Goal: Task Accomplishment & Management: Manage account settings

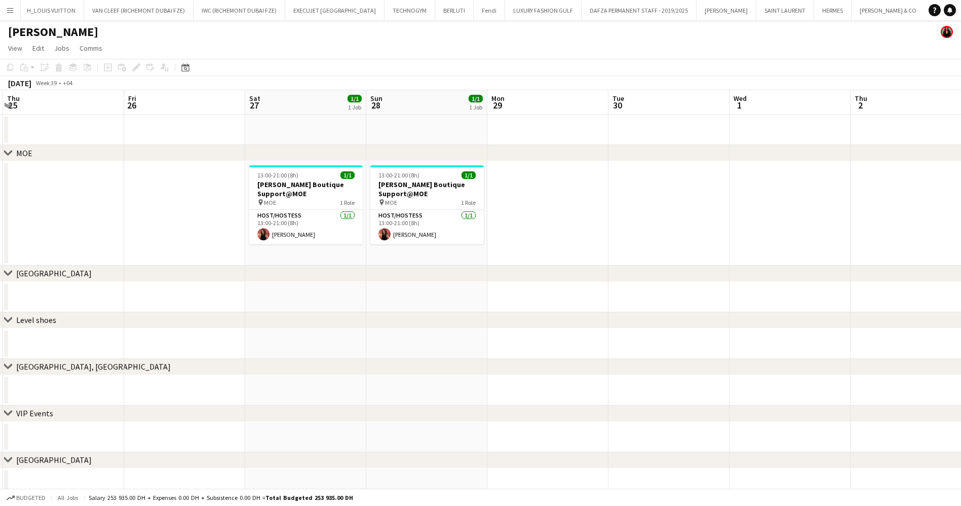
click at [16, 8] on button "Menu" at bounding box center [10, 10] width 20 height 20
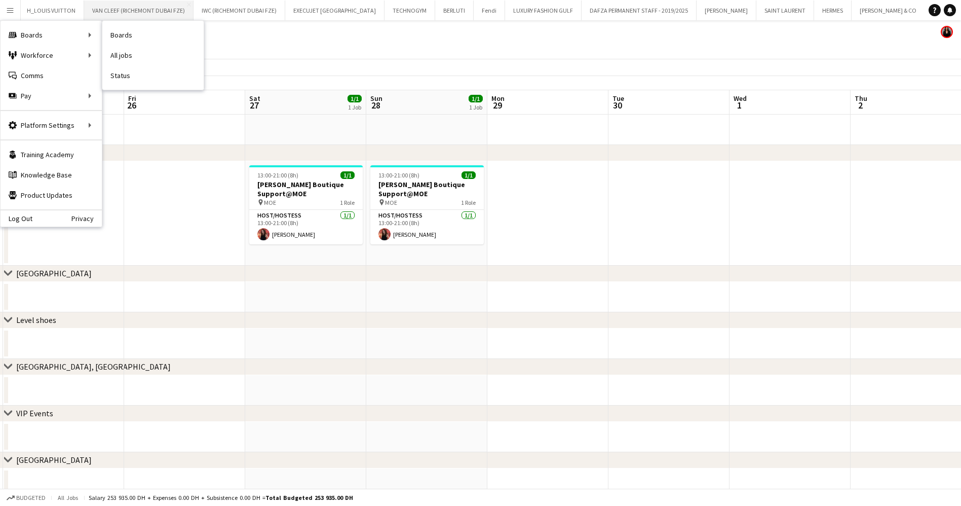
drag, startPoint x: 127, startPoint y: 42, endPoint x: 126, endPoint y: 1, distance: 41.6
click at [127, 43] on link "Boards" at bounding box center [152, 35] width 101 height 20
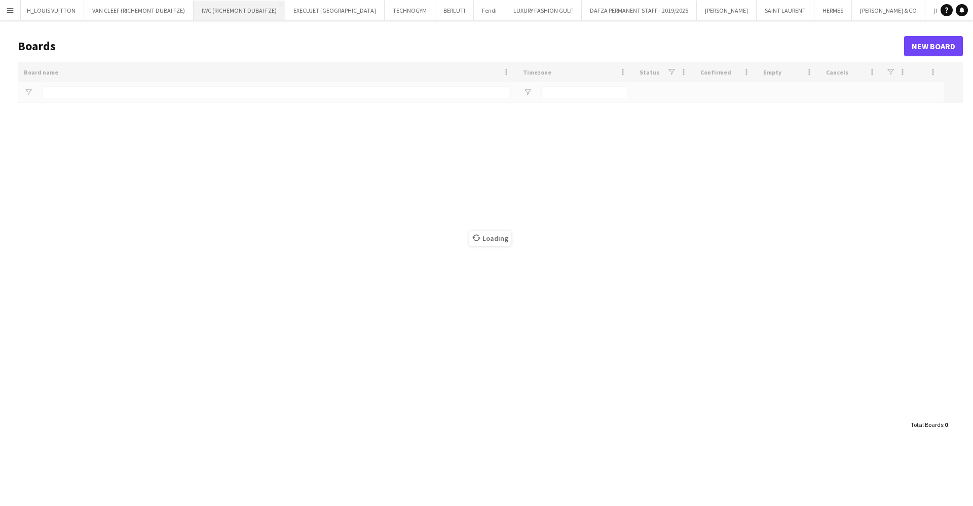
type input "*****"
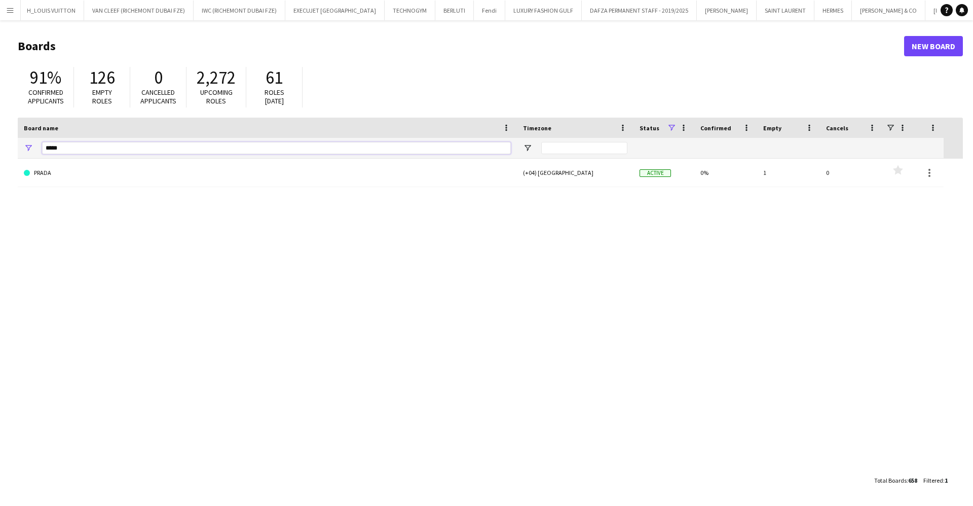
drag, startPoint x: 96, startPoint y: 147, endPoint x: -2, endPoint y: 142, distance: 98.0
click at [0, 142] on html "Menu Boards Boards Boards All jobs Status Workforce Workforce My Workforce Recr…" at bounding box center [486, 253] width 973 height 506
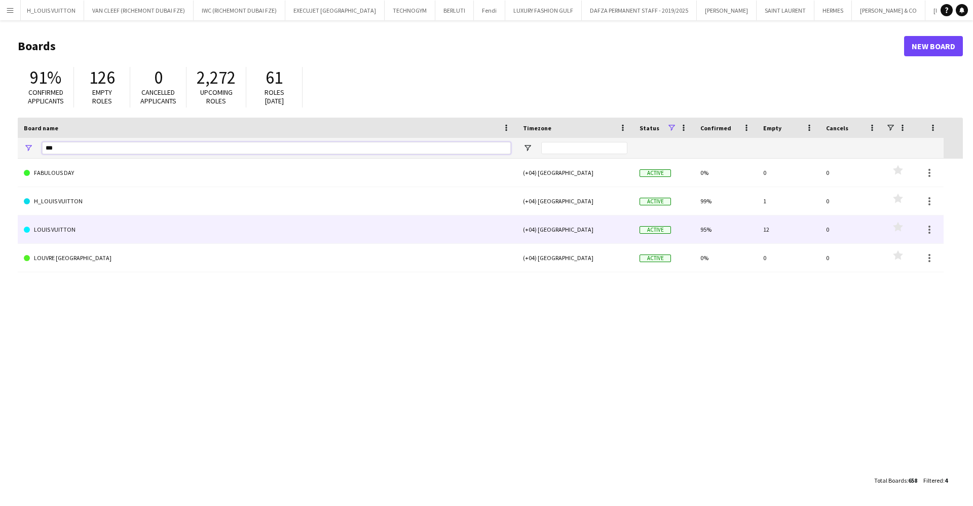
type input "***"
click at [61, 234] on link "LOUIS VUITTON" at bounding box center [267, 229] width 487 height 28
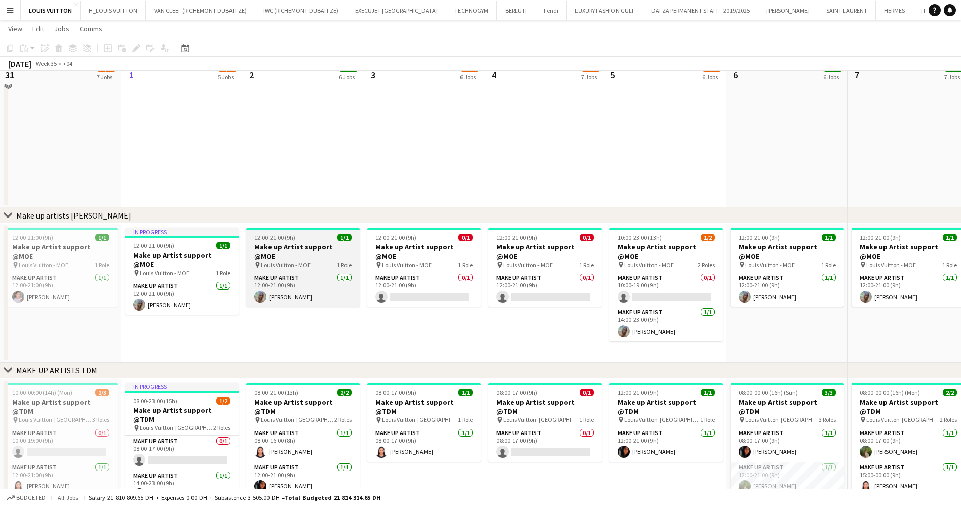
scroll to position [228, 0]
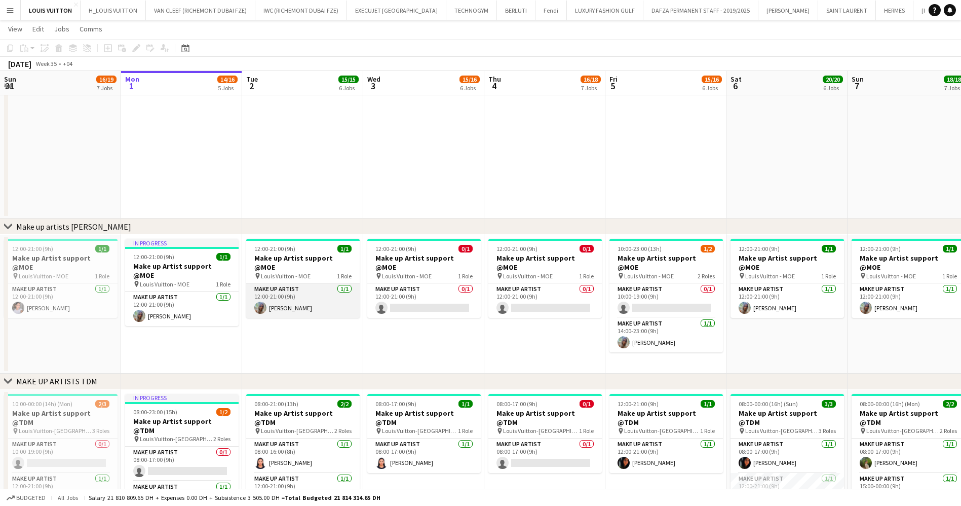
click at [277, 283] on app-card-role "Make up artist [DATE] 12:00-21:00 (9h) [PERSON_NAME]" at bounding box center [303, 300] width 114 height 34
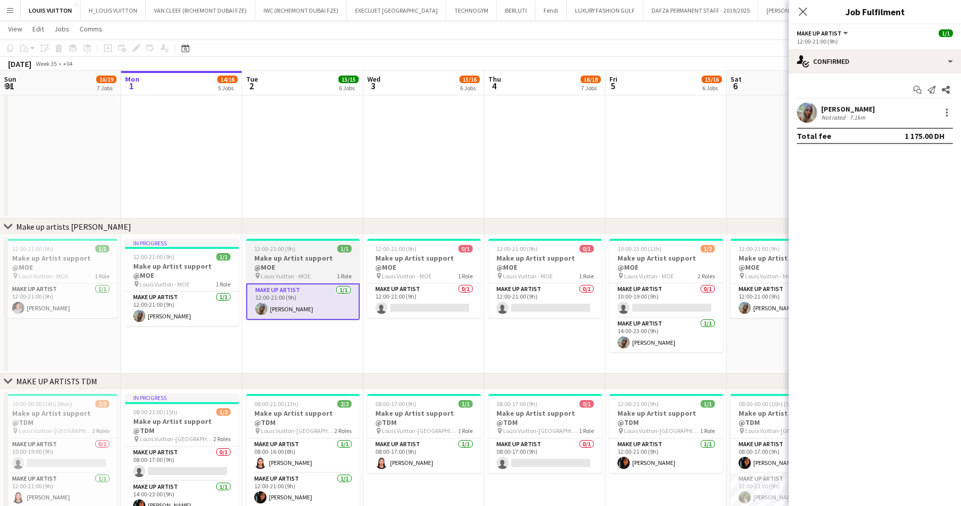
click at [272, 252] on span "12:00-21:00 (9h)" at bounding box center [274, 249] width 41 height 8
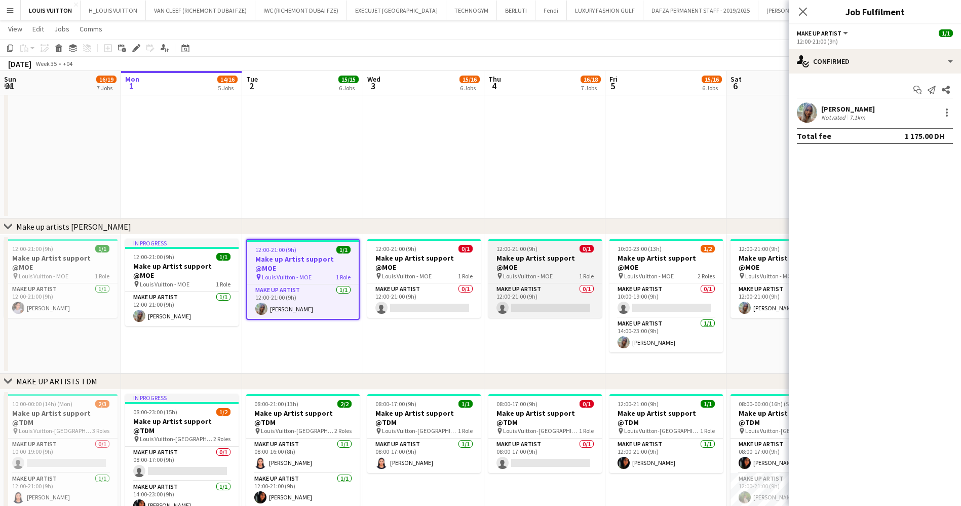
click at [392, 256] on h3 "Make up Artist support @MOE" at bounding box center [424, 262] width 114 height 18
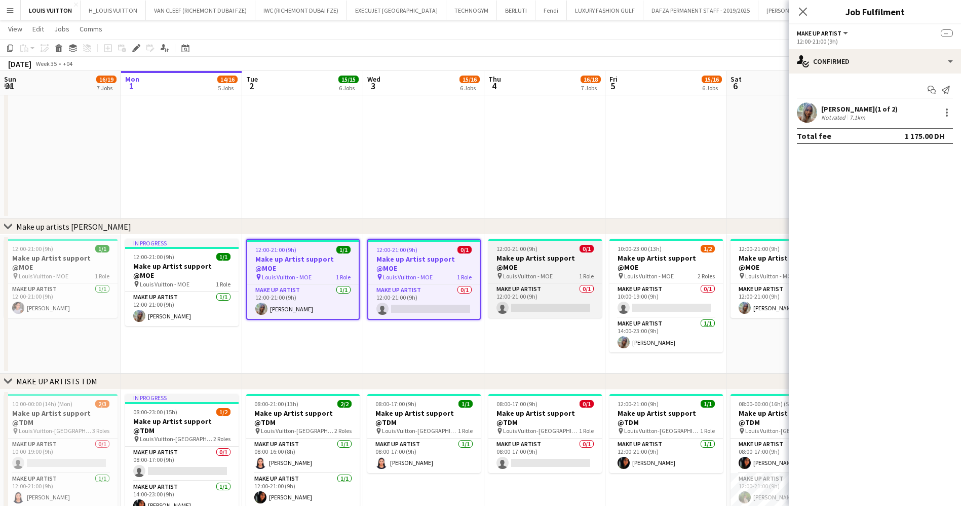
click at [538, 250] on div "12:00-21:00 (9h) 0/1" at bounding box center [546, 249] width 114 height 8
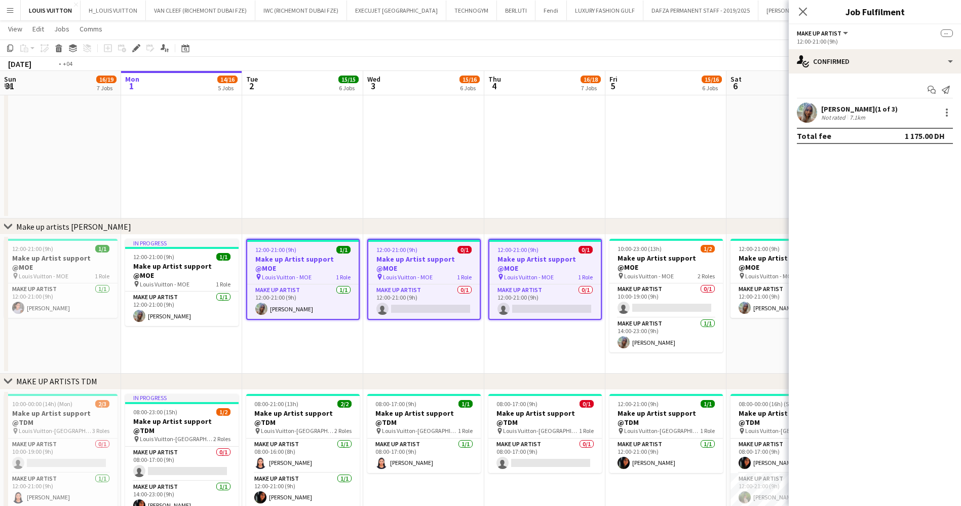
scroll to position [0, 297]
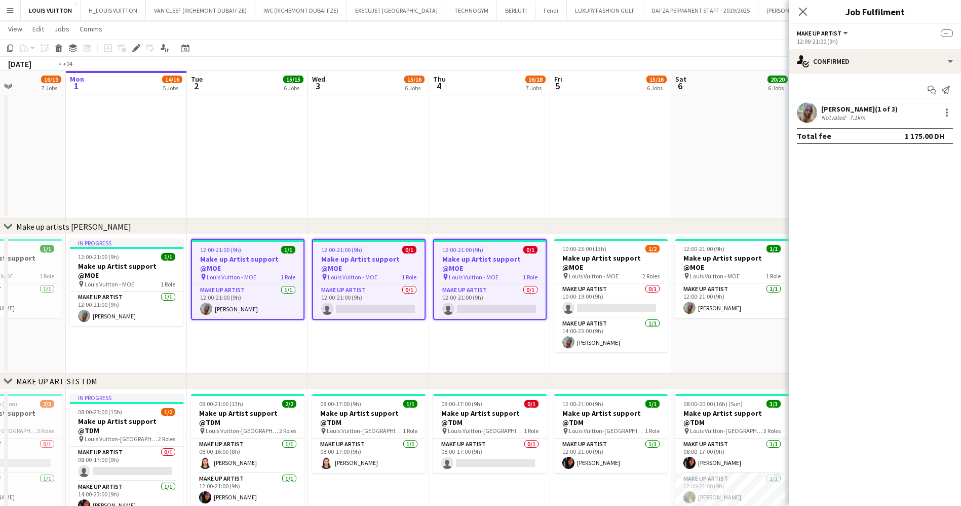
drag, startPoint x: 502, startPoint y: 273, endPoint x: 392, endPoint y: 273, distance: 109.5
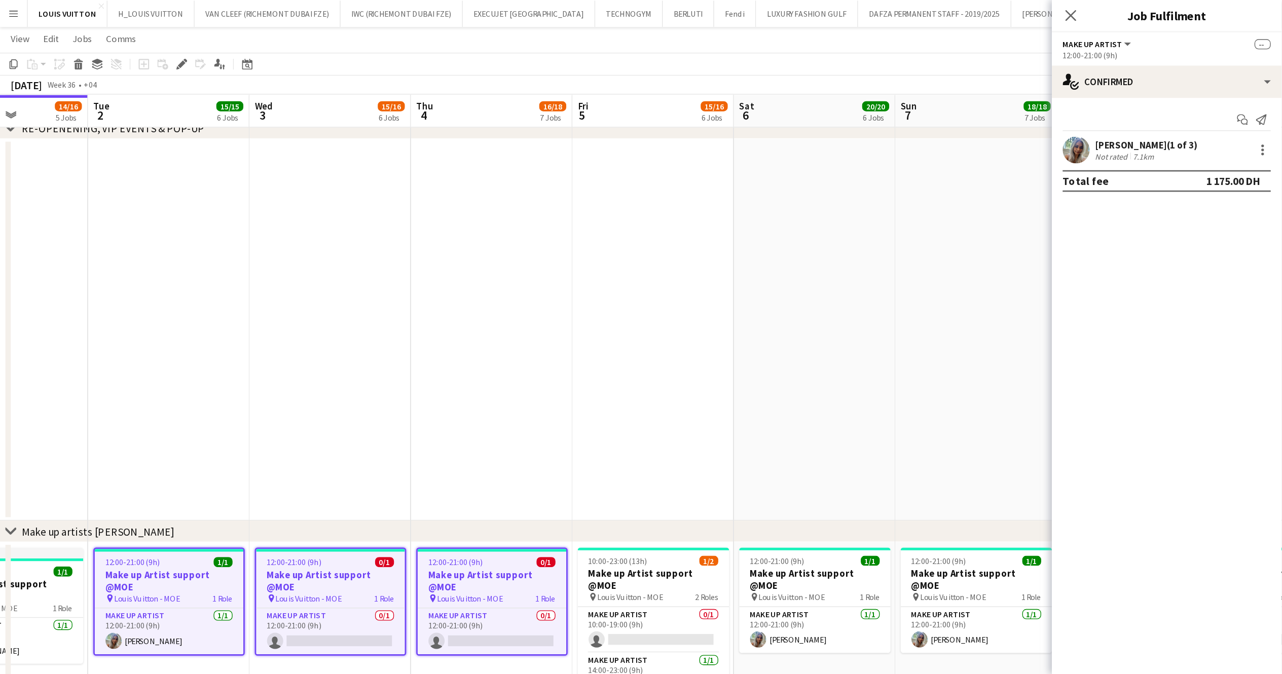
scroll to position [0, 297]
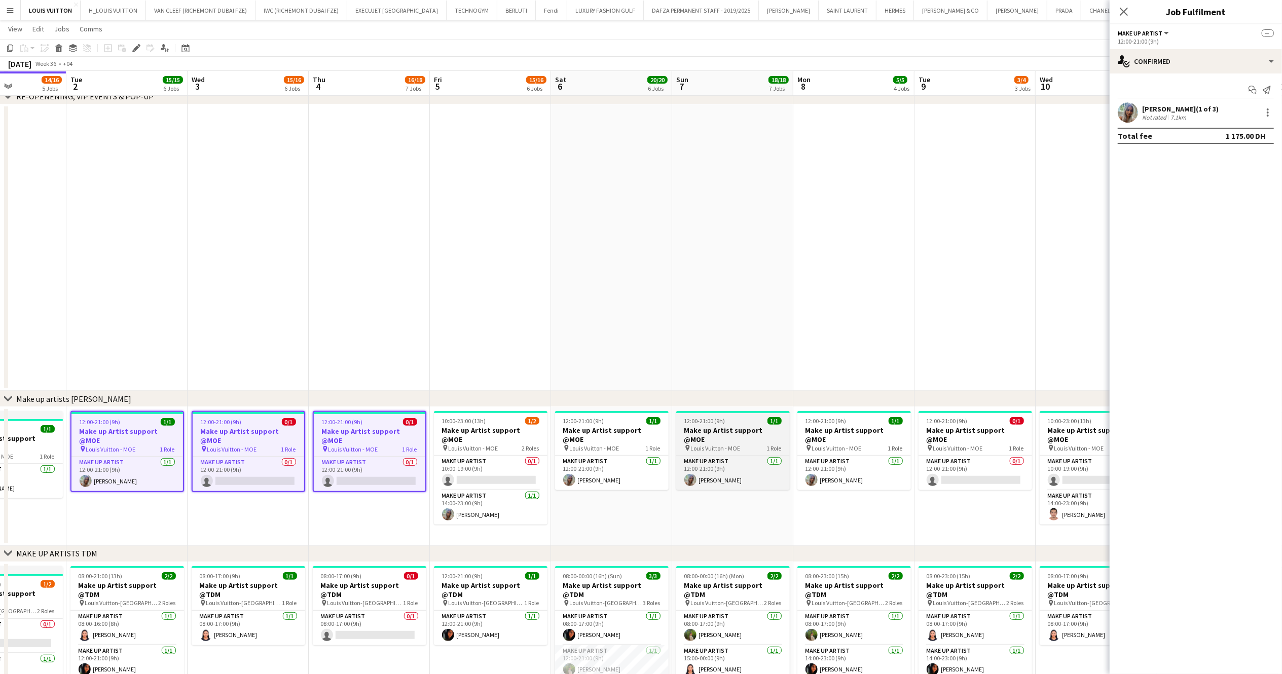
click at [720, 423] on span "12:00-21:00 (9h)" at bounding box center [704, 421] width 41 height 8
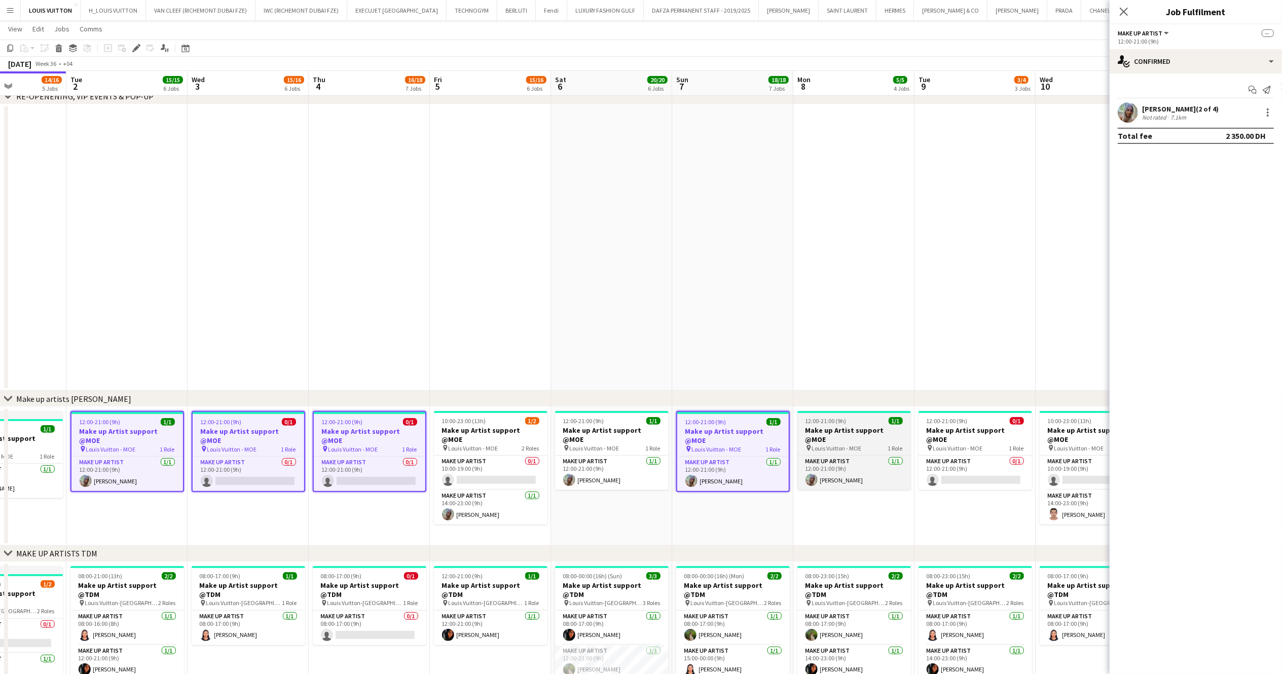
click at [834, 426] on h3 "Make up Artist support @MOE" at bounding box center [854, 435] width 114 height 18
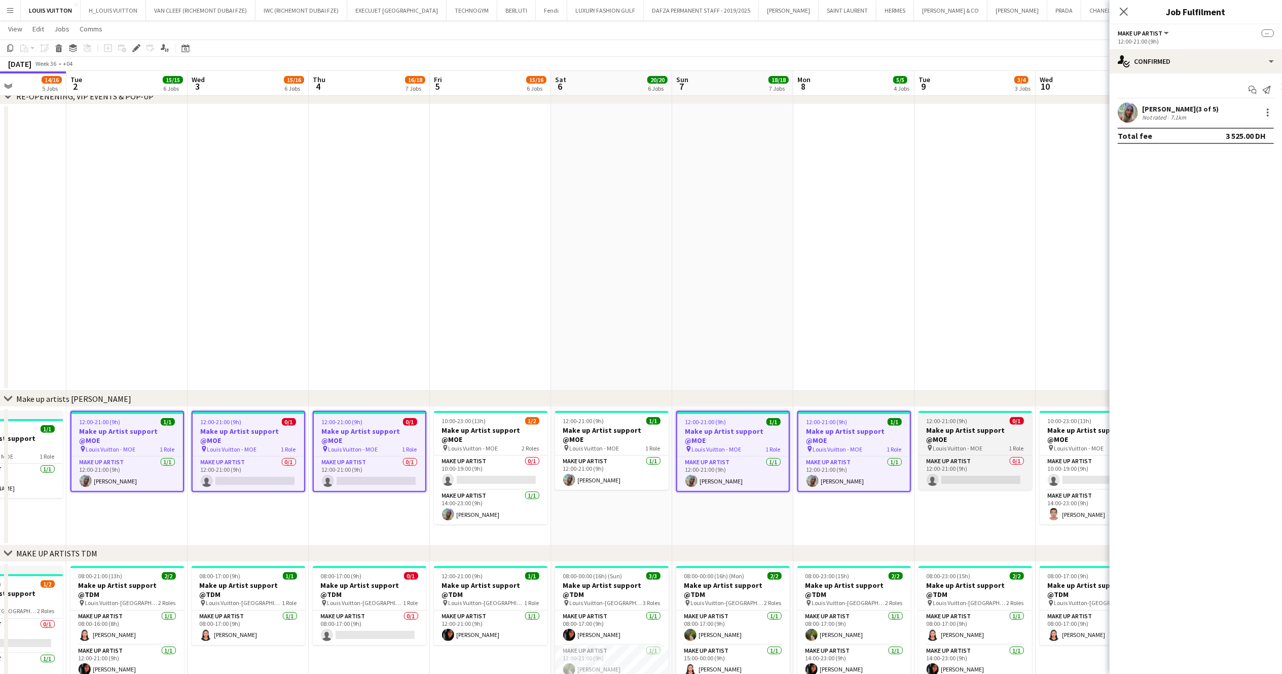
click at [947, 428] on h3 "Make up Artist support @MOE" at bounding box center [975, 435] width 114 height 18
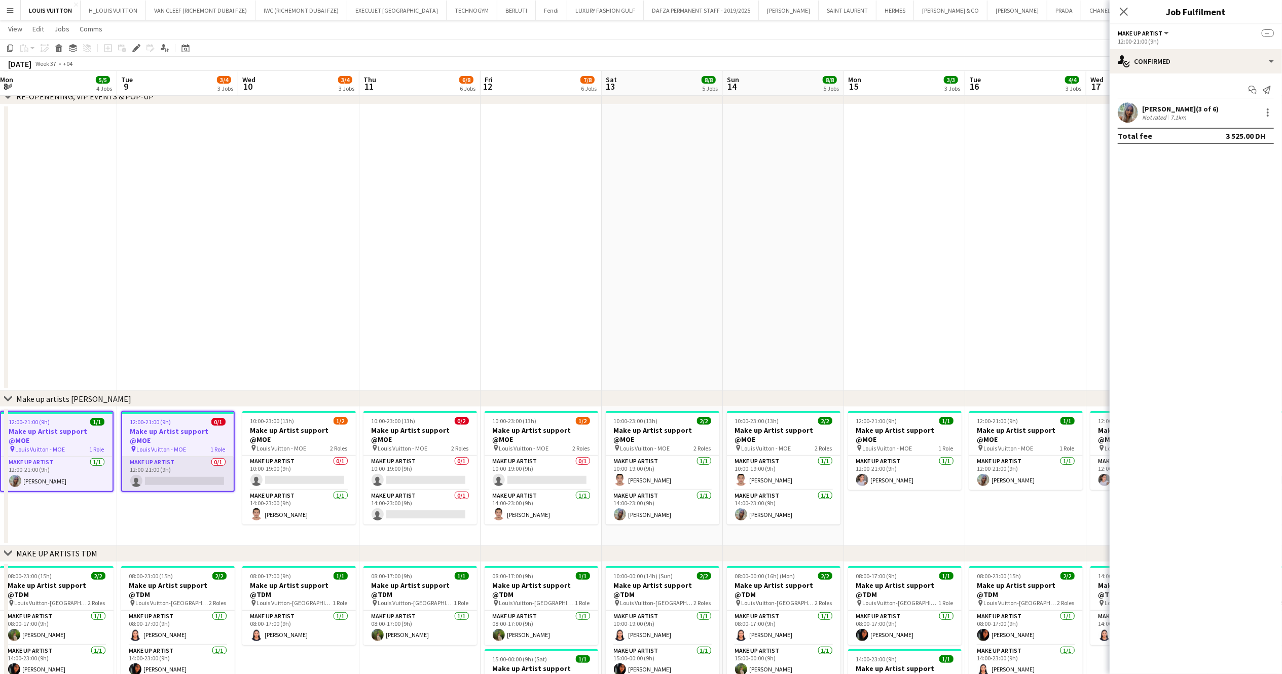
scroll to position [0, 417]
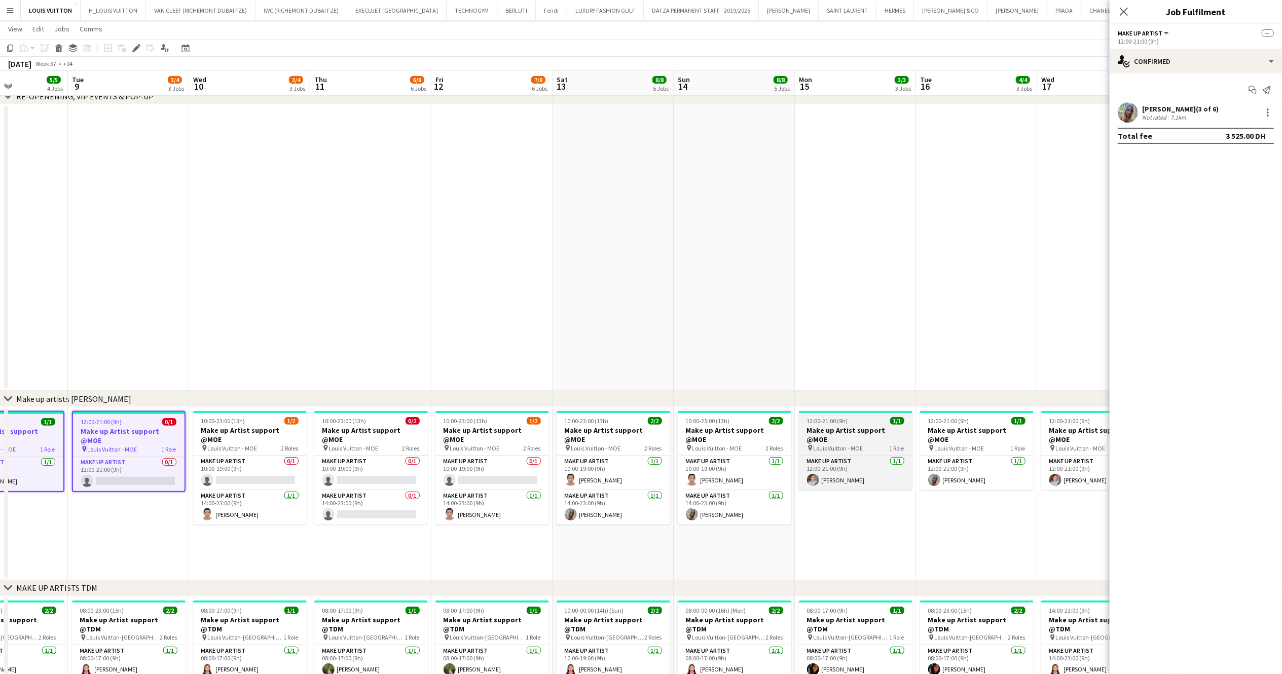
click at [836, 423] on span "12:00-21:00 (9h)" at bounding box center [827, 421] width 41 height 8
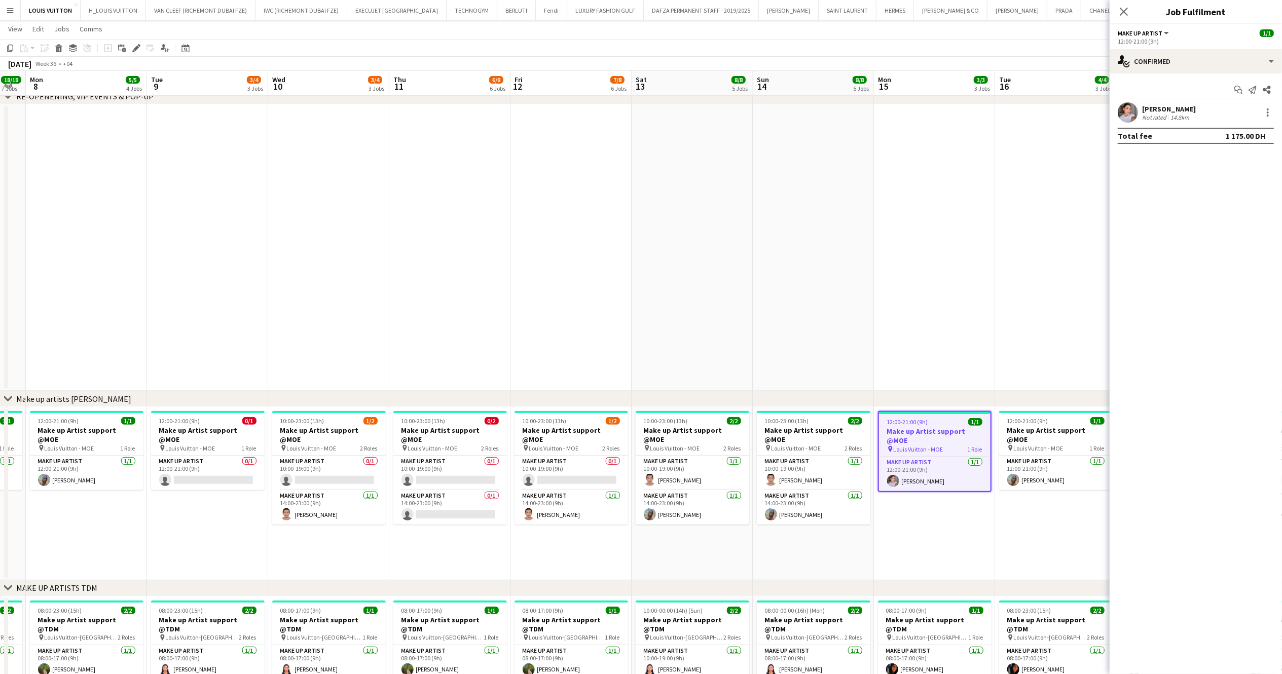
drag, startPoint x: 479, startPoint y: 541, endPoint x: 687, endPoint y: 541, distance: 208.3
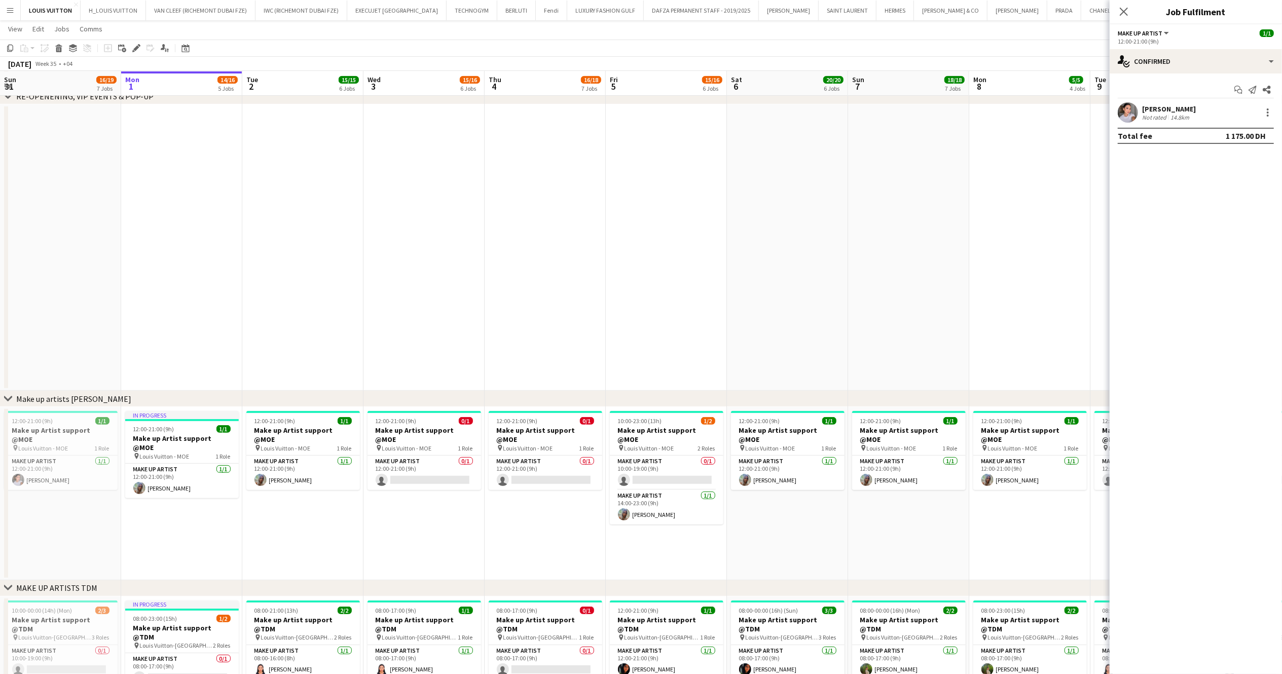
drag, startPoint x: 472, startPoint y: 425, endPoint x: 830, endPoint y: 443, distance: 358.2
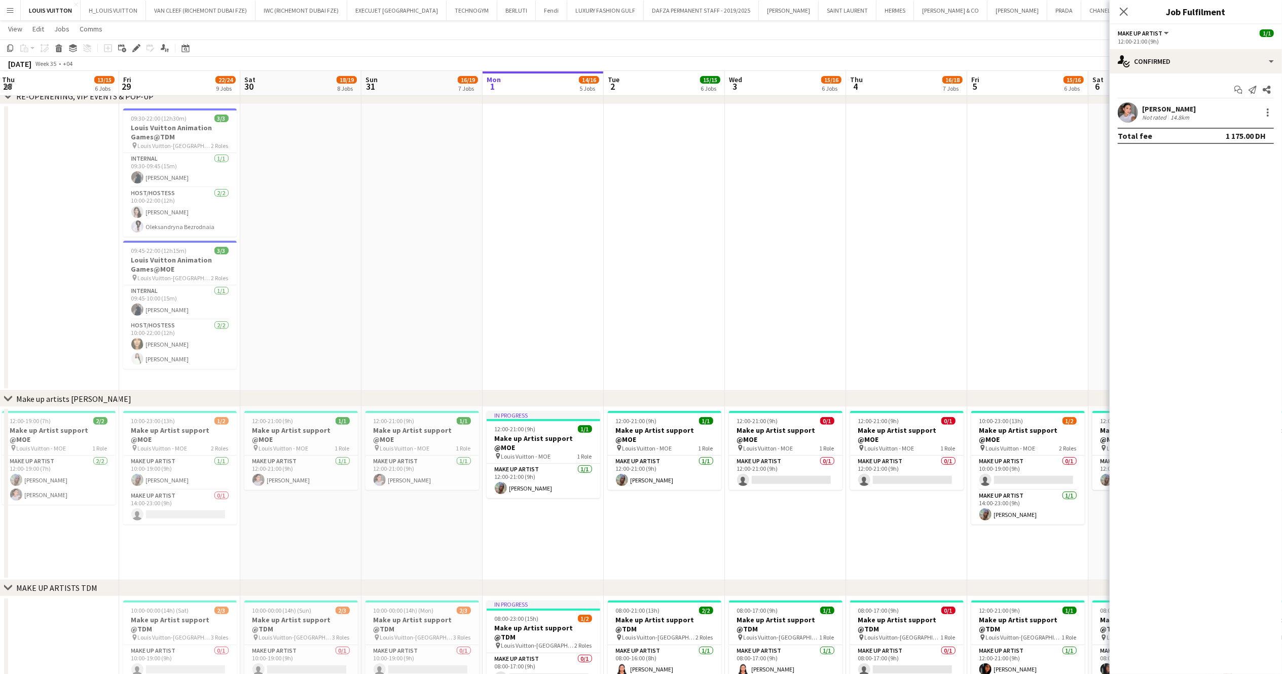
scroll to position [0, 402]
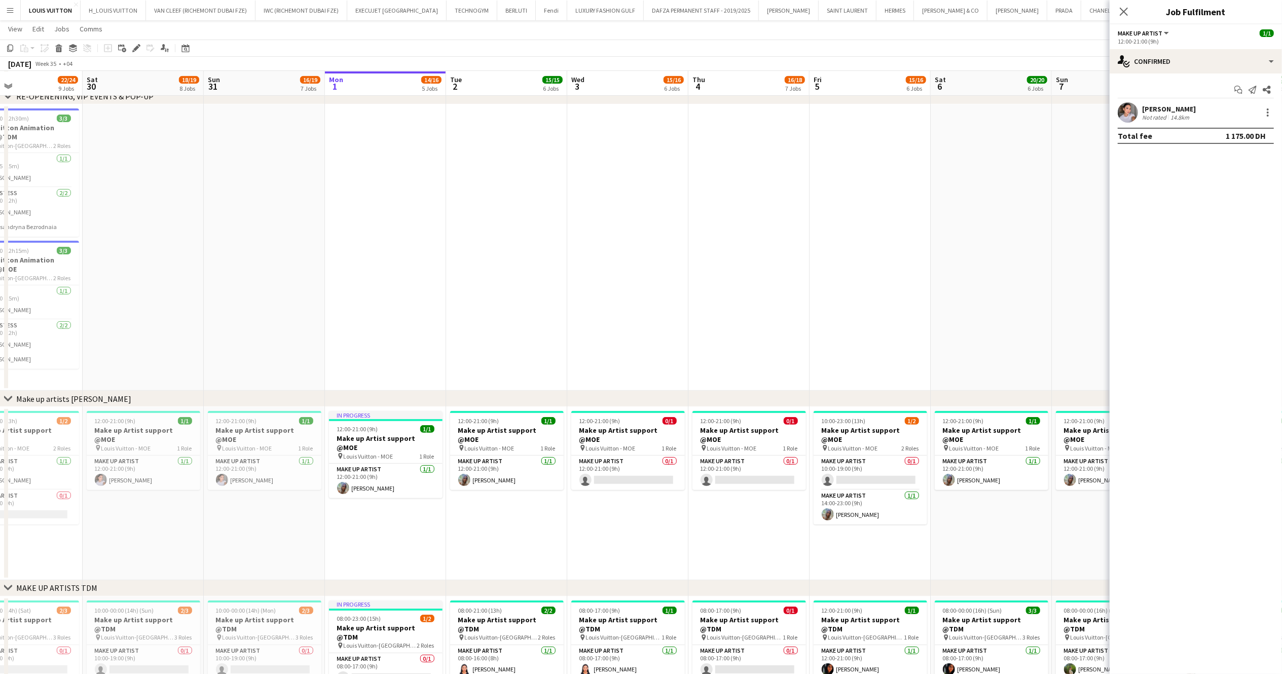
drag, startPoint x: 530, startPoint y: 455, endPoint x: 513, endPoint y: 455, distance: 17.2
click at [471, 426] on h3 "Make up Artist support @MOE" at bounding box center [507, 435] width 114 height 18
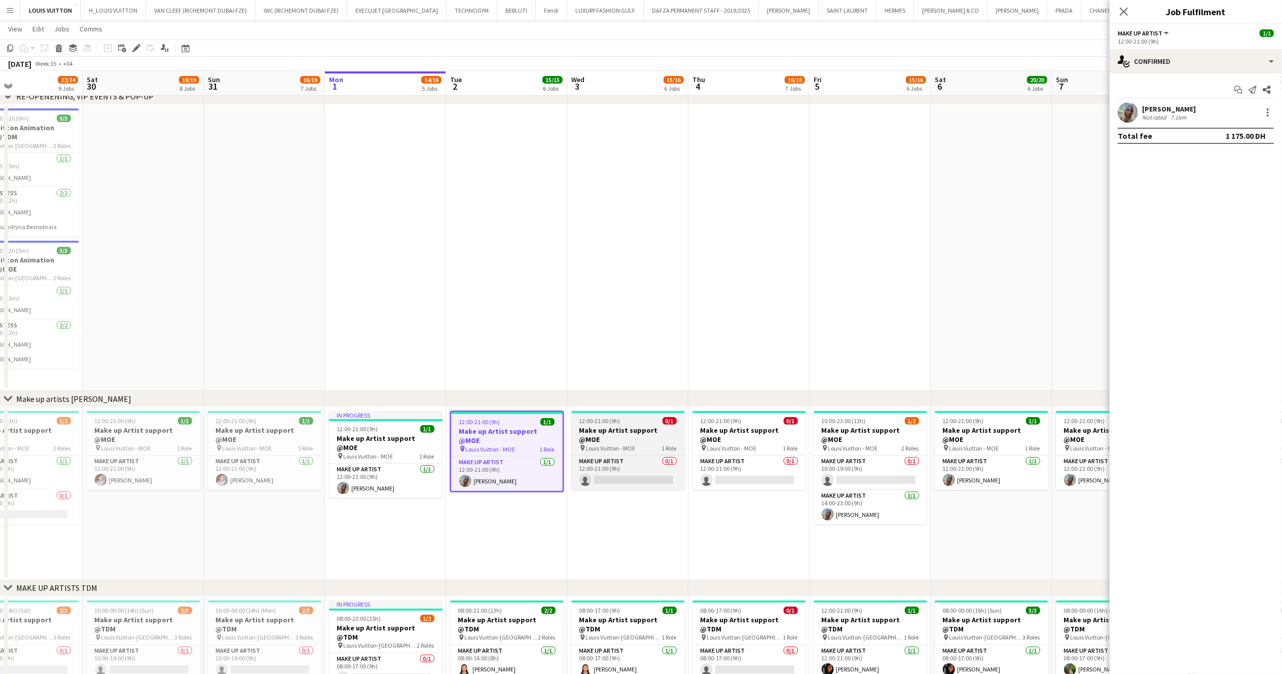
click at [591, 431] on h3 "Make up Artist support @MOE" at bounding box center [628, 435] width 114 height 18
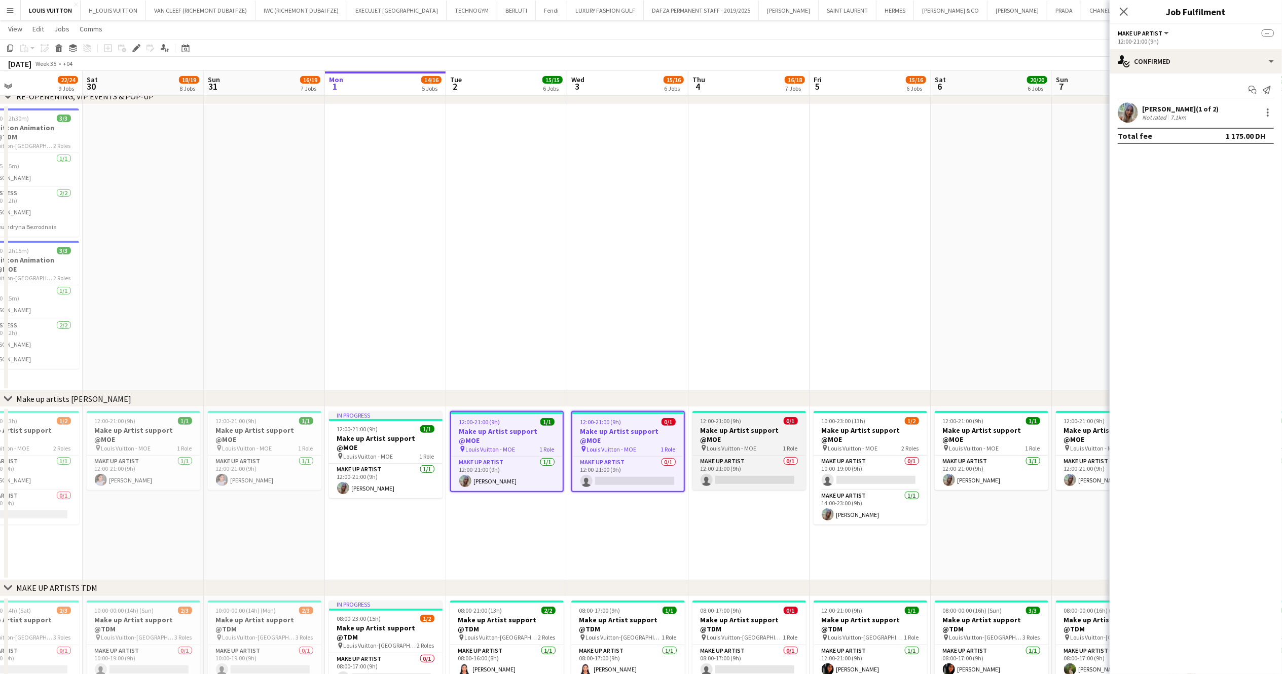
click at [723, 412] on div at bounding box center [749, 412] width 114 height 2
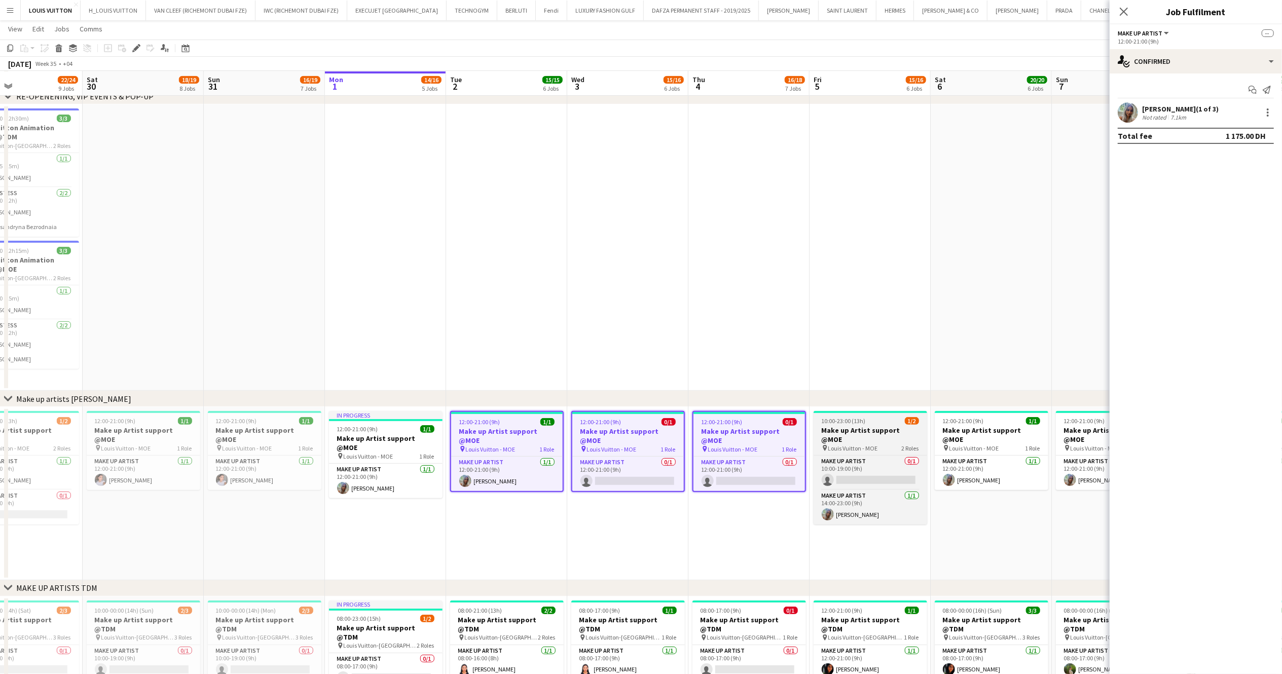
click at [852, 422] on span "10:00-23:00 (13h)" at bounding box center [843, 421] width 44 height 8
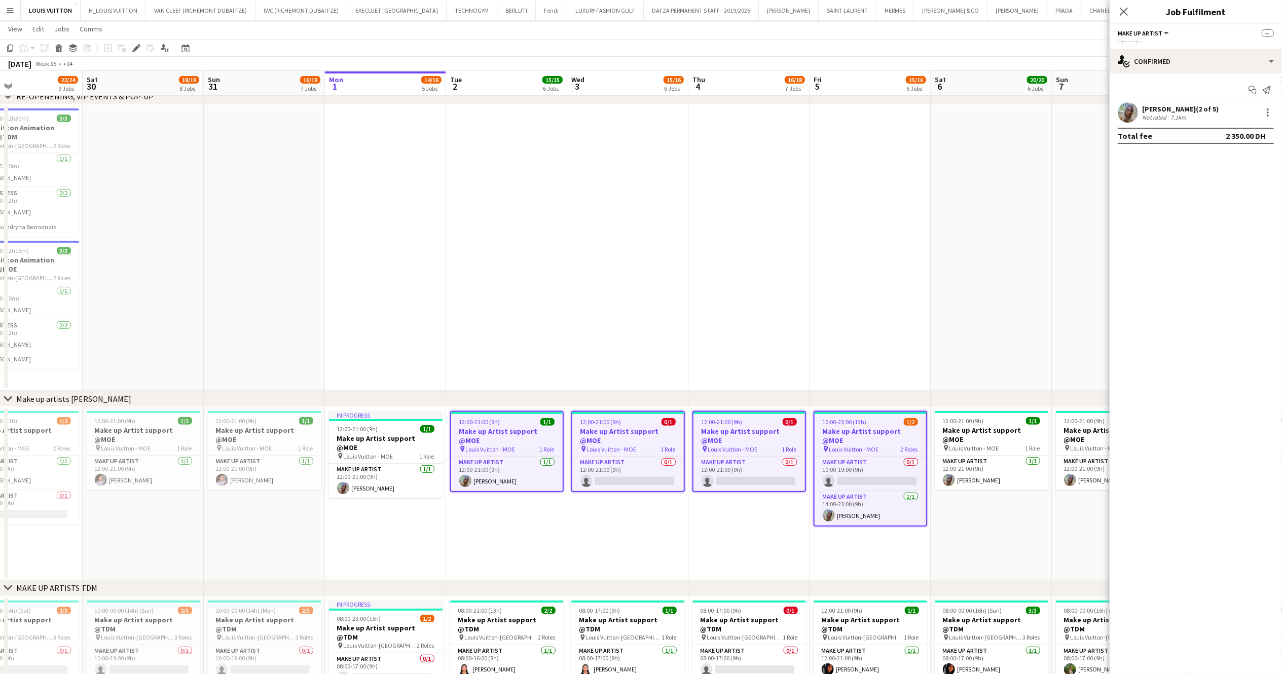
click at [870, 414] on app-job-card "10:00-23:00 (13h) 1/2 Make up Artist support @MOE pin Louis Vuitton - MOE 2 Rol…" at bounding box center [870, 469] width 114 height 116
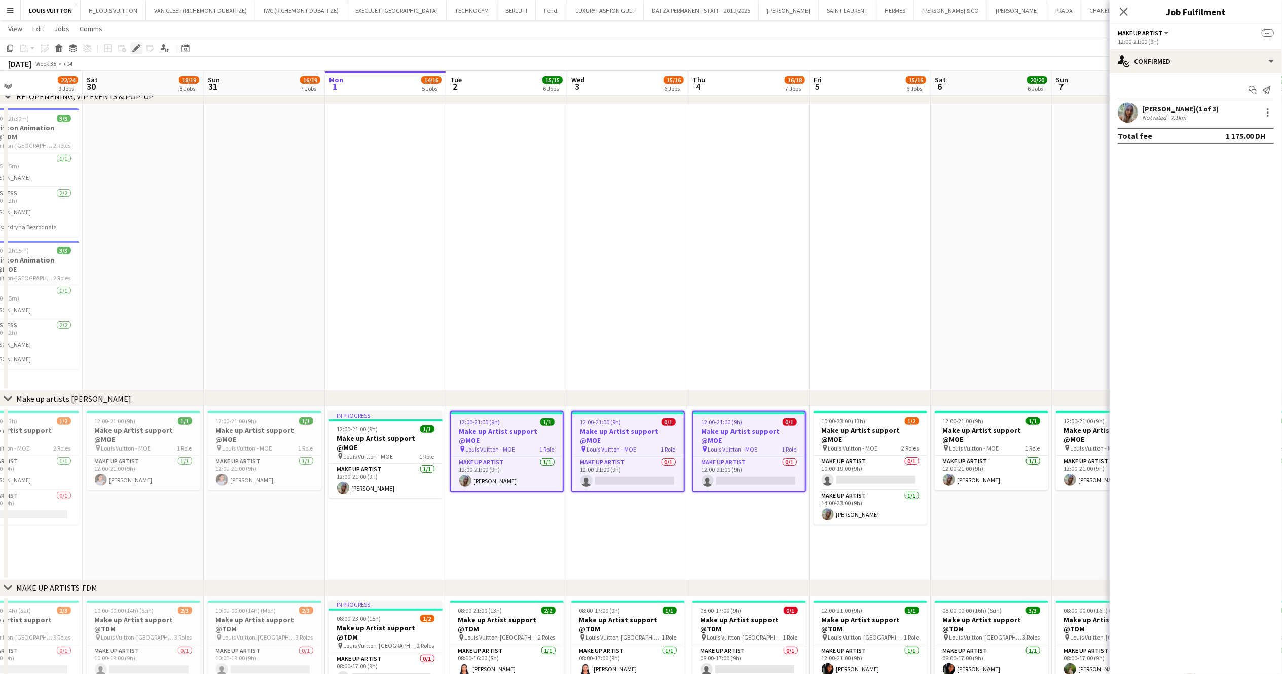
click at [136, 48] on icon at bounding box center [136, 49] width 6 height 6
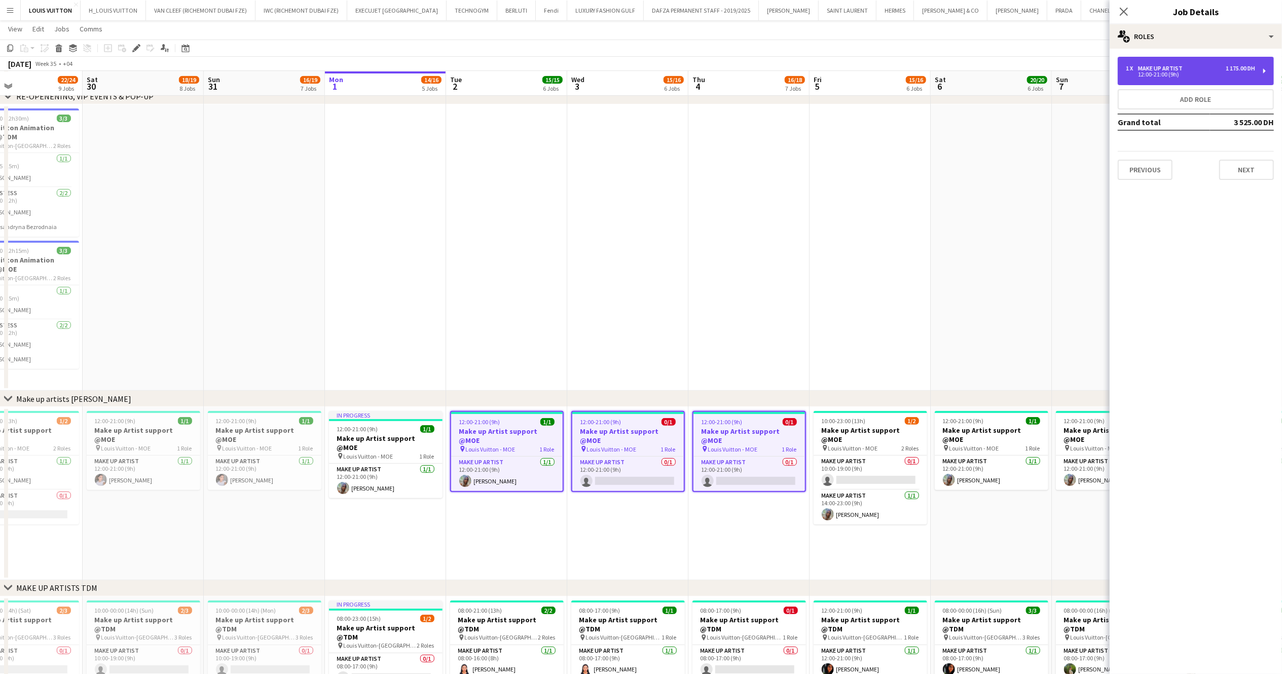
click at [961, 79] on div "1 x Make up artist 1 175.00 DH 12:00-21:00 (9h)" at bounding box center [1195, 71] width 156 height 28
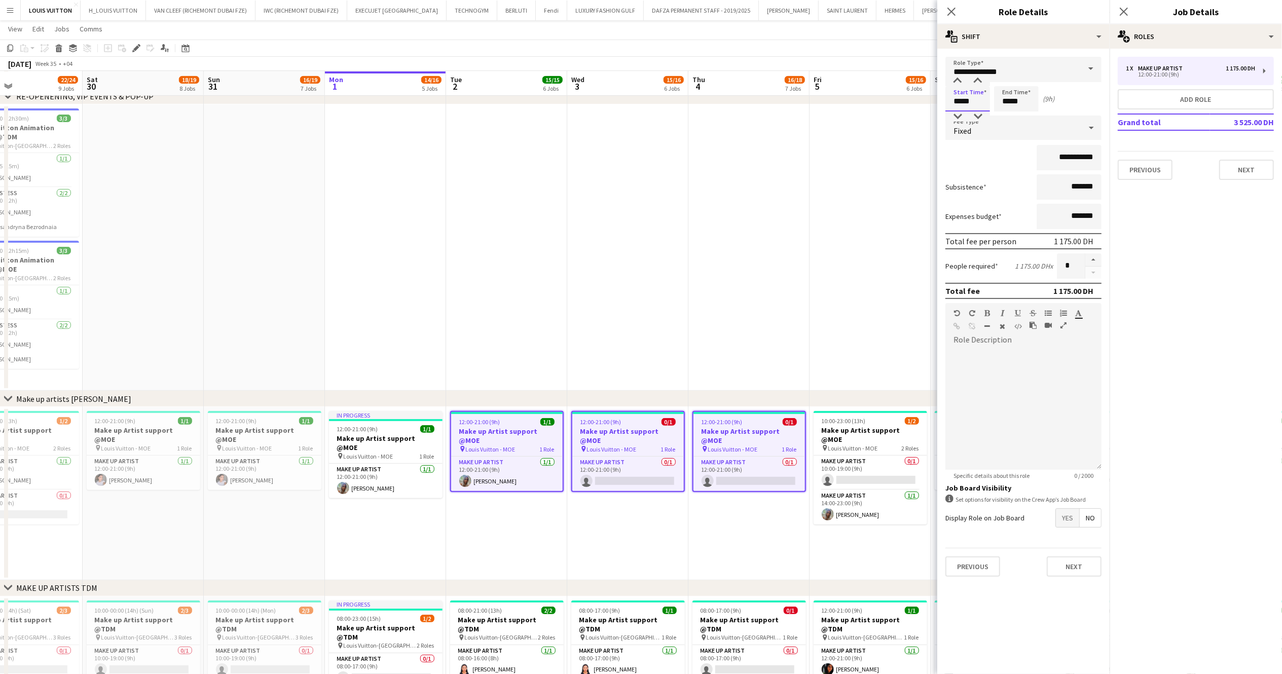
drag, startPoint x: 959, startPoint y: 101, endPoint x: 900, endPoint y: 121, distance: 61.9
type input "*****"
click at [961, 111] on form "**********" at bounding box center [1023, 321] width 172 height 528
type input "*****"
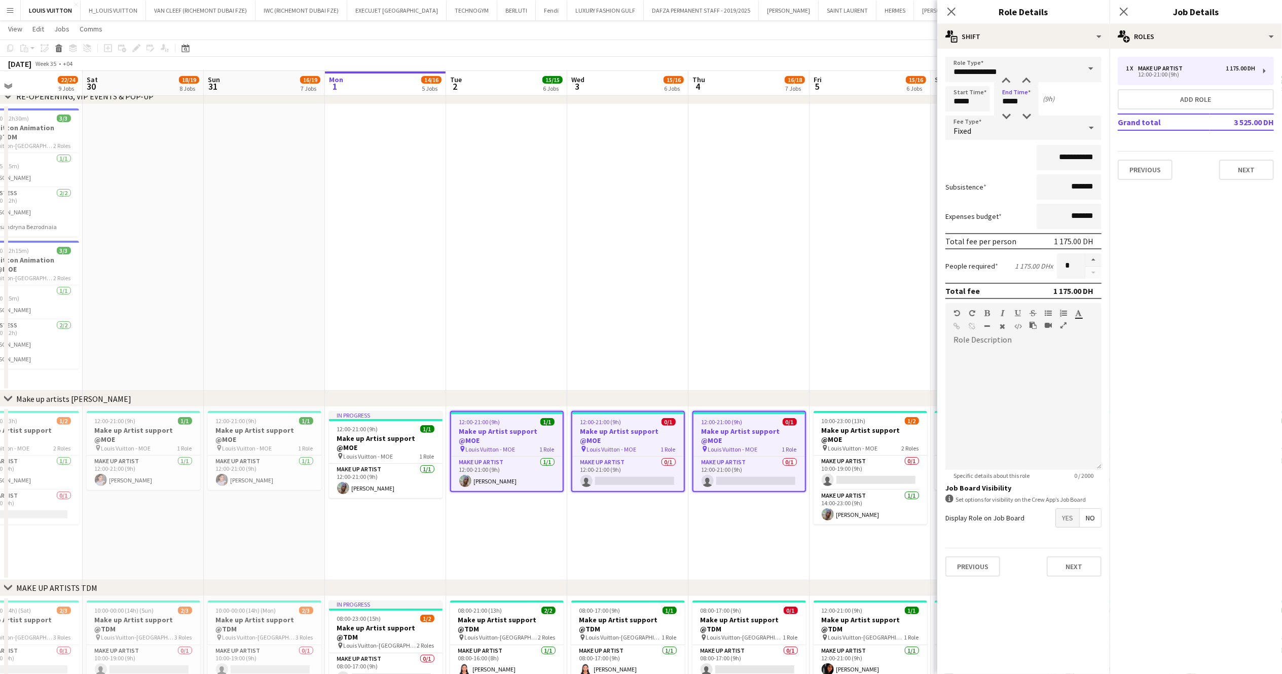
click at [904, 52] on app-toolbar "Copy Paste Paste Ctrl+V Paste with crew Ctrl+Shift+V Paste linked Job [GEOGRAPH…" at bounding box center [641, 48] width 1282 height 17
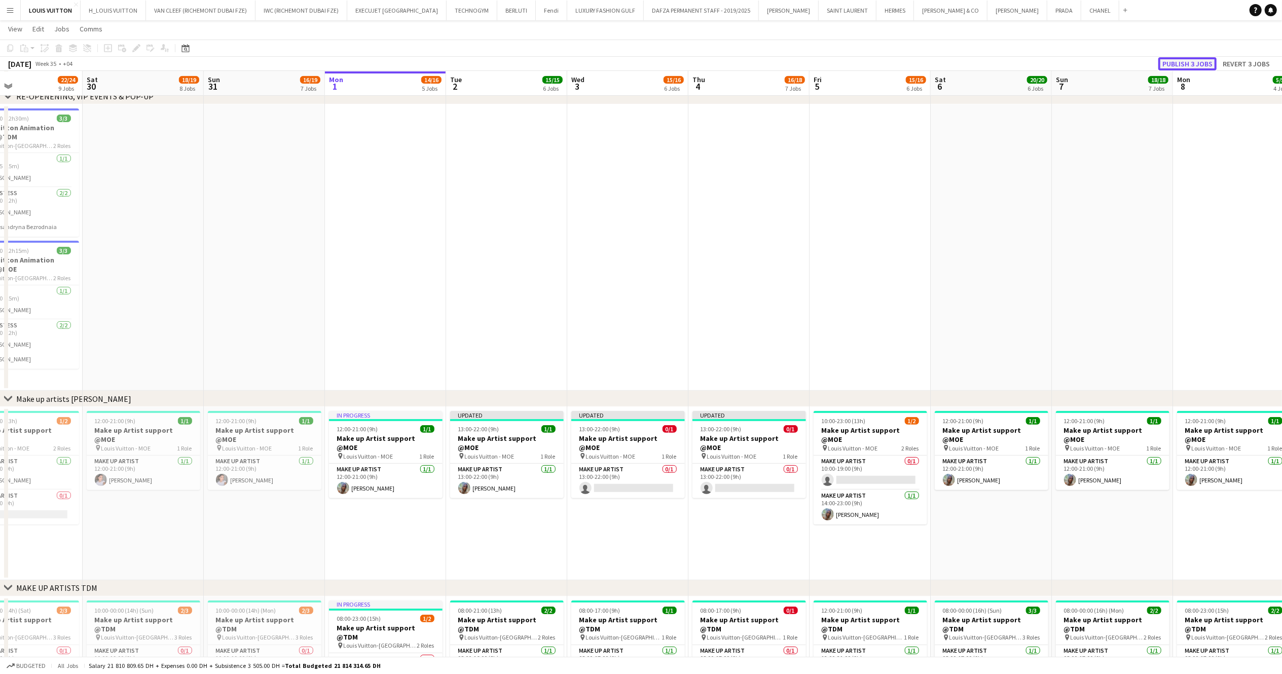
click at [961, 62] on button "Publish 3 jobs" at bounding box center [1187, 63] width 58 height 13
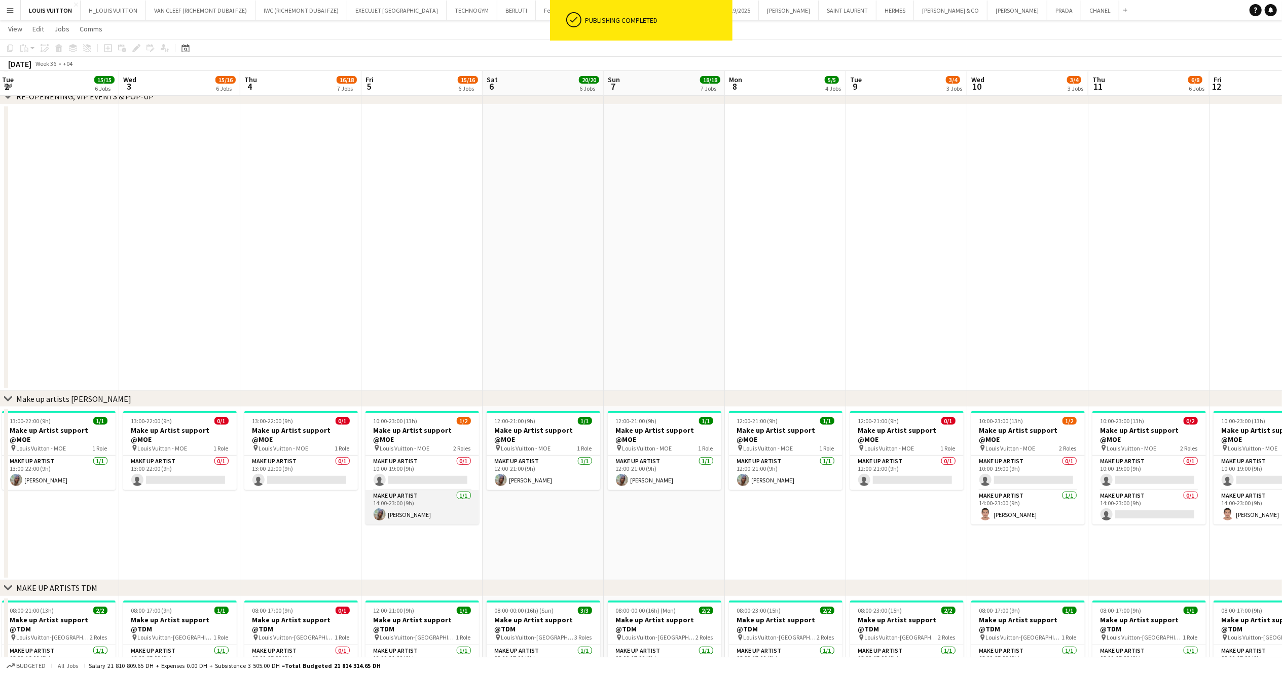
scroll to position [0, 363]
click at [569, 456] on app-card-role "Make up artist [DATE] 12:00-21:00 (9h) [PERSON_NAME]" at bounding box center [546, 473] width 114 height 34
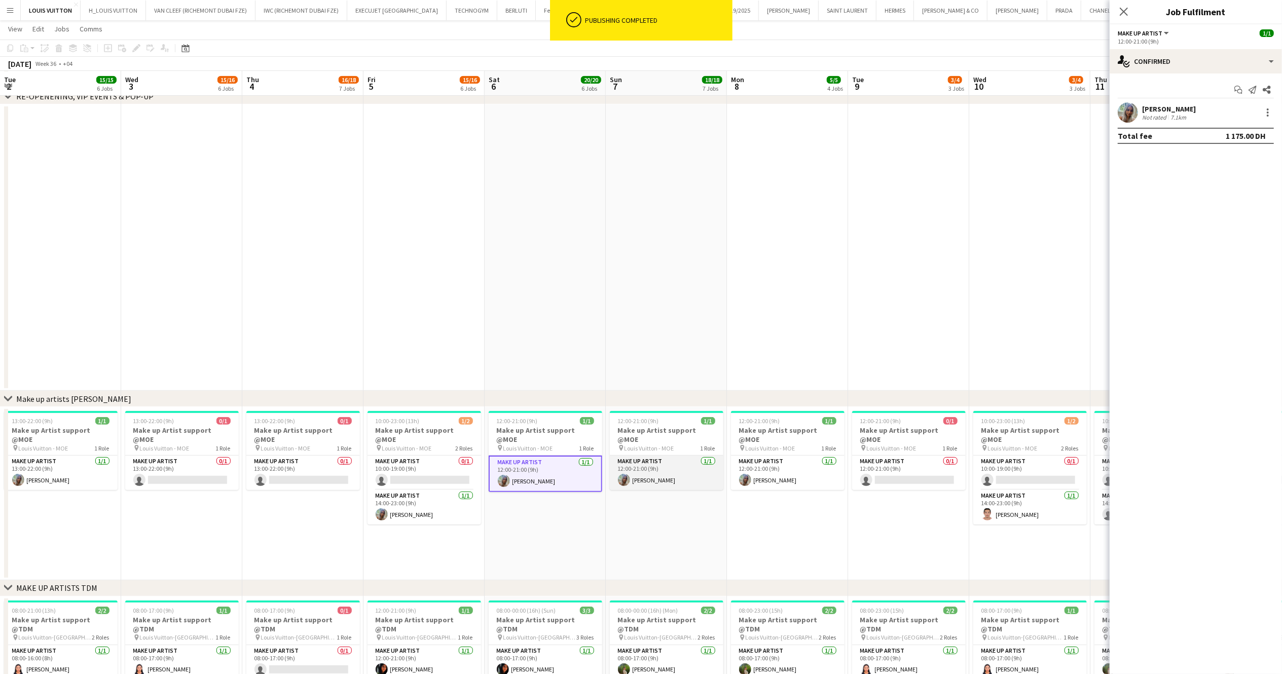
click at [694, 456] on app-card-role "Make up artist [DATE] 12:00-21:00 (9h) [PERSON_NAME]" at bounding box center [667, 473] width 114 height 34
click at [773, 466] on app-card-role "Make up artist [DATE] 12:00-21:00 (9h) [PERSON_NAME]" at bounding box center [788, 473] width 114 height 34
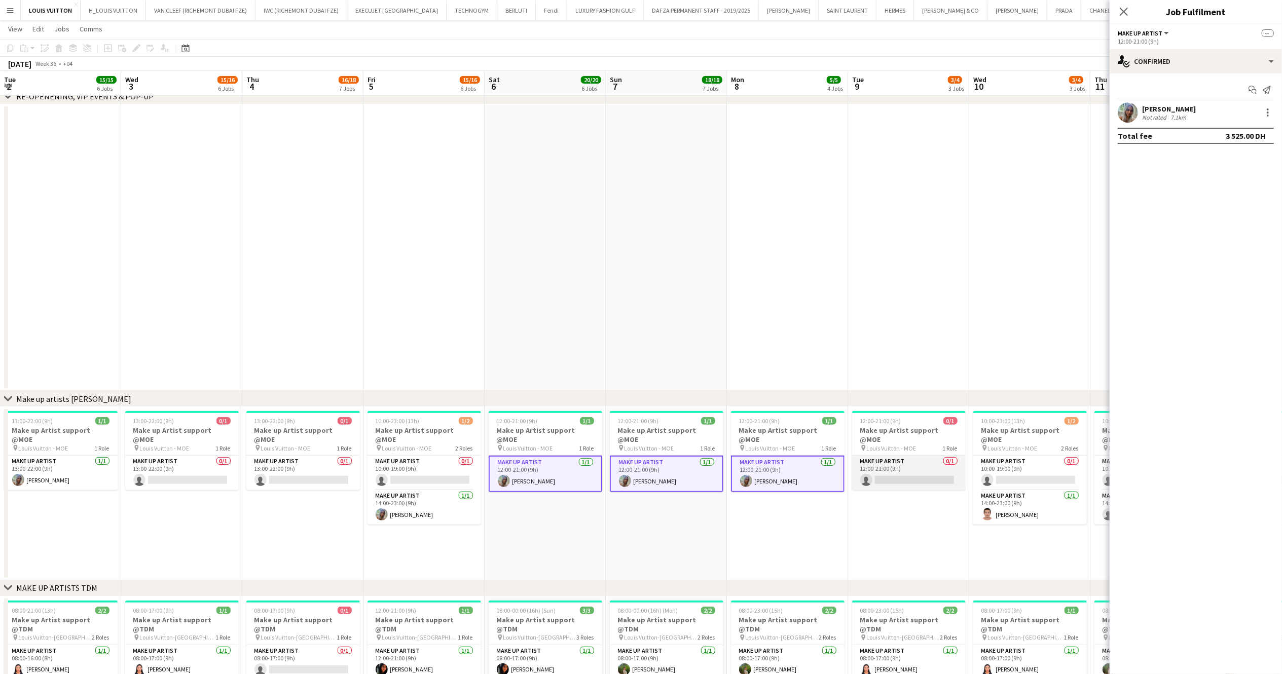
click at [907, 456] on app-card-role "Make up artist 0/1 12:00-21:00 (9h) single-neutral-actions" at bounding box center [909, 473] width 114 height 34
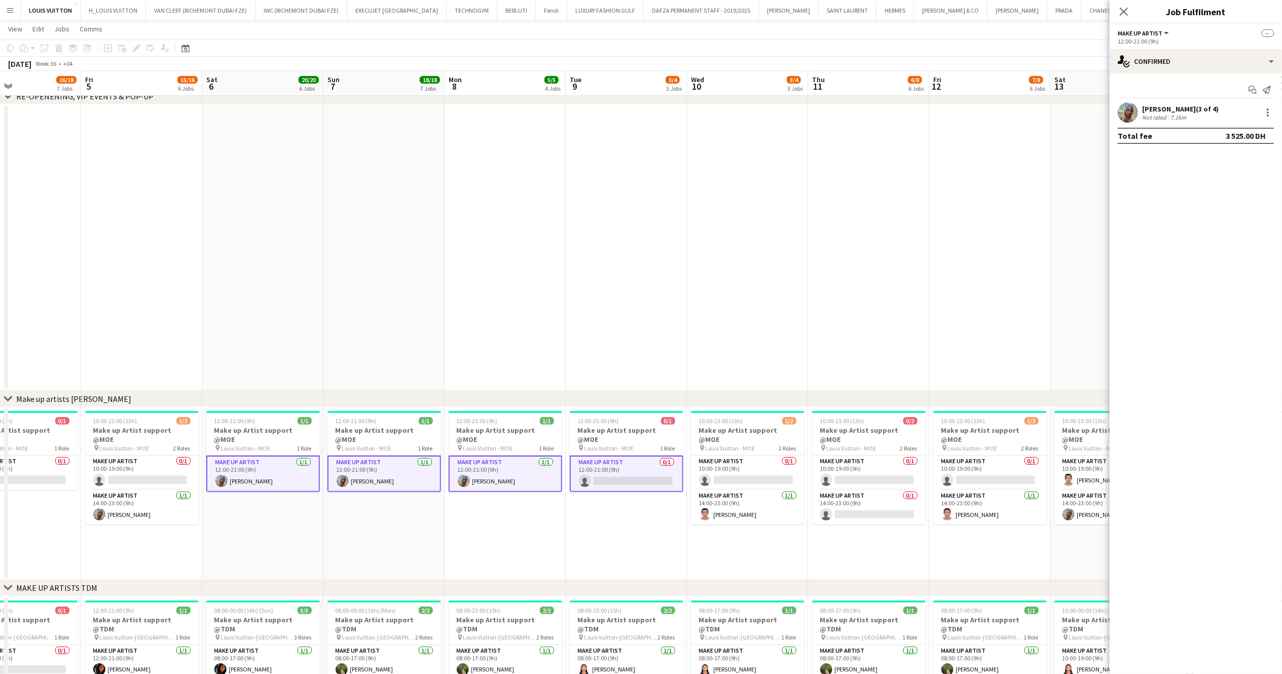
drag, startPoint x: 1063, startPoint y: 546, endPoint x: 780, endPoint y: 553, distance: 282.3
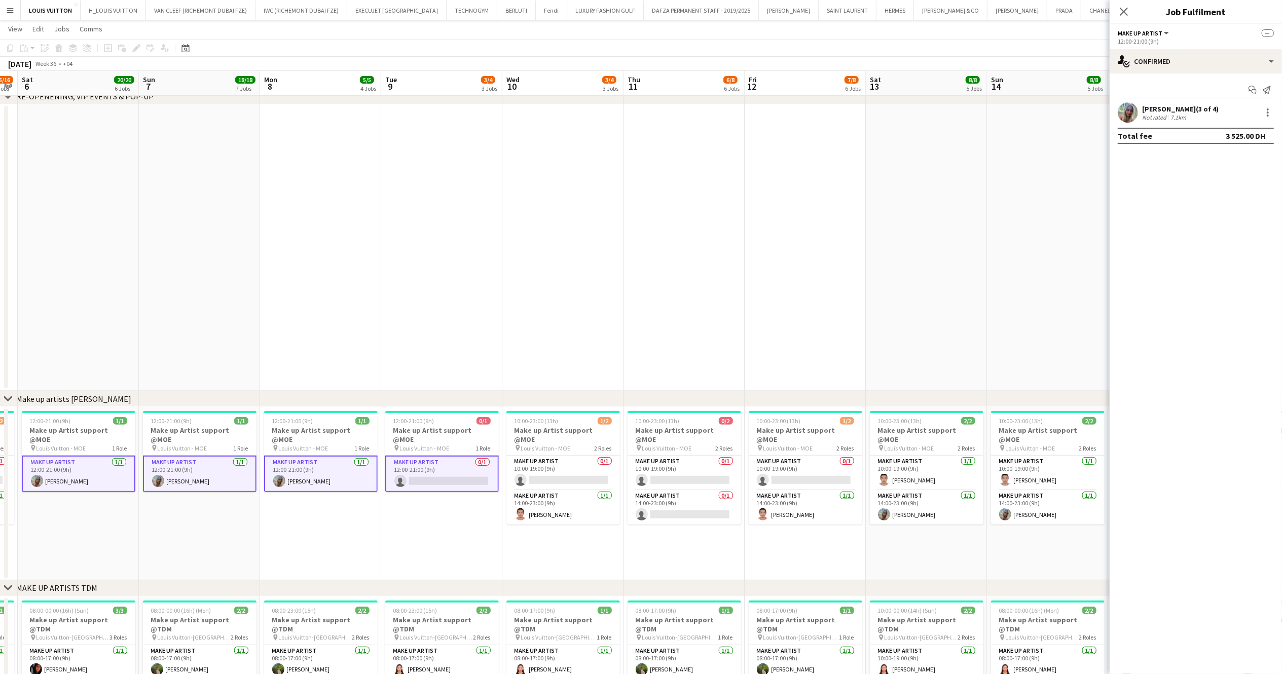
scroll to position [0, 350]
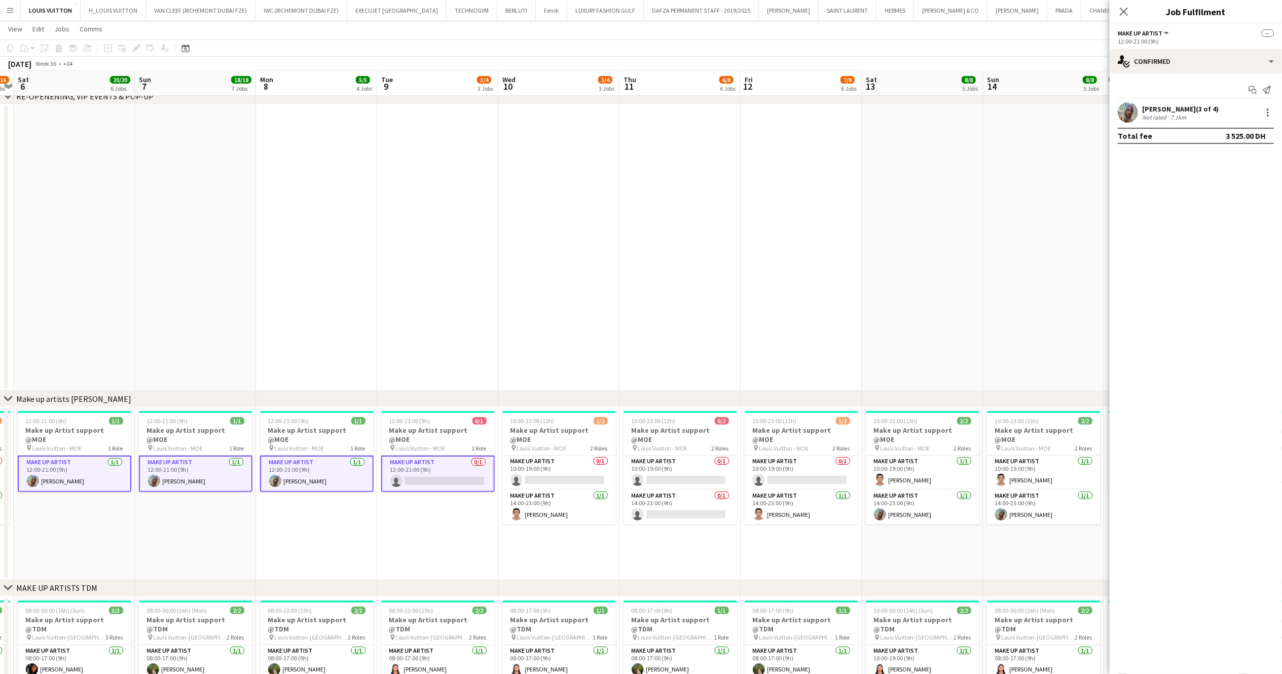
drag, startPoint x: 975, startPoint y: 537, endPoint x: 787, endPoint y: 531, distance: 188.6
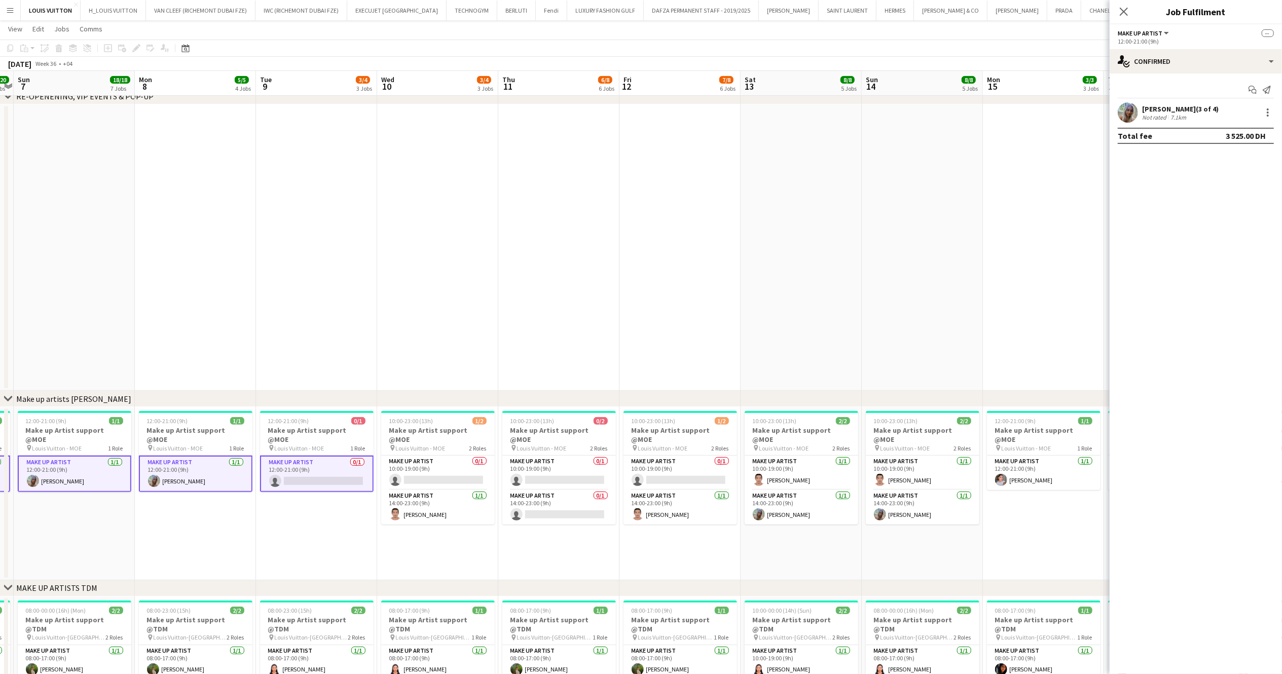
scroll to position [0, 371]
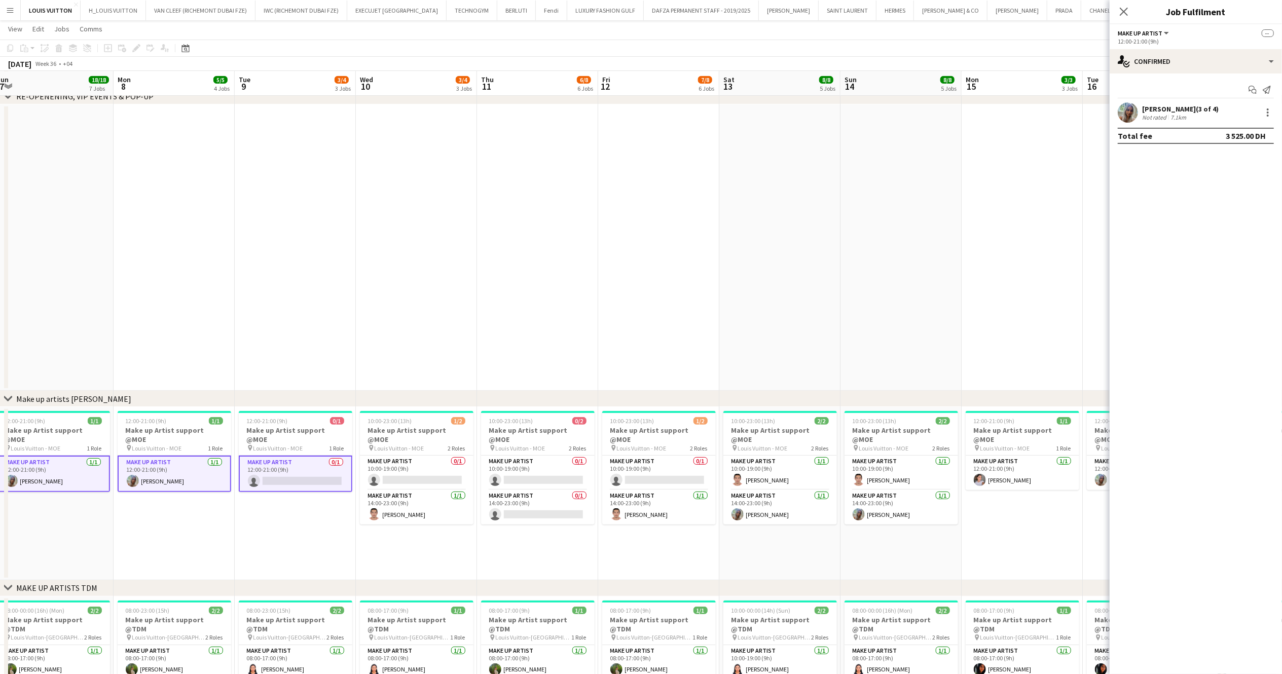
drag, startPoint x: 910, startPoint y: 536, endPoint x: 769, endPoint y: 553, distance: 142.4
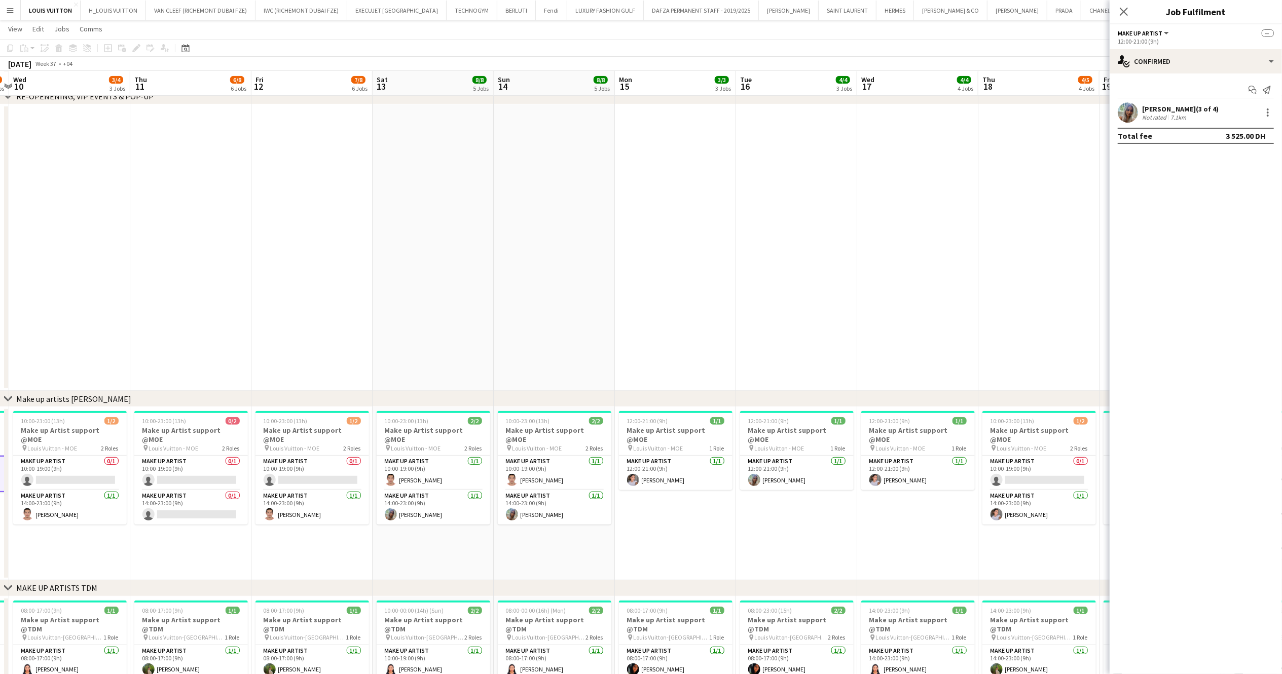
scroll to position [0, 269]
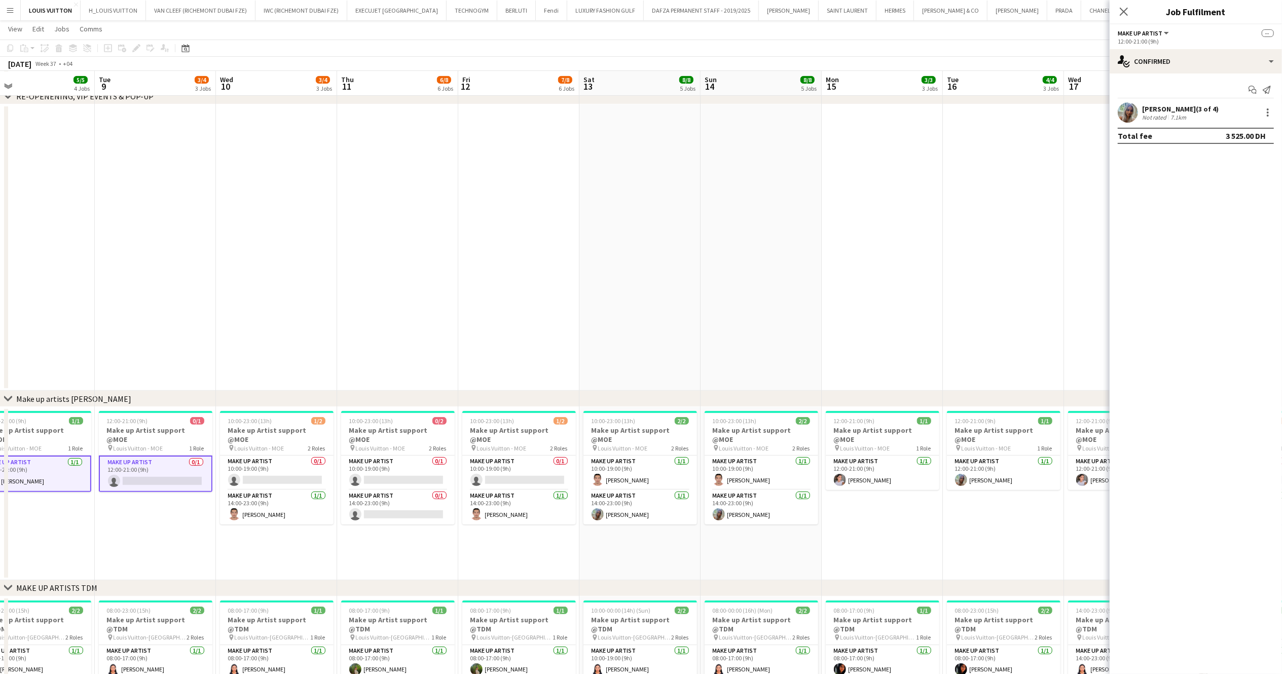
drag, startPoint x: 909, startPoint y: 553, endPoint x: 769, endPoint y: 562, distance: 140.2
click at [875, 456] on app-card-role "Make up artist [DATE] 12:00-21:00 (9h) [PERSON_NAME]" at bounding box center [882, 473] width 114 height 34
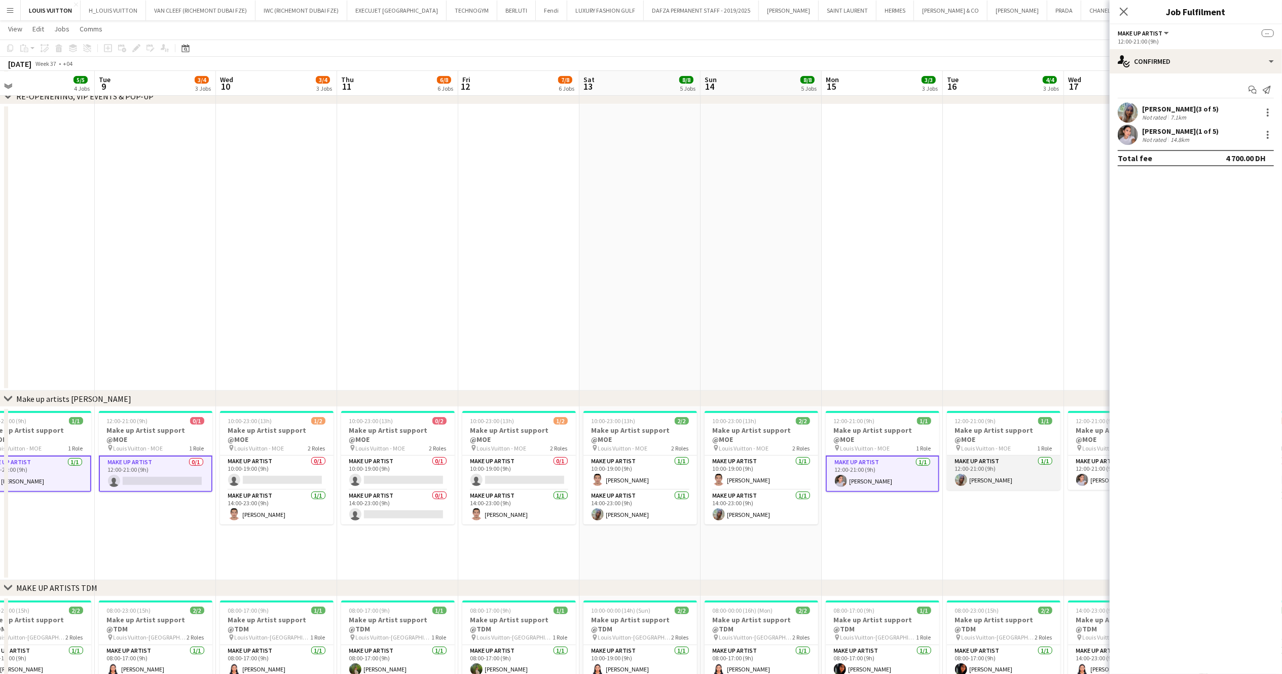
click at [961, 466] on app-card-role "Make up artist [DATE] 12:00-21:00 (9h) [PERSON_NAME]" at bounding box center [1004, 473] width 114 height 34
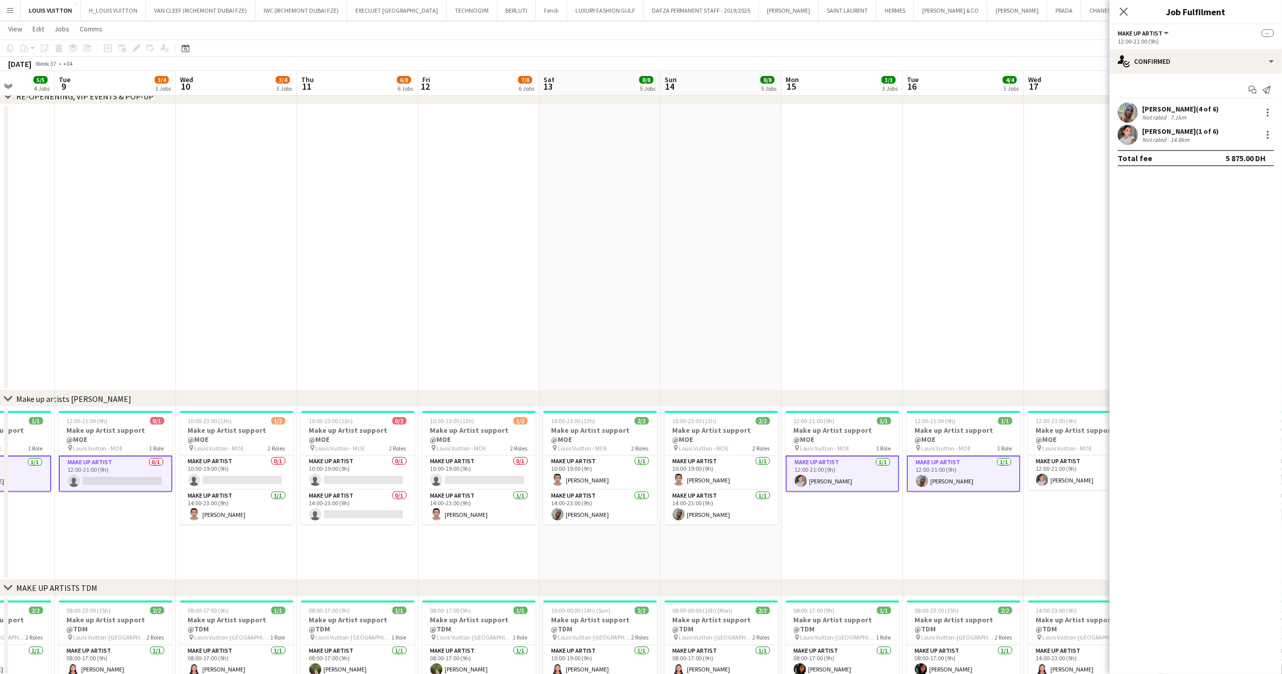
drag, startPoint x: 815, startPoint y: 542, endPoint x: 778, endPoint y: 549, distance: 37.1
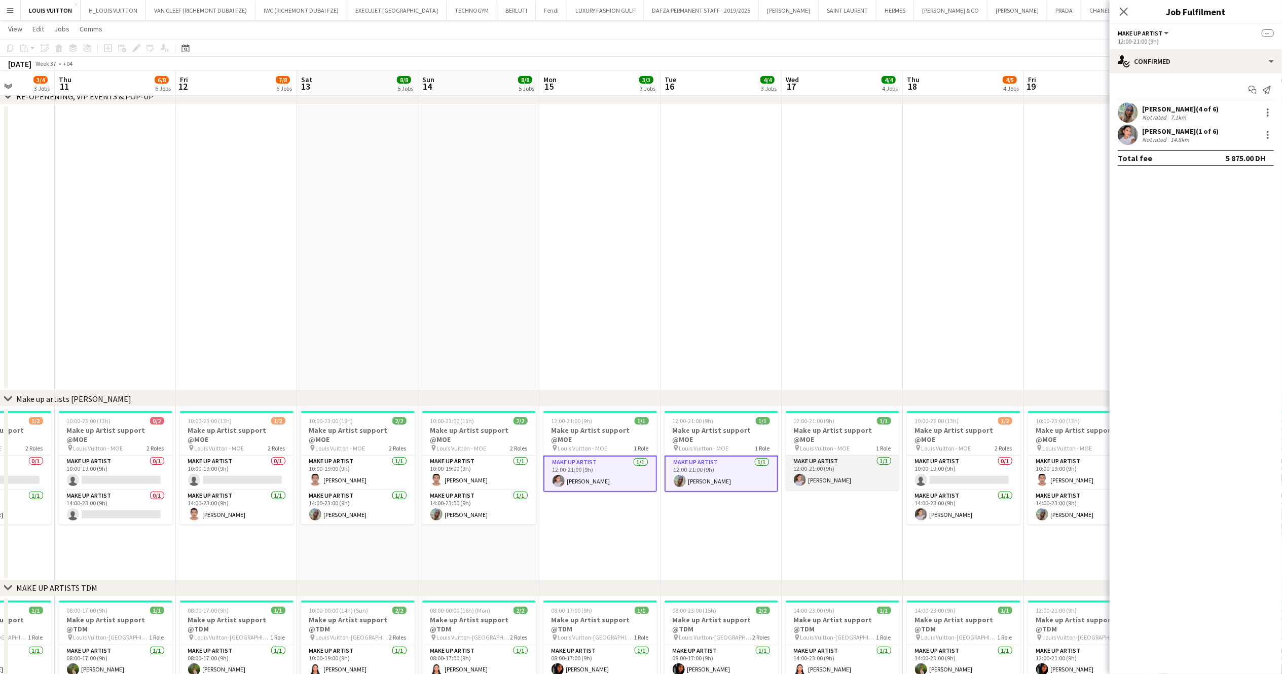
click at [833, 460] on app-card-role "Make up artist [DATE] 12:00-21:00 (9h) [PERSON_NAME]" at bounding box center [842, 473] width 114 height 34
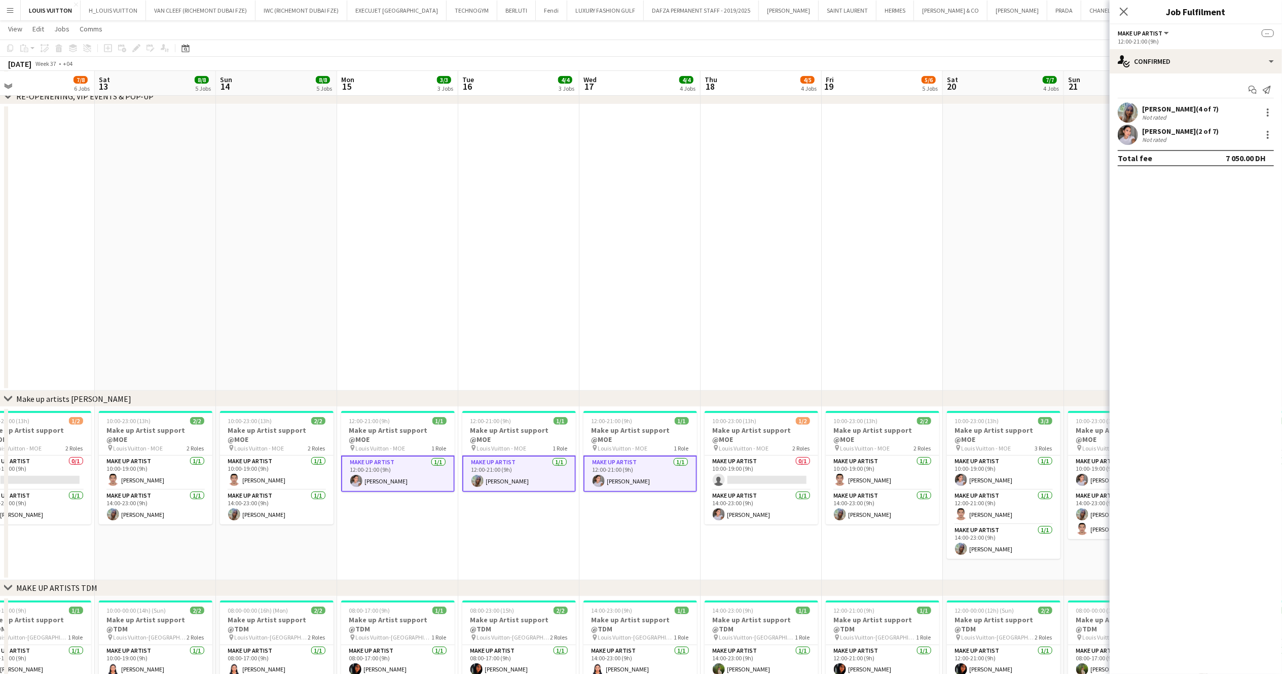
drag, startPoint x: 943, startPoint y: 535, endPoint x: 731, endPoint y: 551, distance: 212.9
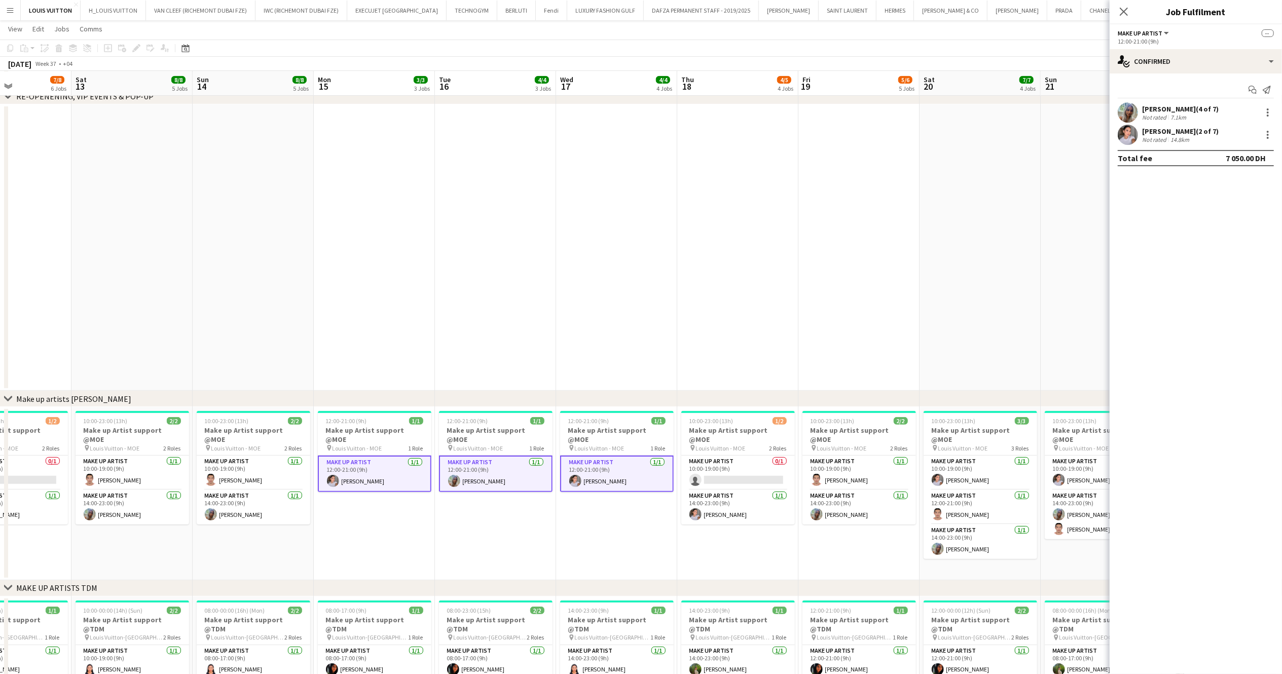
drag, startPoint x: 821, startPoint y: 555, endPoint x: 663, endPoint y: 560, distance: 158.2
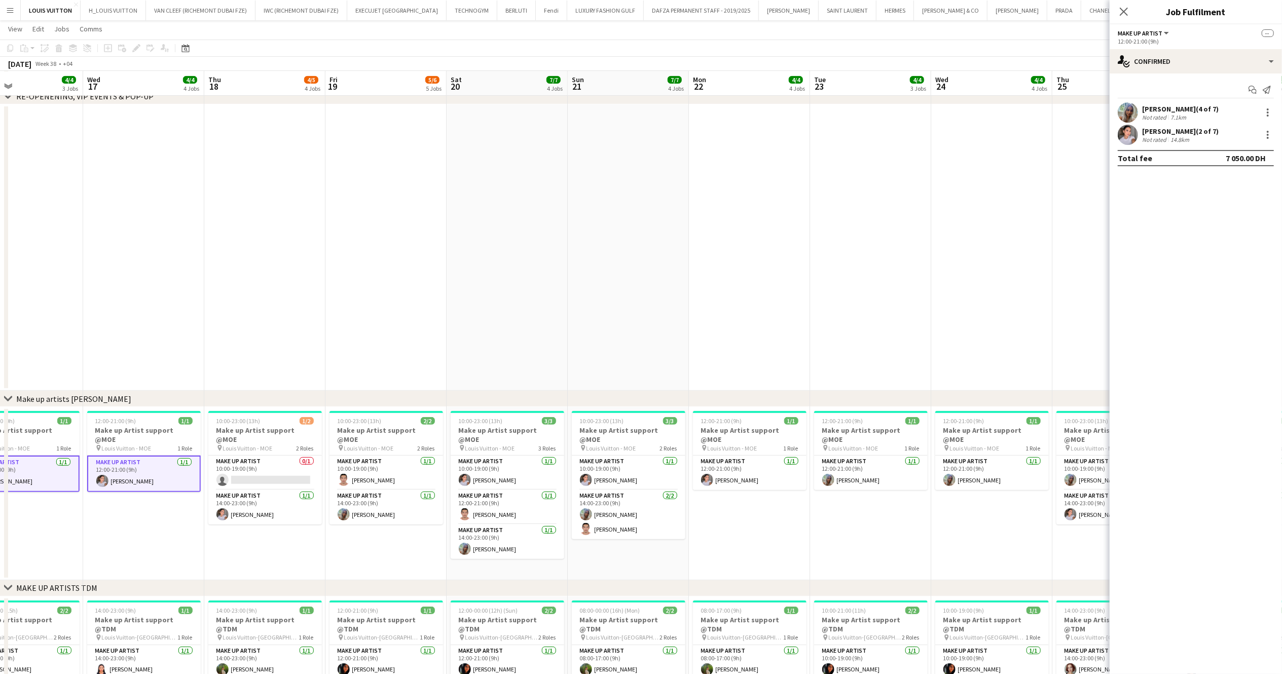
scroll to position [0, 402]
drag, startPoint x: 1024, startPoint y: 537, endPoint x: 793, endPoint y: 566, distance: 232.9
click at [741, 456] on app-card-role "Make up artist [DATE] 12:00-21:00 (9h) [PERSON_NAME]" at bounding box center [749, 473] width 114 height 34
click at [856, 458] on app-card-role "Make up artist [DATE] 12:00-21:00 (9h) [PERSON_NAME]" at bounding box center [870, 473] width 114 height 34
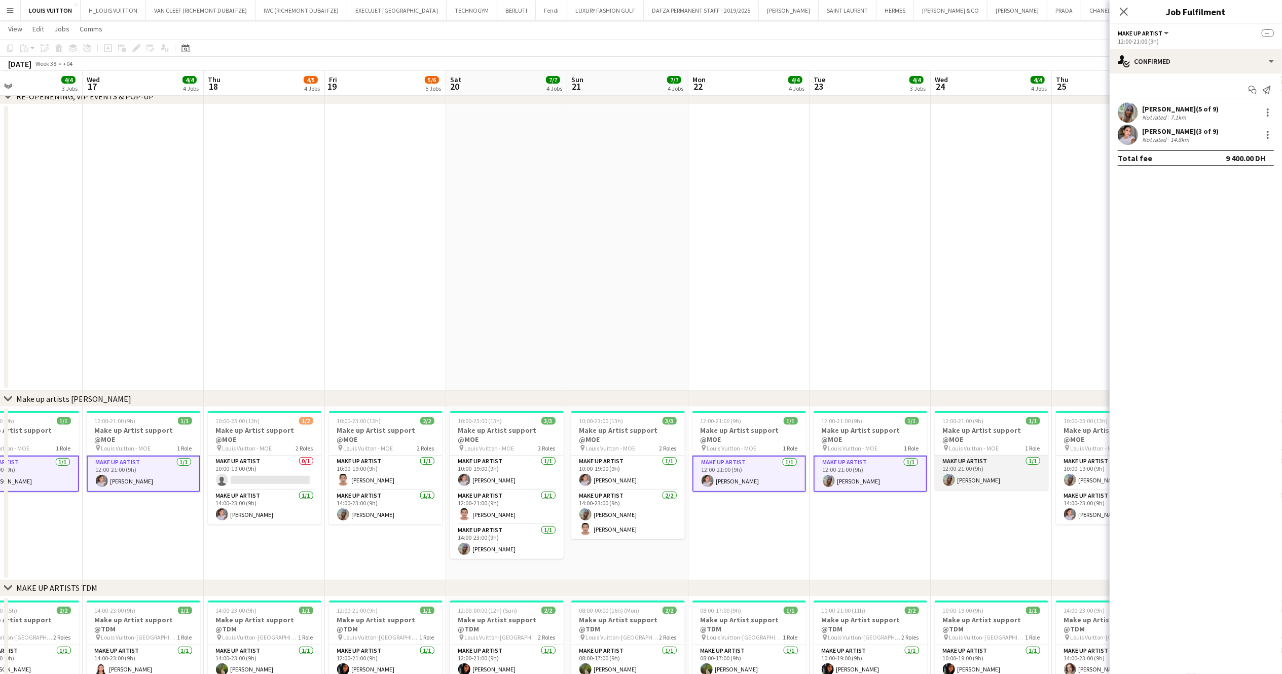
click at [961, 456] on app-card-role "Make up artist [DATE] 12:00-21:00 (9h) [PERSON_NAME]" at bounding box center [991, 473] width 114 height 34
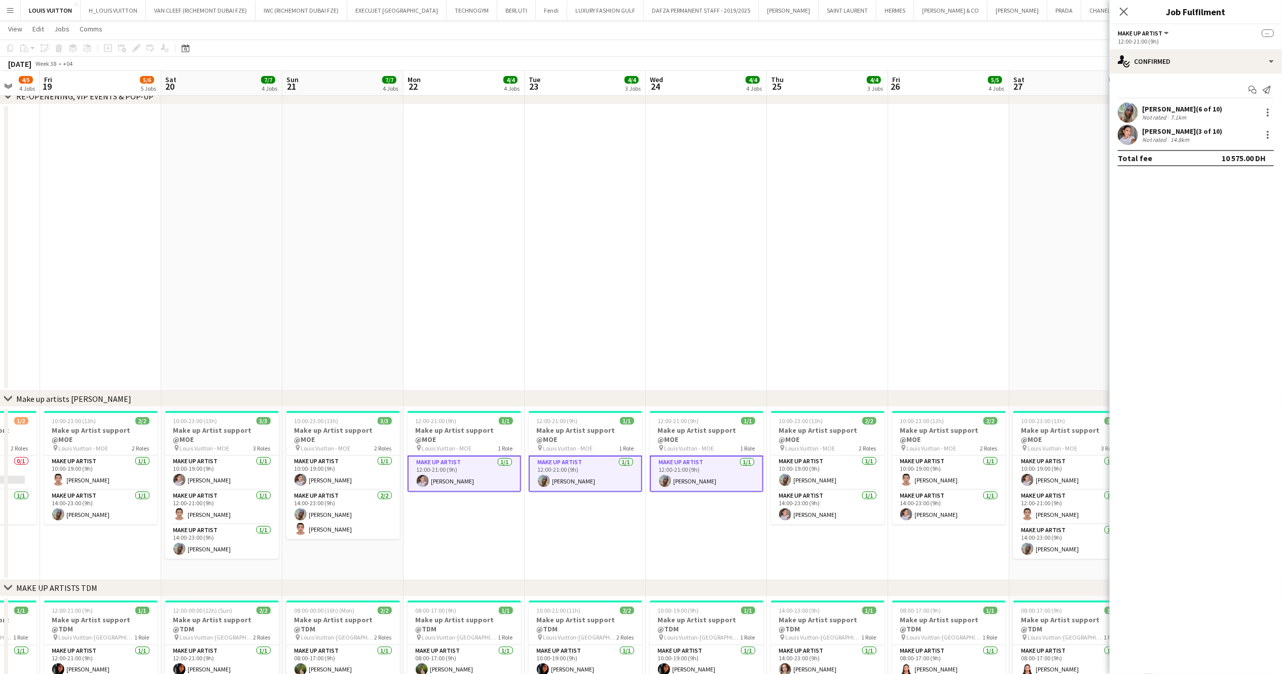
scroll to position [0, 450]
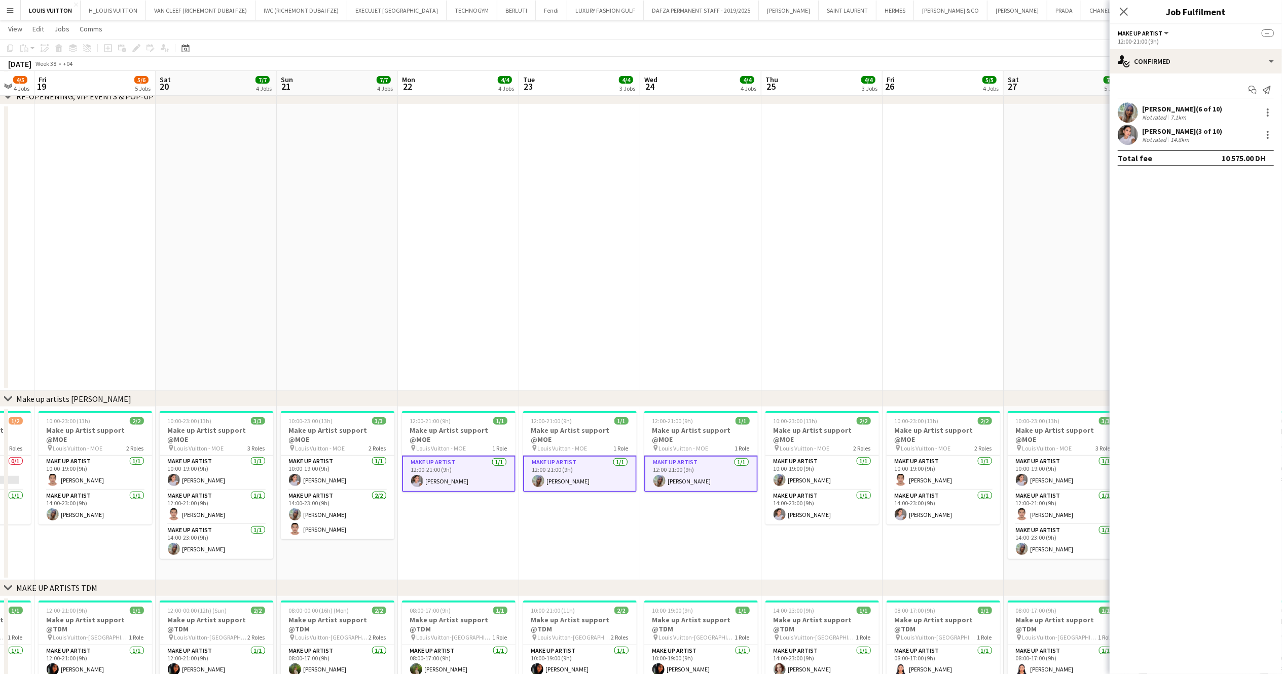
drag, startPoint x: 750, startPoint y: 559, endPoint x: 722, endPoint y: 561, distance: 28.5
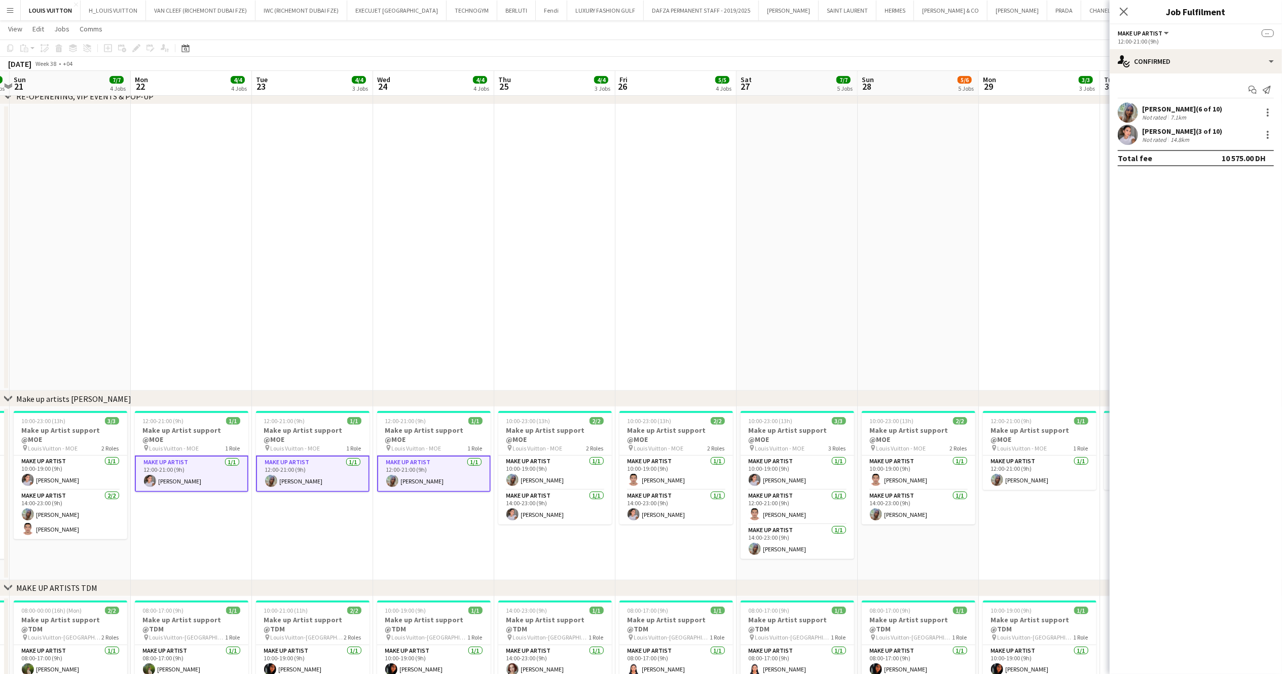
drag, startPoint x: 906, startPoint y: 561, endPoint x: 640, endPoint y: 565, distance: 266.6
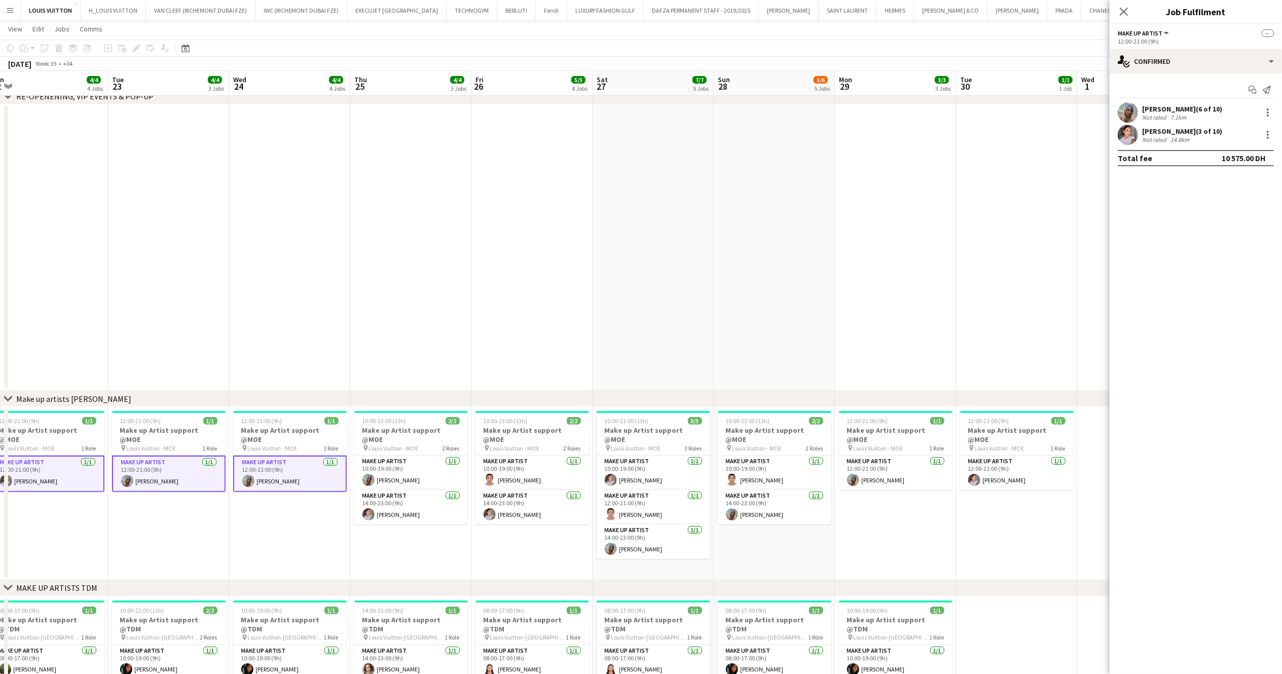
drag, startPoint x: 1040, startPoint y: 562, endPoint x: 805, endPoint y: 581, distance: 235.3
click at [880, 468] on app-card-role "Make up artist [DATE] 12:00-21:00 (9h) [PERSON_NAME]" at bounding box center [896, 473] width 114 height 34
click at [961, 458] on app-card-role "Make up artist [DATE] 12:00-21:00 (9h) [PERSON_NAME]" at bounding box center [1017, 473] width 114 height 34
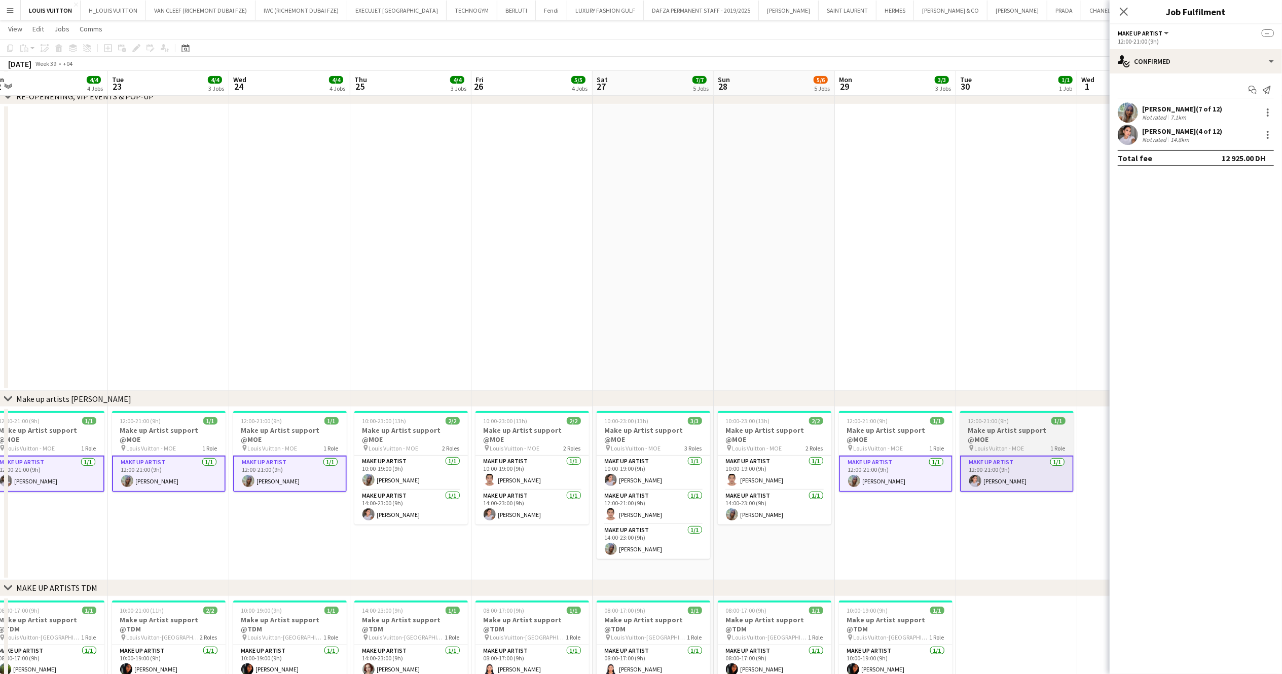
click at [961, 423] on div "12:00-21:00 (9h) 1/1" at bounding box center [1017, 421] width 114 height 8
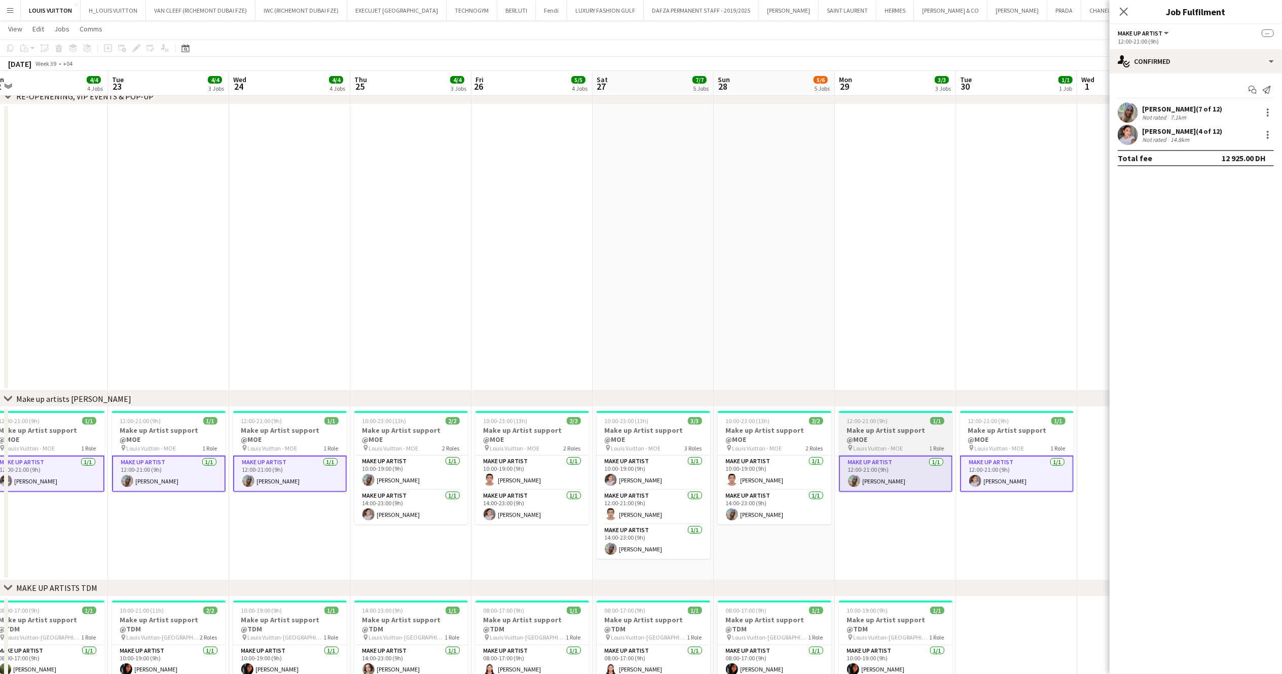
click at [909, 429] on h3 "Make up Artist support @MOE" at bounding box center [896, 435] width 114 height 18
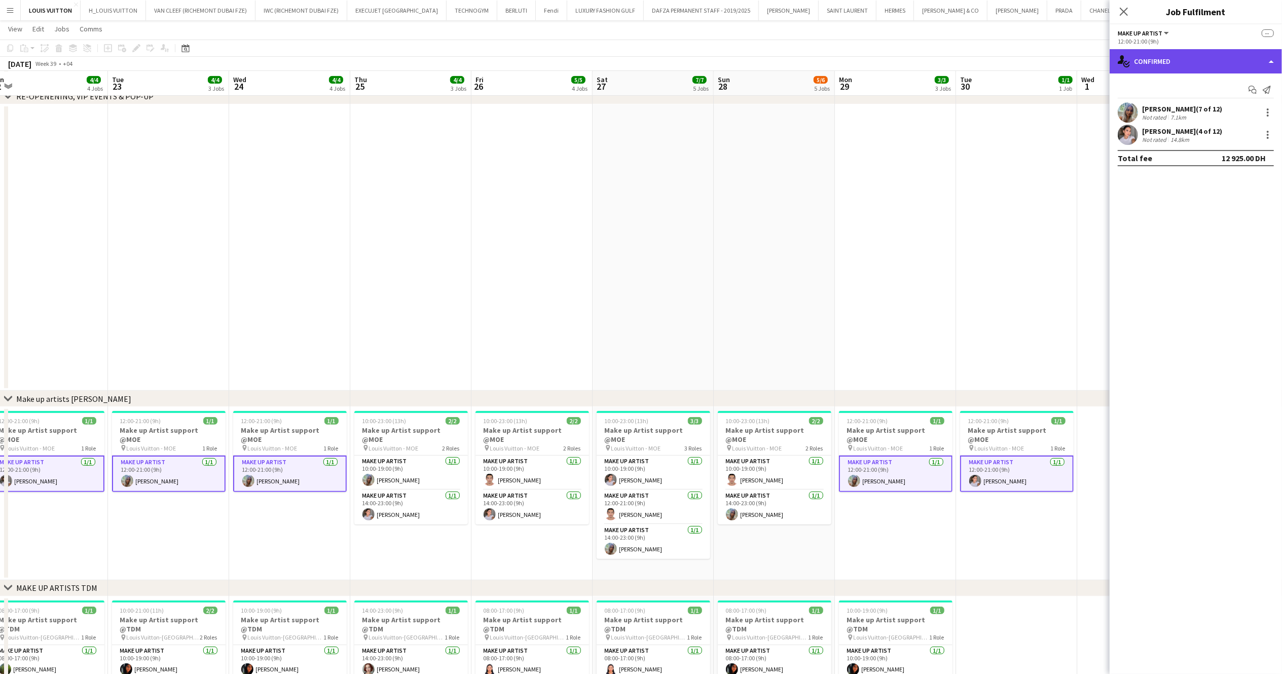
click at [961, 52] on div "single-neutral-actions-check-2 Confirmed" at bounding box center [1195, 61] width 172 height 24
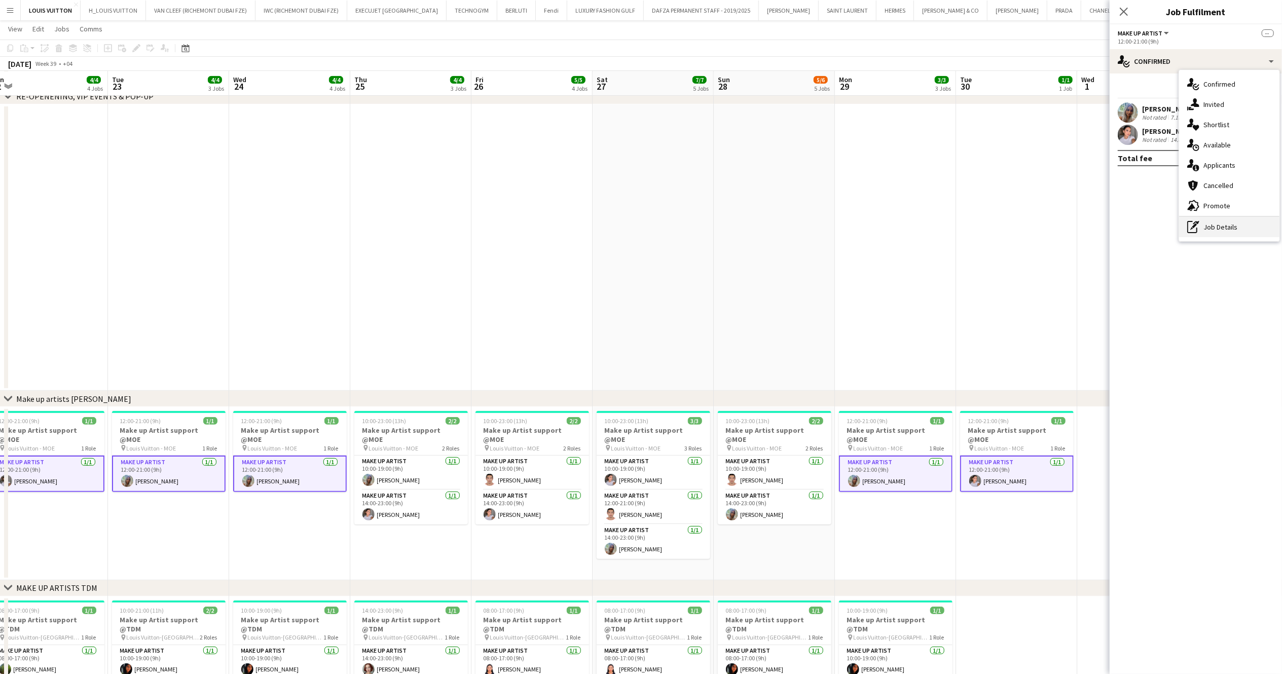
click at [961, 229] on div "pen-write Job Details" at bounding box center [1229, 227] width 100 height 20
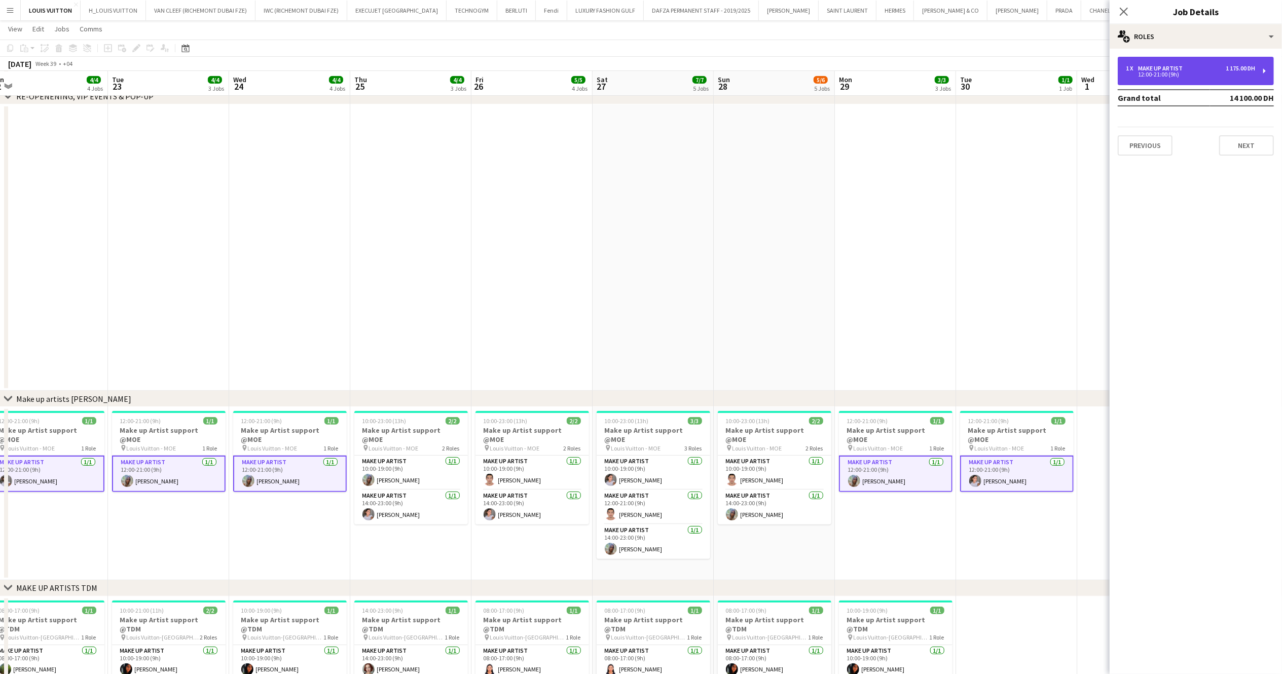
click at [961, 75] on div "12:00-21:00 (9h)" at bounding box center [1189, 74] width 129 height 5
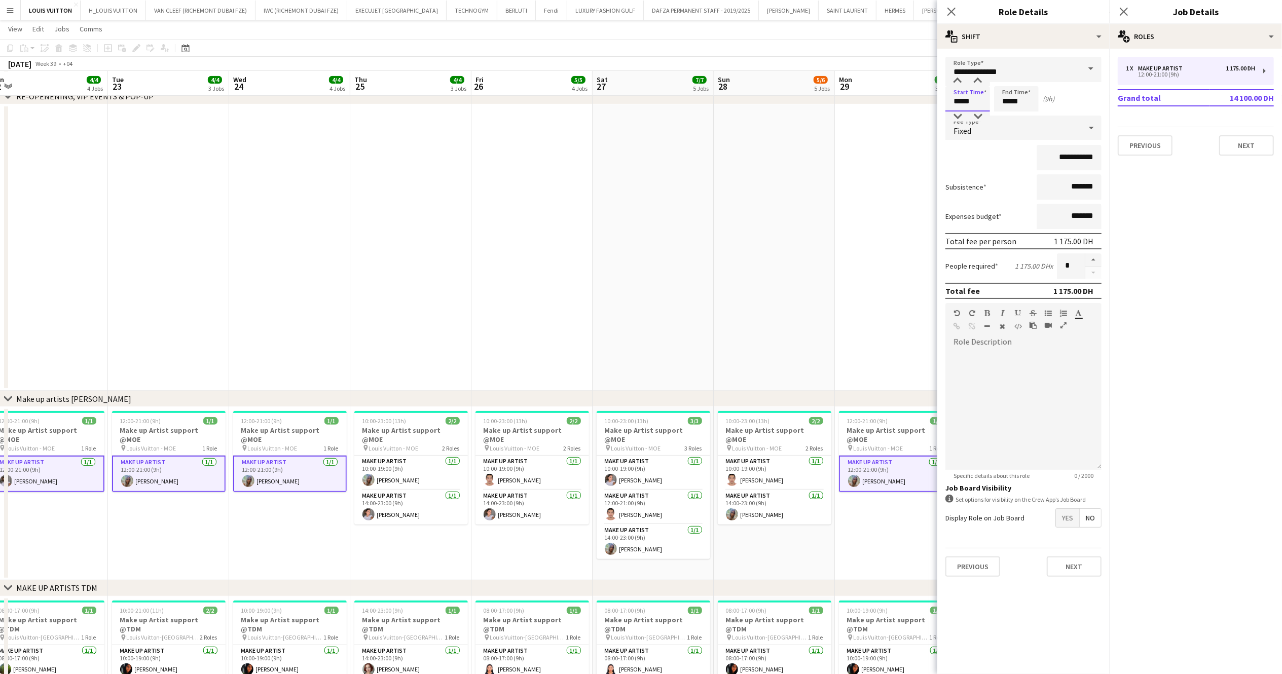
drag, startPoint x: 974, startPoint y: 97, endPoint x: 921, endPoint y: 105, distance: 53.3
type input "*****"
drag, startPoint x: 1022, startPoint y: 102, endPoint x: 957, endPoint y: 109, distance: 64.7
click at [957, 109] on div "Start Time ***** End Time ***** (8h)" at bounding box center [1023, 98] width 156 height 25
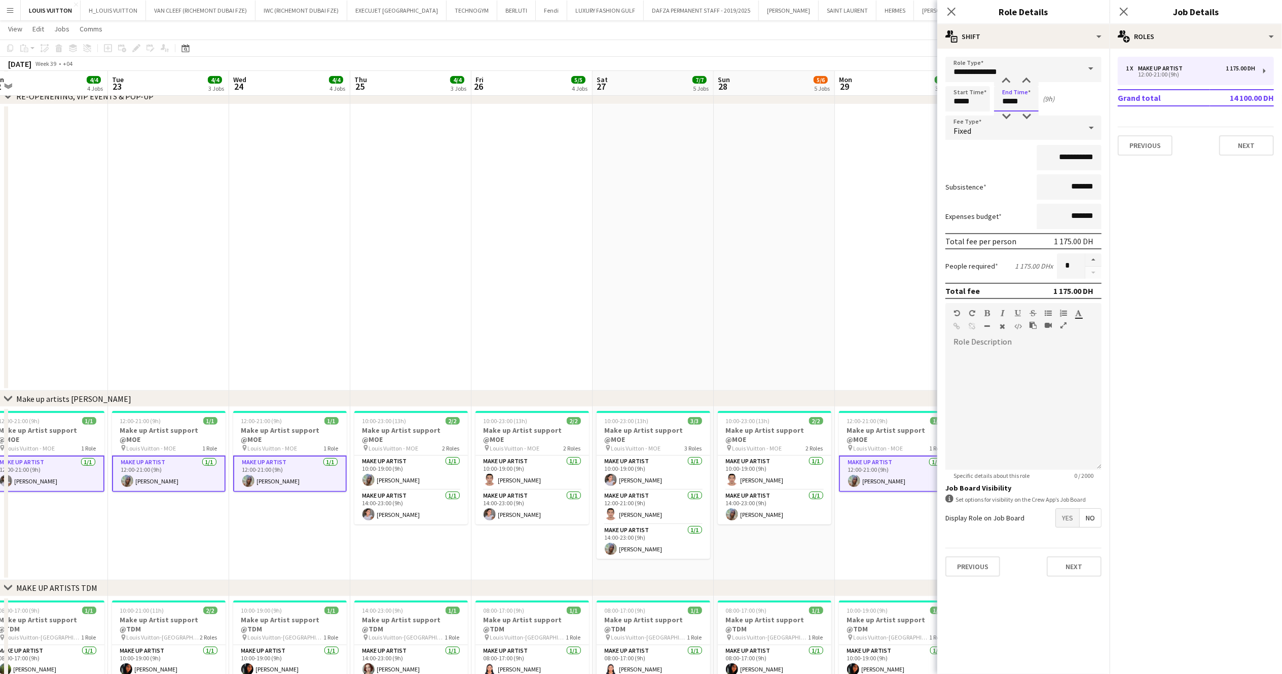
type input "*****"
click at [839, 39] on app-page-menu "View Day view expanded Day view collapsed Month view Date picker Jump to [DATE]…" at bounding box center [641, 29] width 1282 height 19
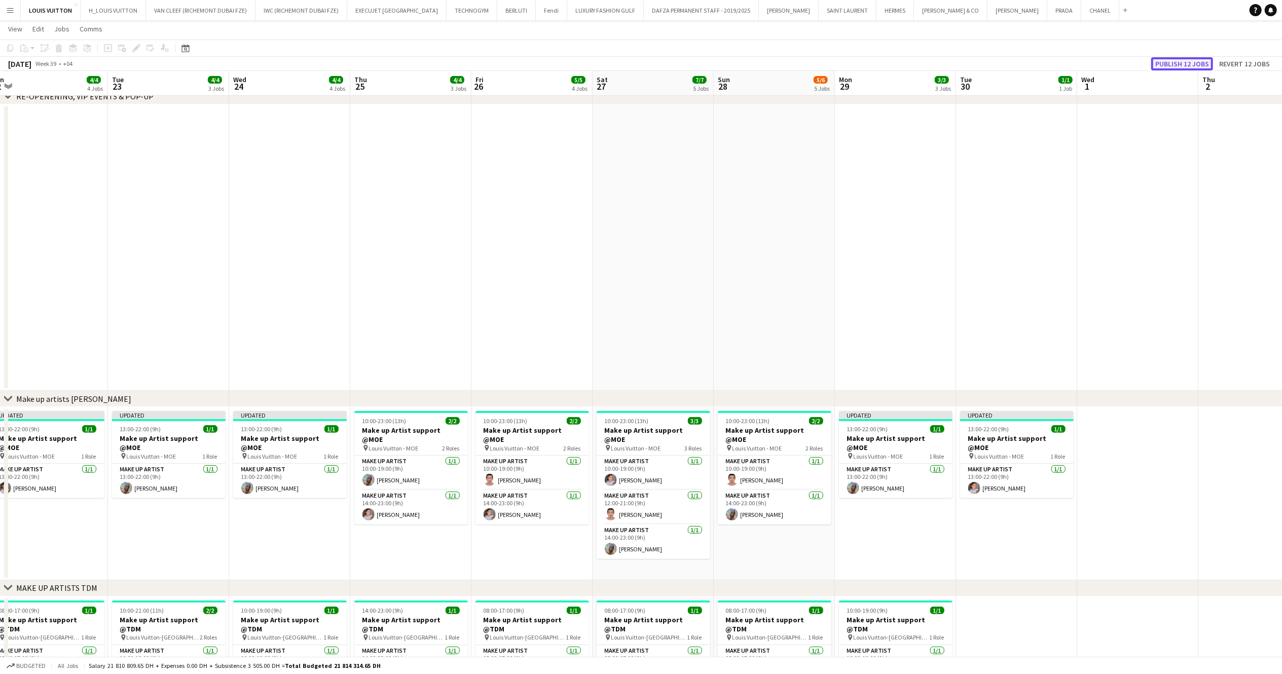
click at [961, 57] on button "Publish 12 jobs" at bounding box center [1182, 63] width 62 height 13
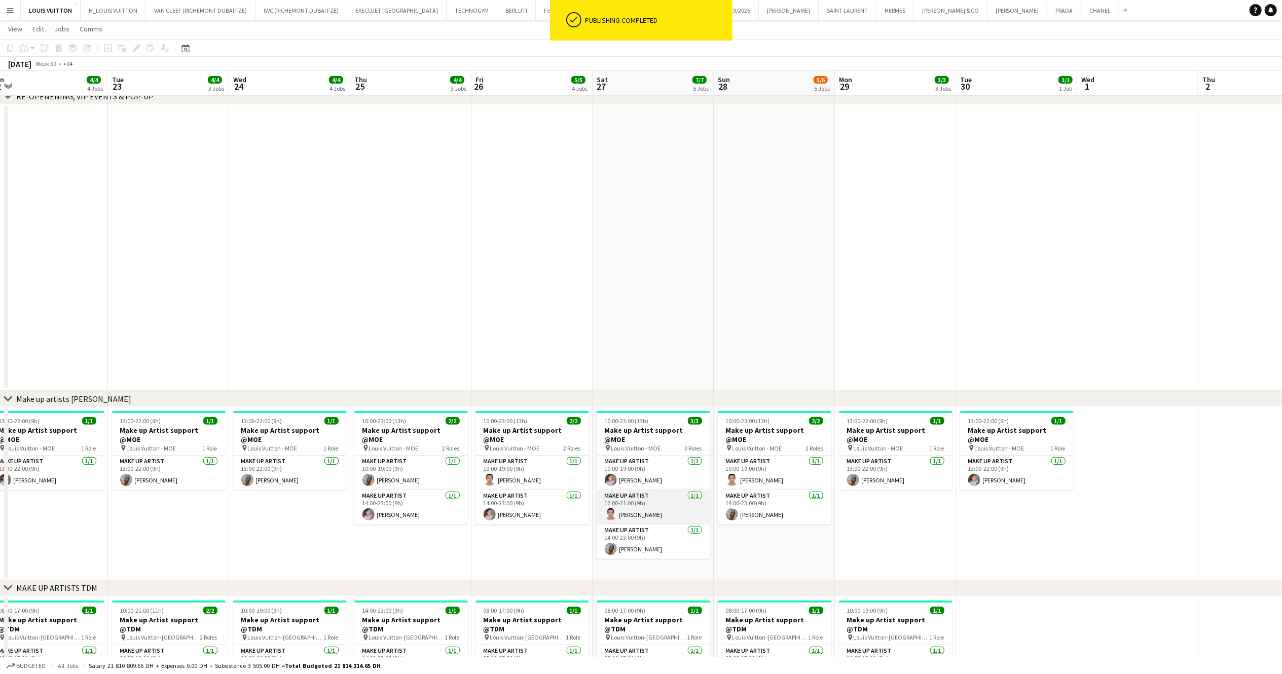
click at [636, 500] on app-card-role "Make up artist [DATE] 12:00-21:00 (9h) [PERSON_NAME]" at bounding box center [653, 507] width 114 height 34
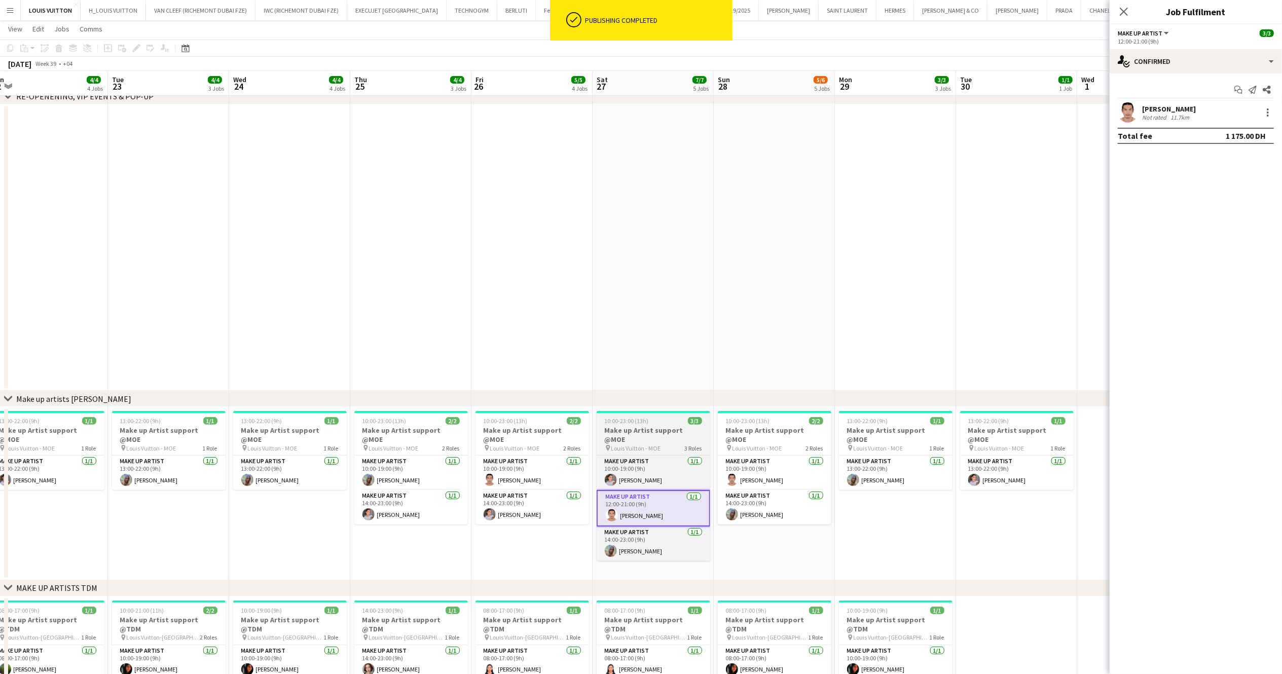
click at [648, 444] on span "Louis Vuitton - MOE" at bounding box center [636, 448] width 50 height 8
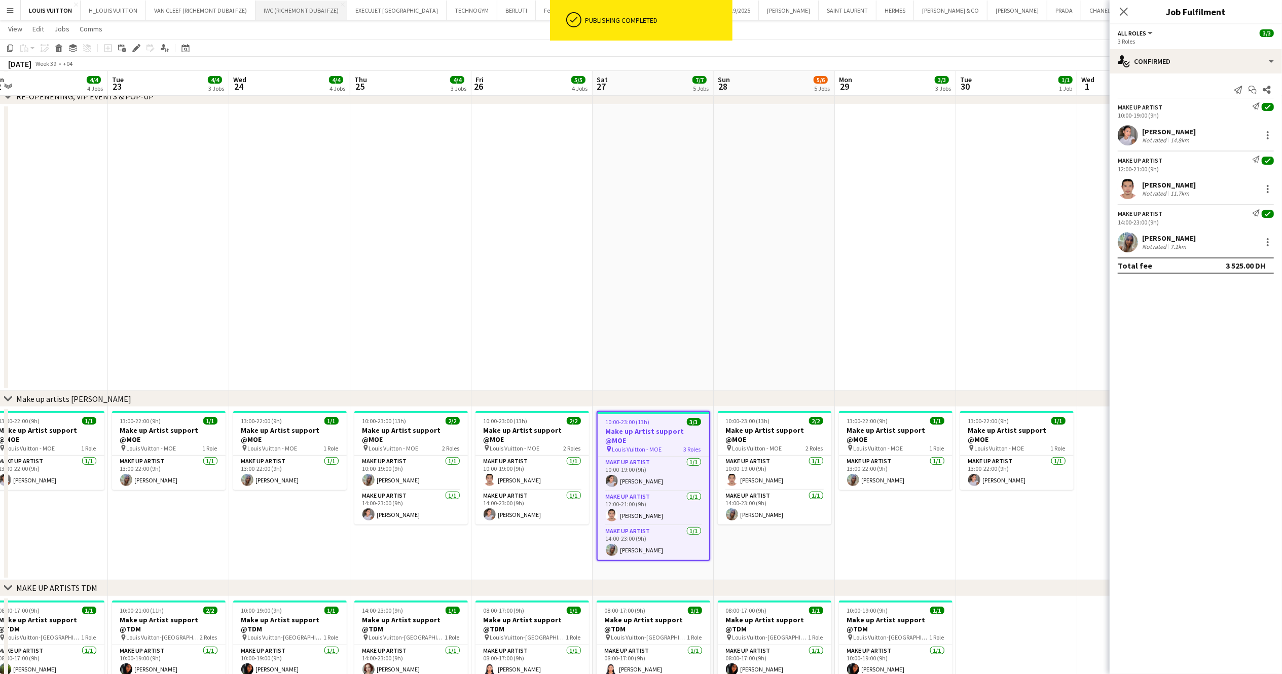
drag, startPoint x: 139, startPoint y: 44, endPoint x: 310, endPoint y: 14, distance: 173.8
click at [137, 44] on icon "Edit" at bounding box center [136, 48] width 8 height 8
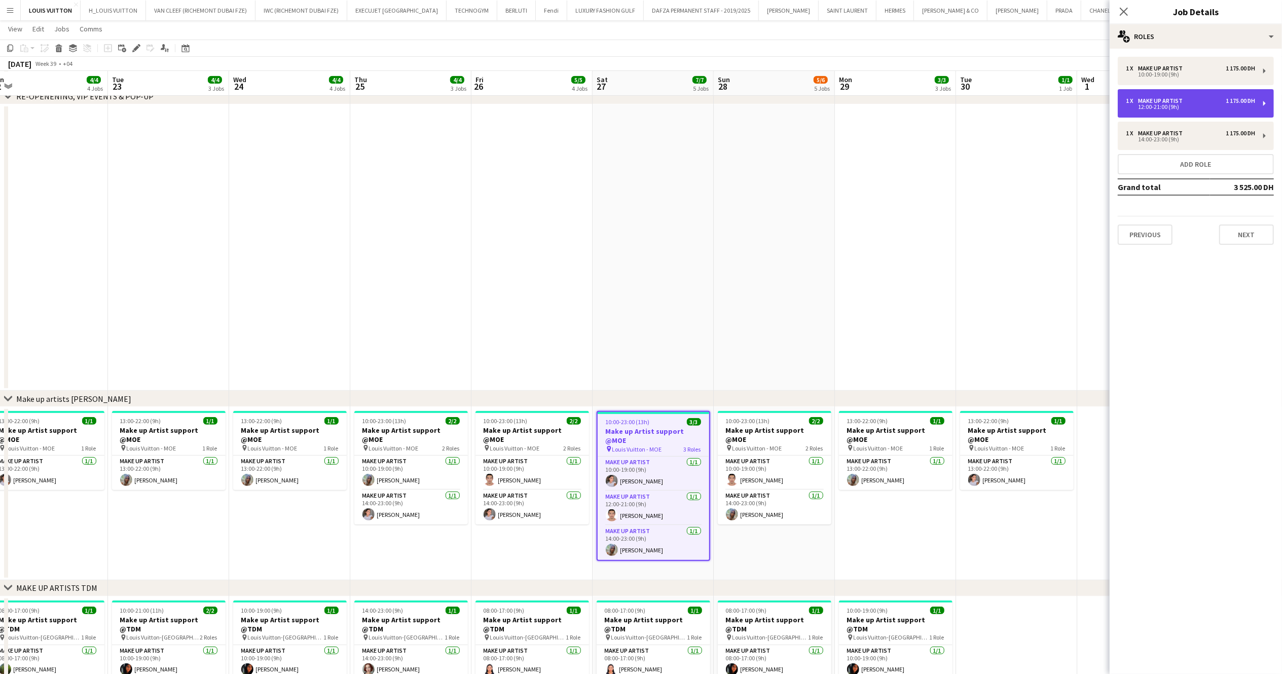
click at [961, 101] on div "Make up artist" at bounding box center [1162, 100] width 49 height 7
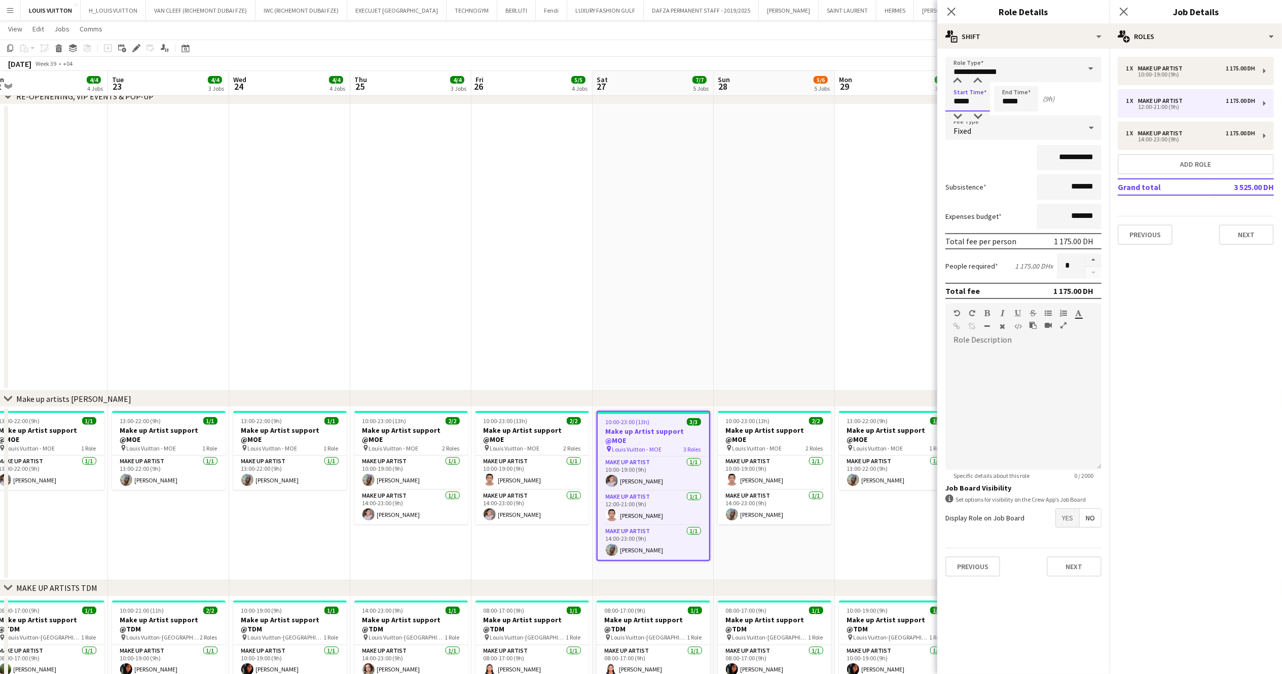
drag, startPoint x: 982, startPoint y: 99, endPoint x: 935, endPoint y: 105, distance: 46.4
type input "*****"
drag, startPoint x: 963, startPoint y: 105, endPoint x: 953, endPoint y: 107, distance: 9.8
click at [953, 107] on div "Start Time ***** End Time ***** (8h)" at bounding box center [1023, 98] width 156 height 25
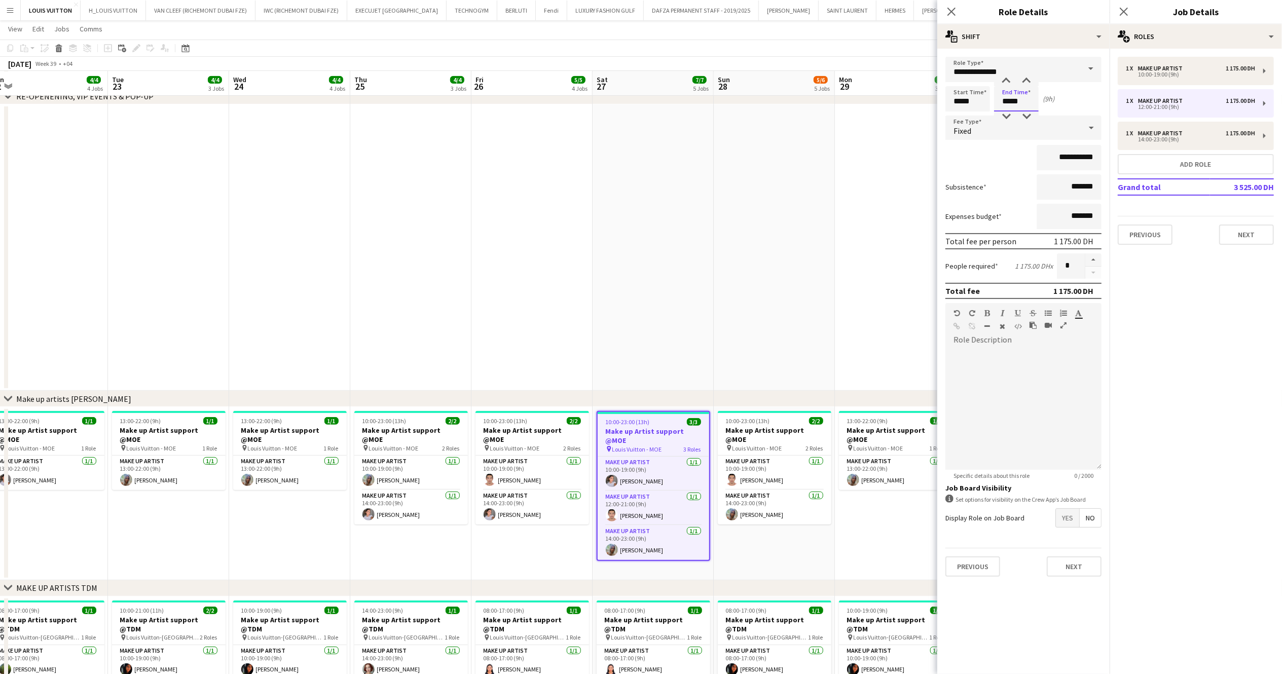
type input "*****"
click at [899, 50] on app-toolbar "Copy Paste Paste Ctrl+V Paste with crew Ctrl+Shift+V Paste linked Job [GEOGRAPH…" at bounding box center [641, 48] width 1282 height 17
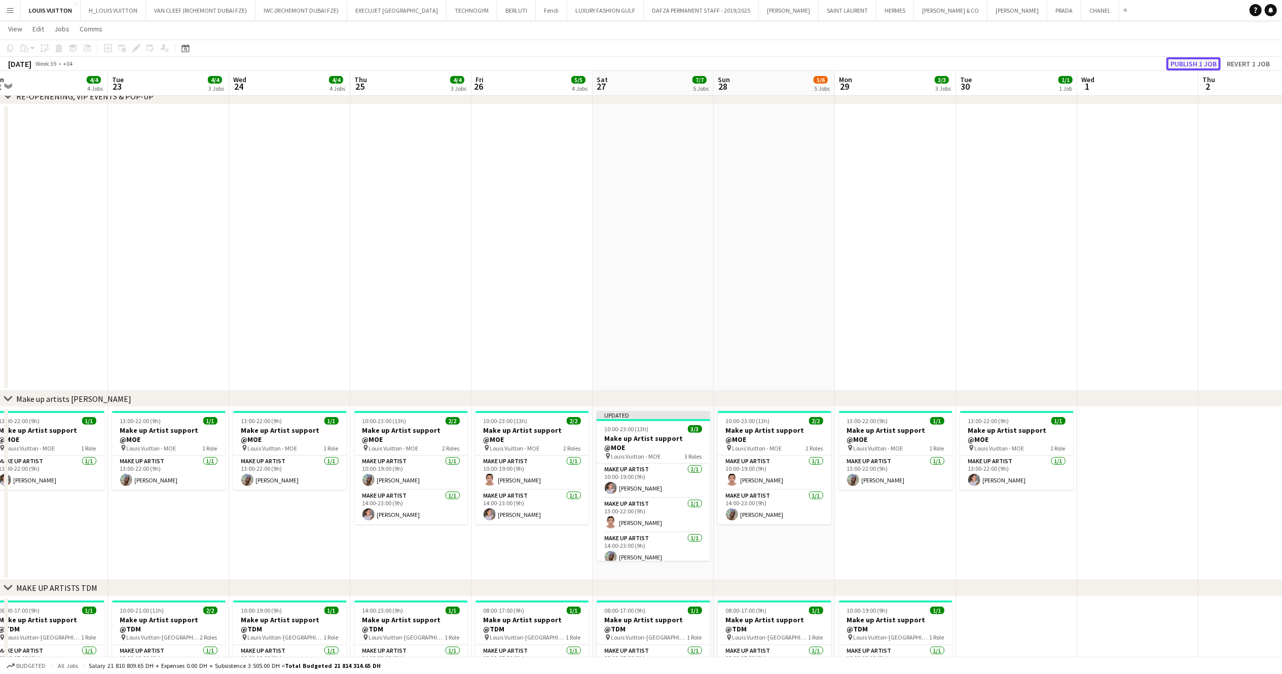
click at [961, 62] on button "Publish 1 job" at bounding box center [1193, 63] width 54 height 13
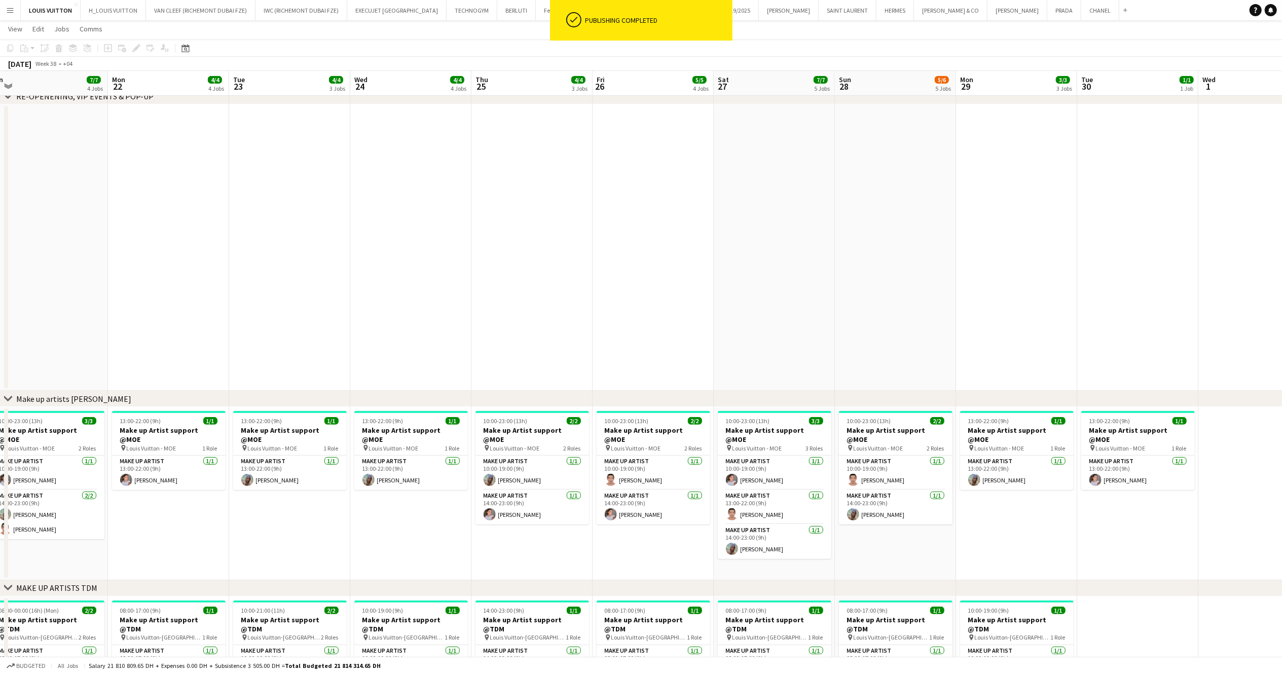
scroll to position [0, 212]
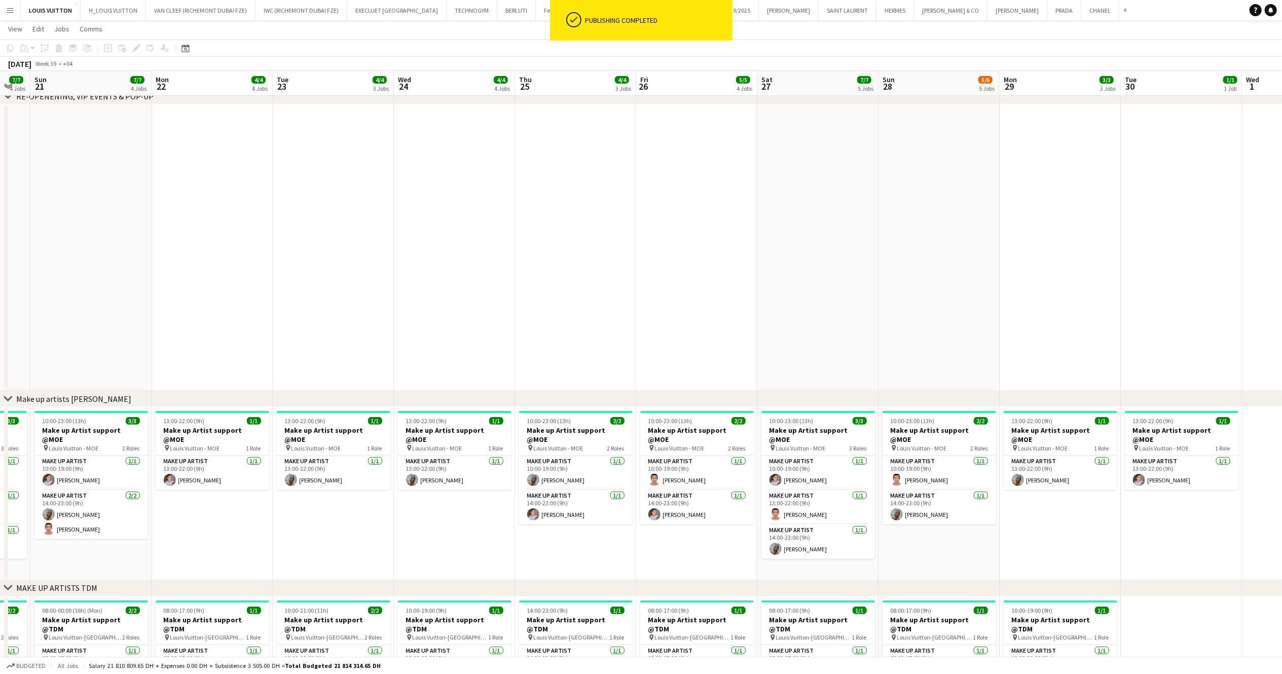
drag, startPoint x: 644, startPoint y: 529, endPoint x: 808, endPoint y: 529, distance: 164.2
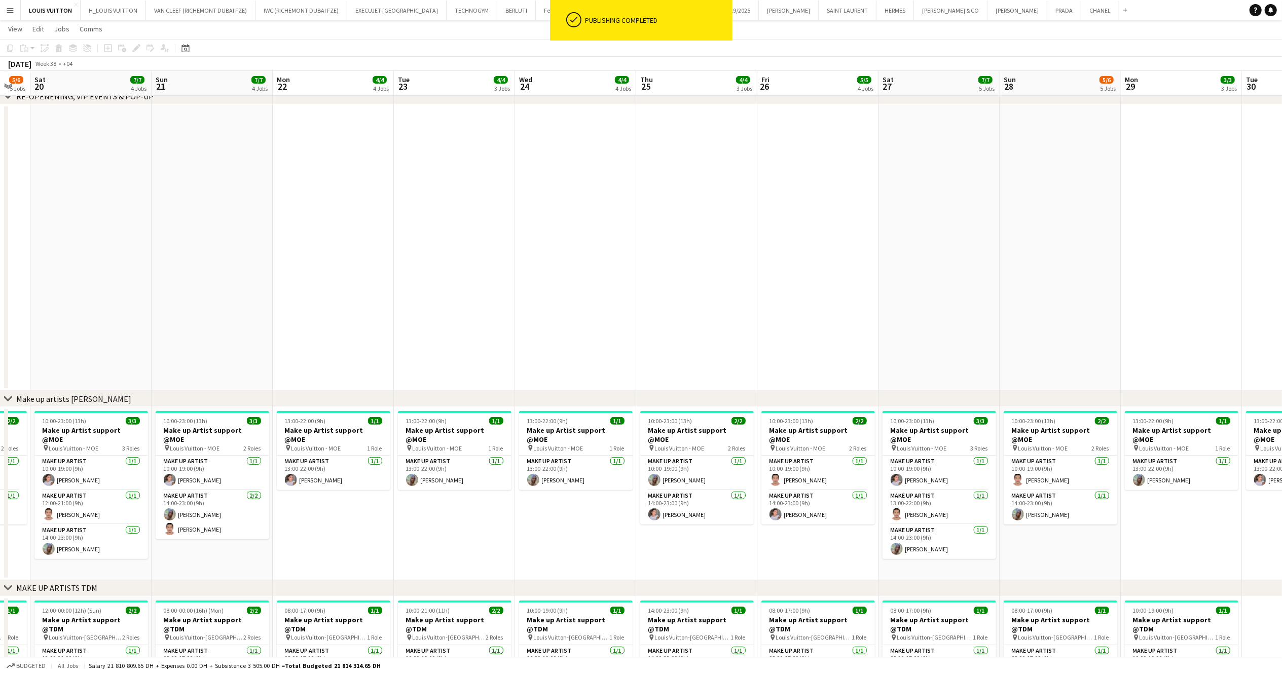
scroll to position [0, 298]
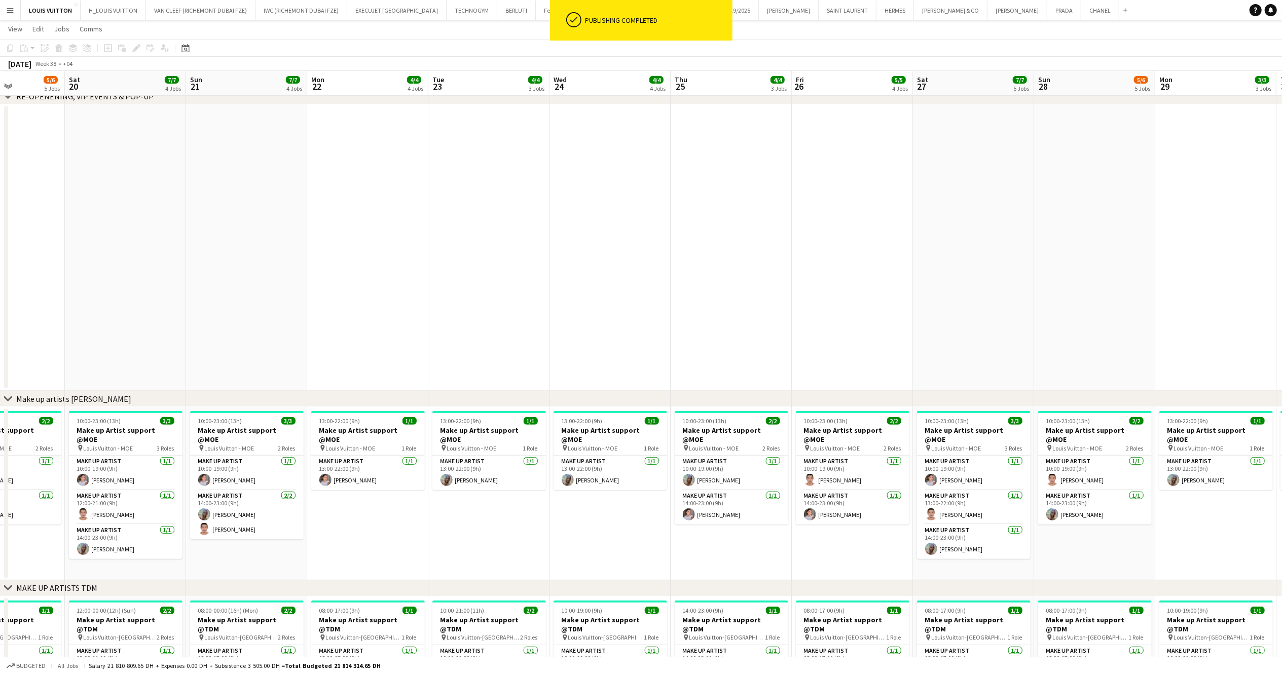
scroll to position [0, 318]
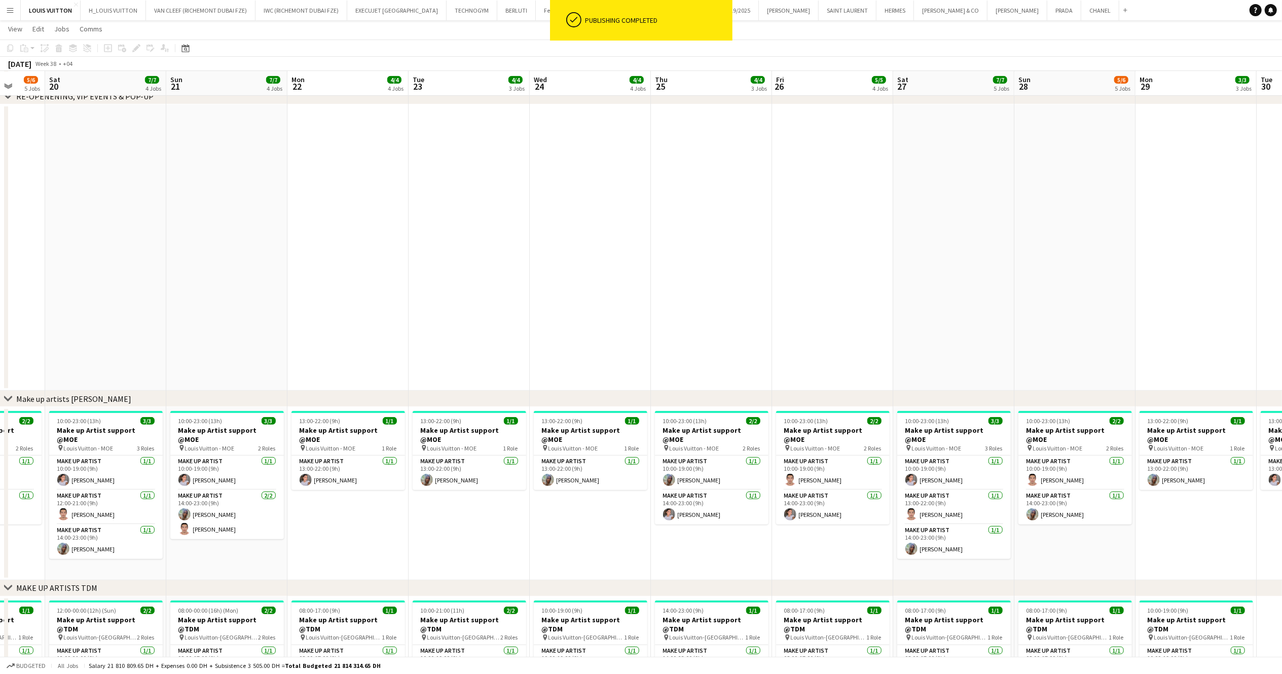
drag, startPoint x: 703, startPoint y: 496, endPoint x: 806, endPoint y: 494, distance: 102.4
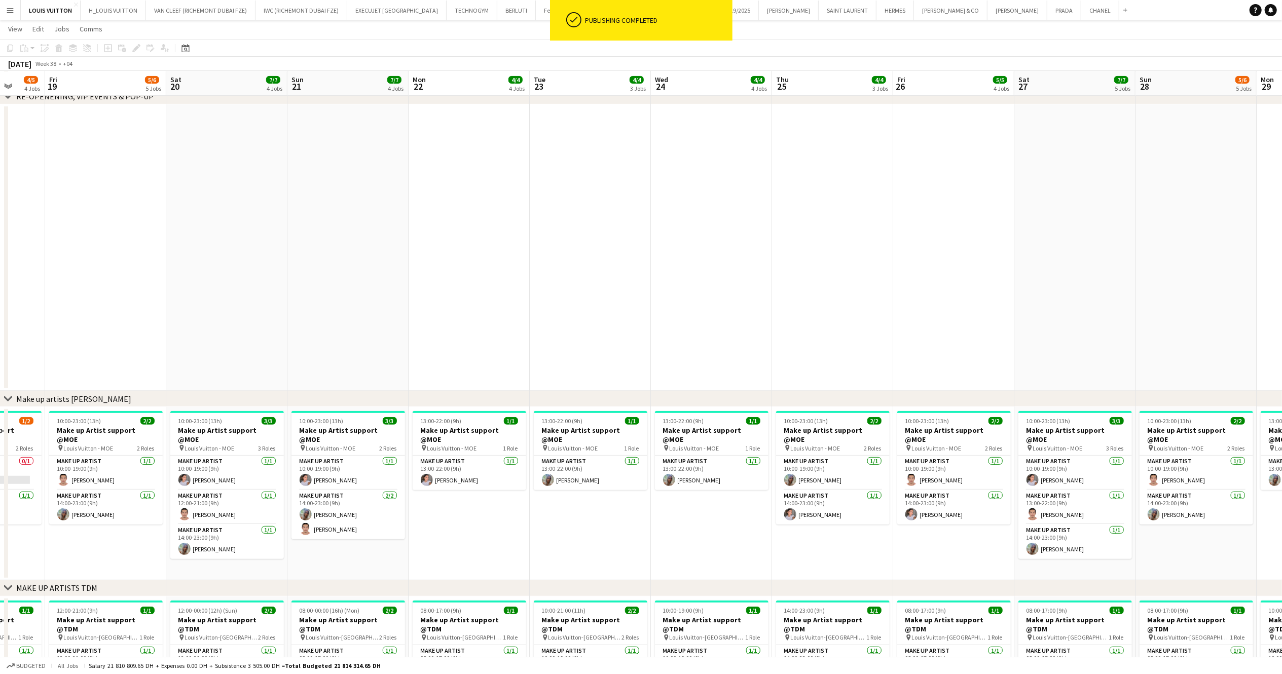
scroll to position [0, 244]
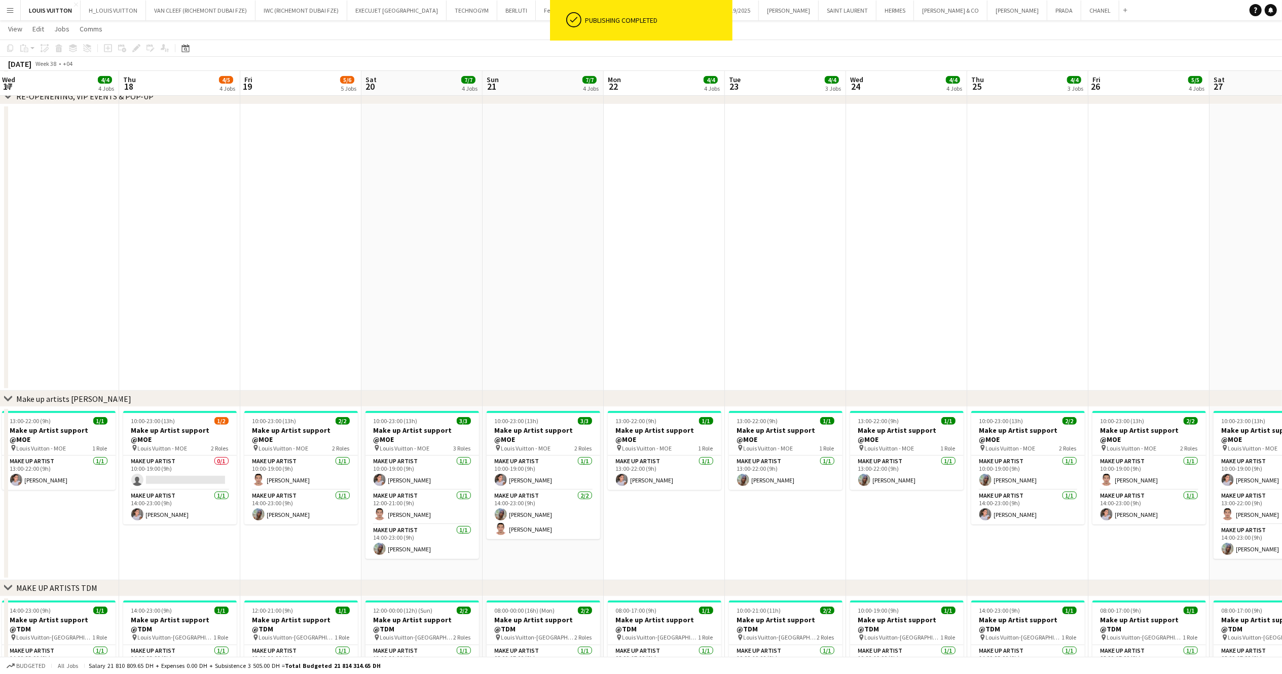
drag, startPoint x: 495, startPoint y: 453, endPoint x: 689, endPoint y: 444, distance: 194.8
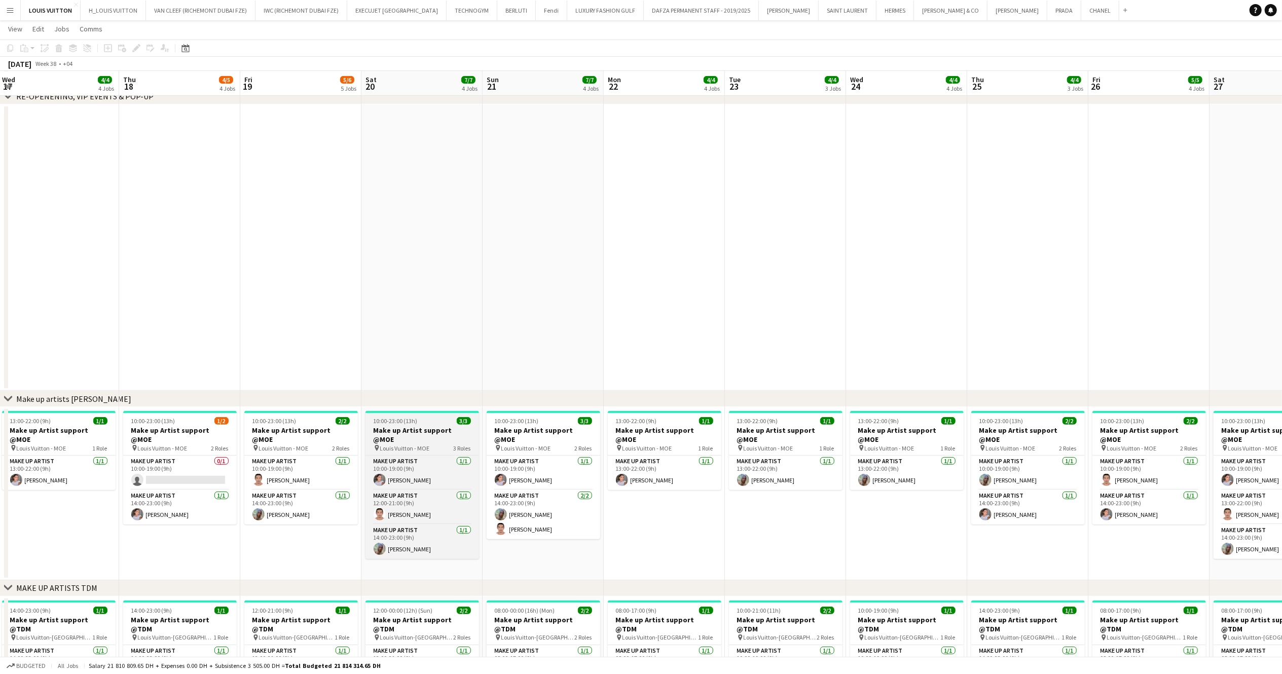
click at [416, 434] on h3 "Make up Artist support @MOE" at bounding box center [422, 435] width 114 height 18
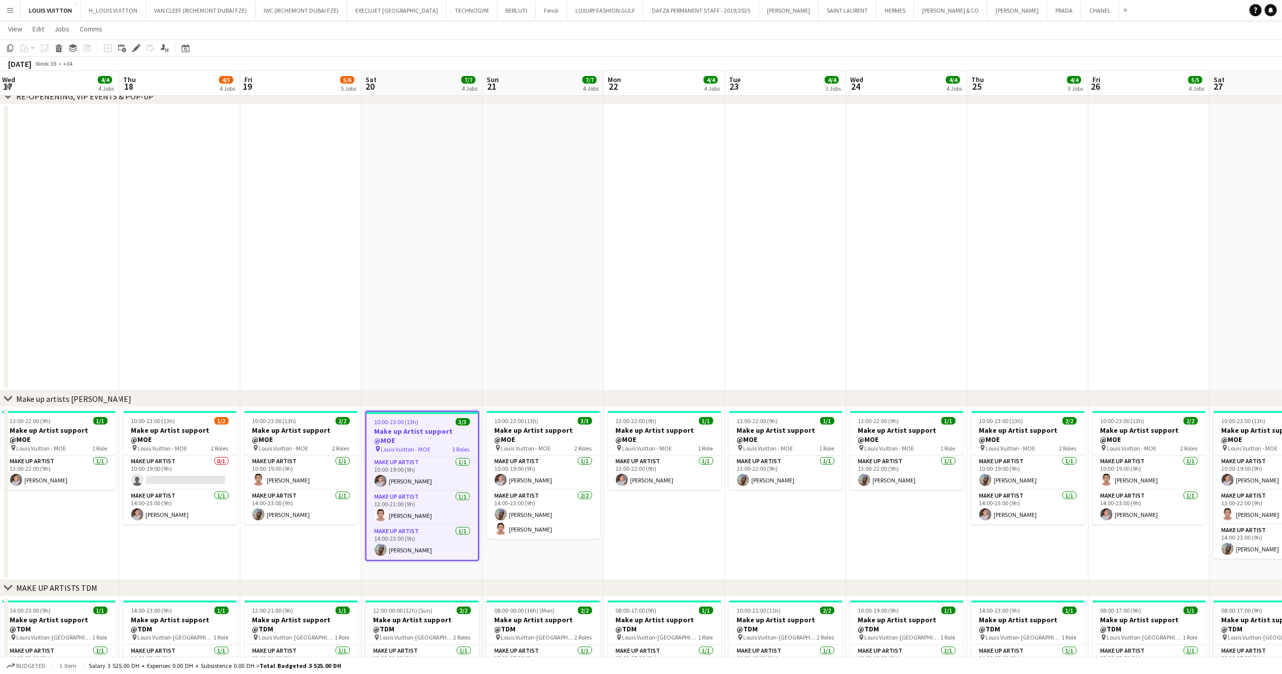
drag, startPoint x: 132, startPoint y: 48, endPoint x: 138, endPoint y: 28, distance: 20.5
click at [132, 48] on icon "Edit" at bounding box center [136, 48] width 8 height 8
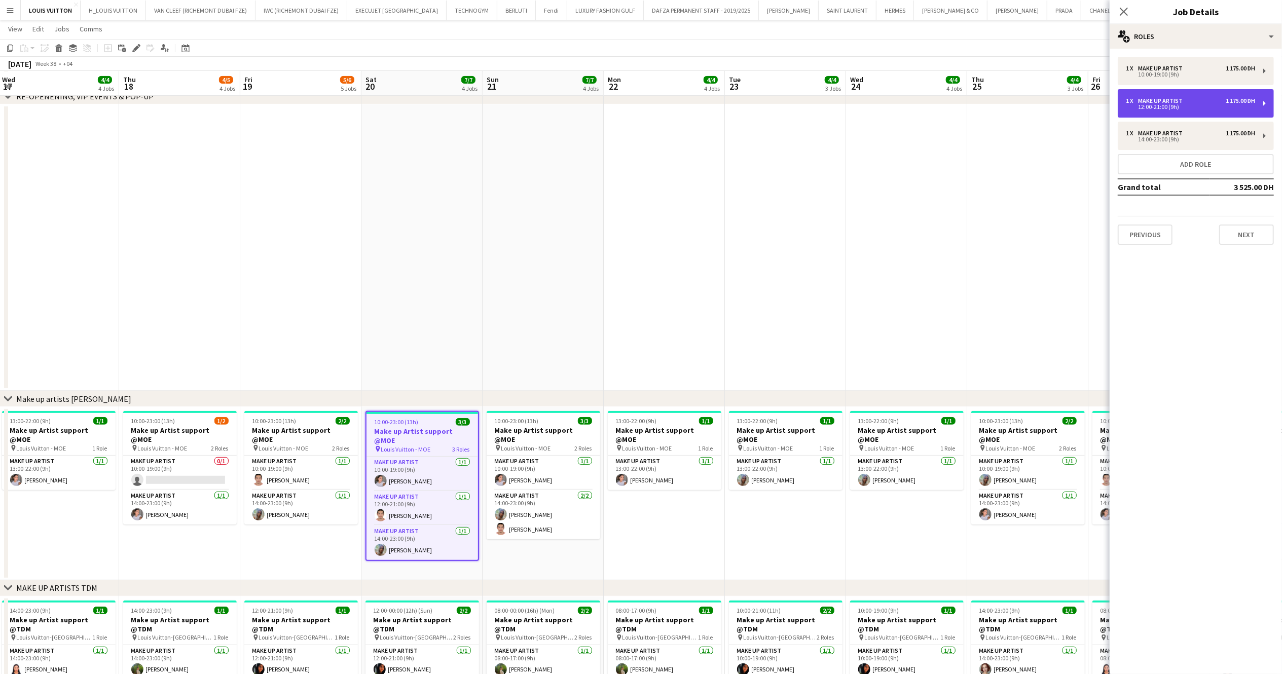
click at [961, 105] on div "12:00-21:00 (9h)" at bounding box center [1189, 106] width 129 height 5
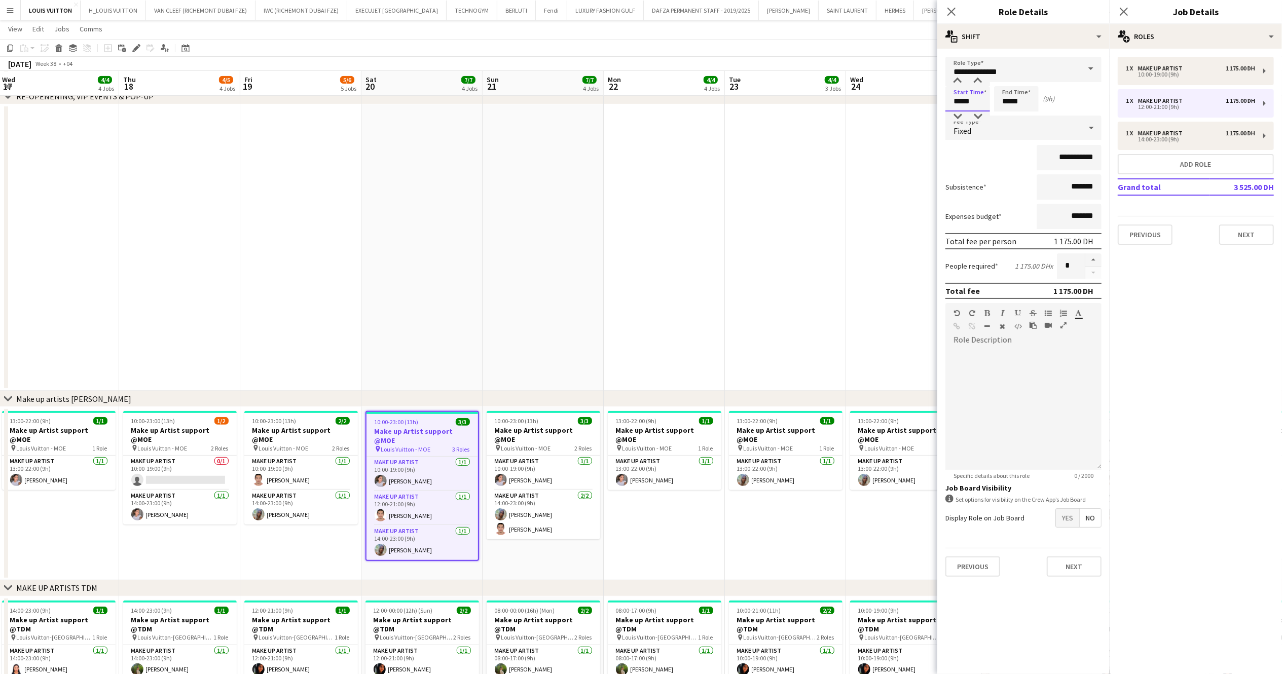
drag, startPoint x: 975, startPoint y: 98, endPoint x: 907, endPoint y: 103, distance: 68.6
type input "*****"
drag, startPoint x: 1000, startPoint y: 105, endPoint x: 965, endPoint y: 105, distance: 34.5
click at [961, 105] on div "Start Time ***** End Time ***** (8h)" at bounding box center [1023, 98] width 156 height 25
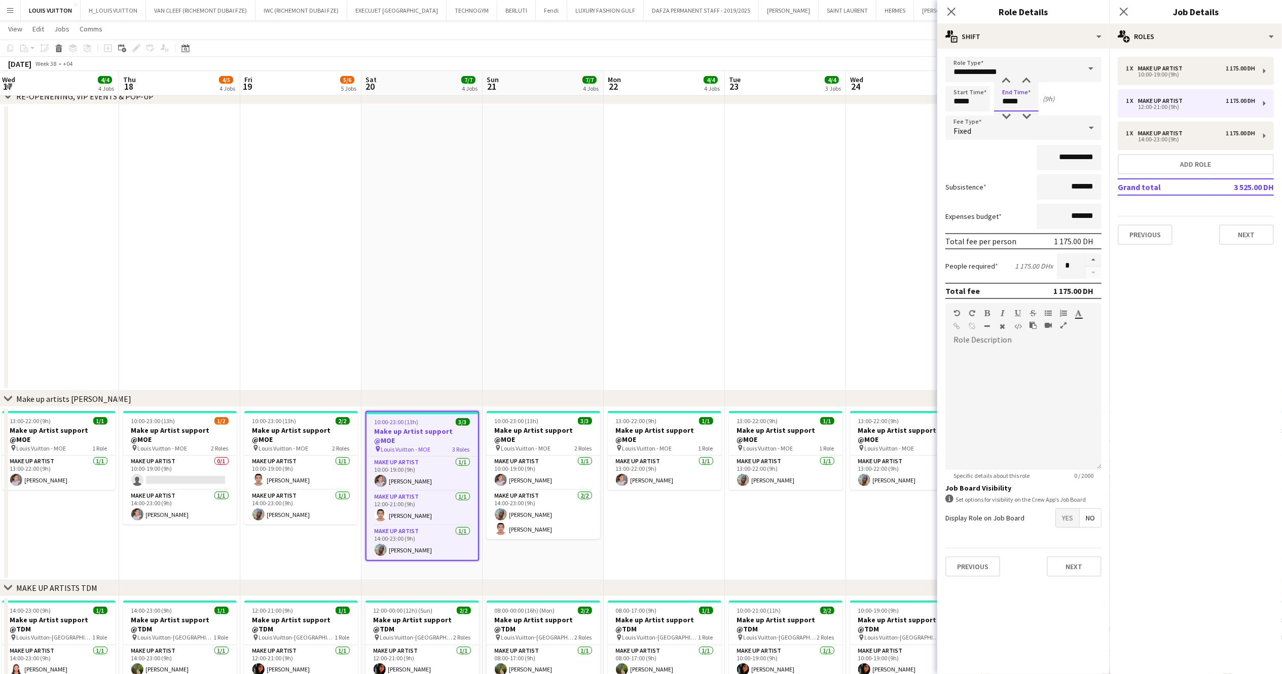
type input "*****"
click at [896, 176] on app-date-cell at bounding box center [906, 247] width 121 height 286
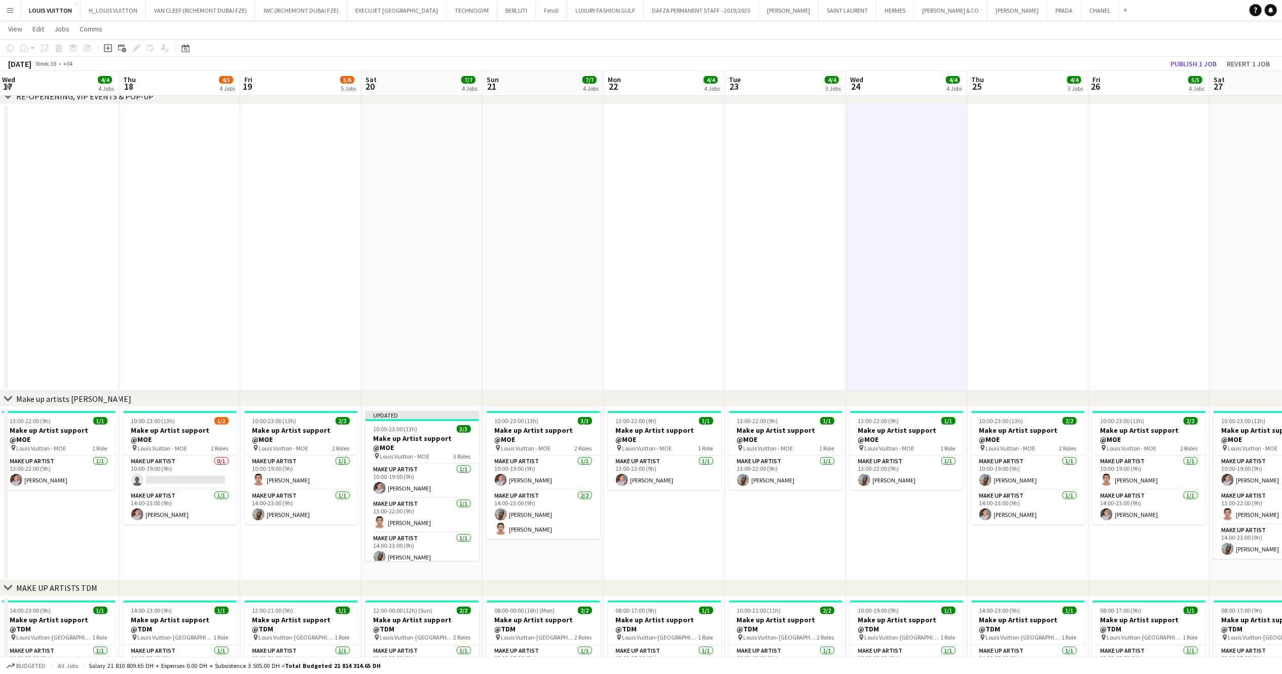
click at [961, 55] on app-toolbar "Copy Paste Paste Ctrl+V Paste with crew Ctrl+Shift+V Paste linked Job [GEOGRAPH…" at bounding box center [641, 48] width 1282 height 17
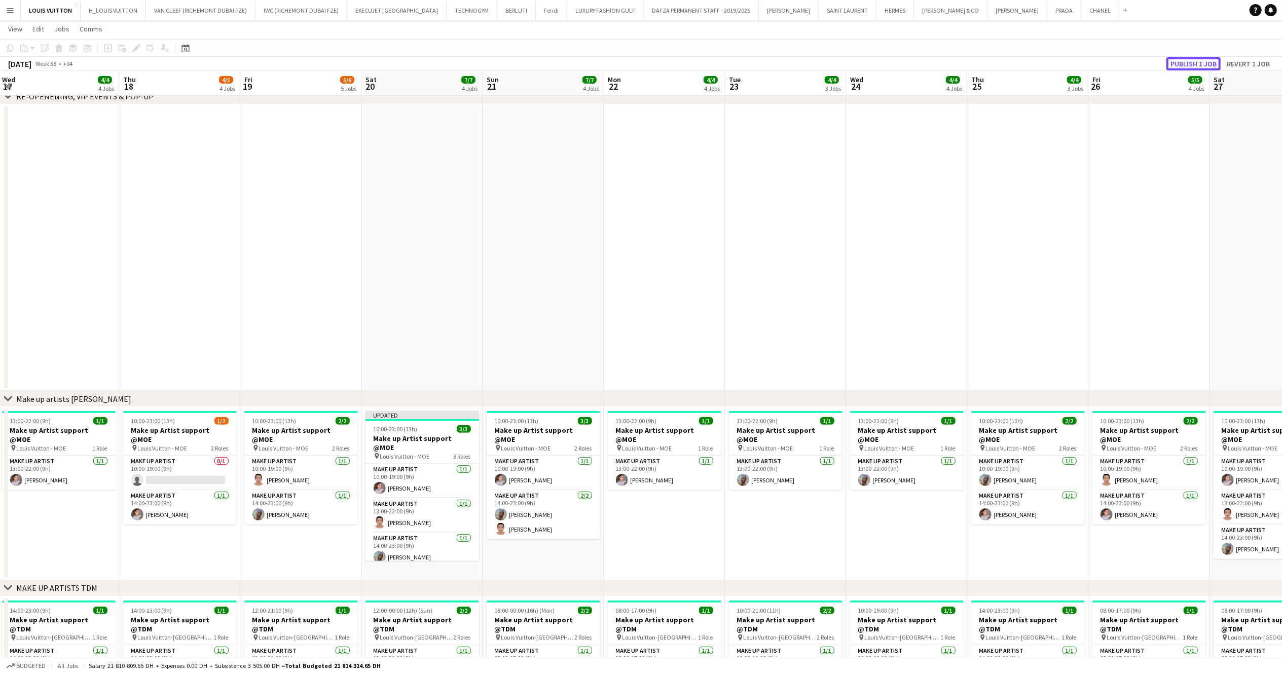
click at [961, 57] on button "Publish 1 job" at bounding box center [1193, 63] width 54 height 13
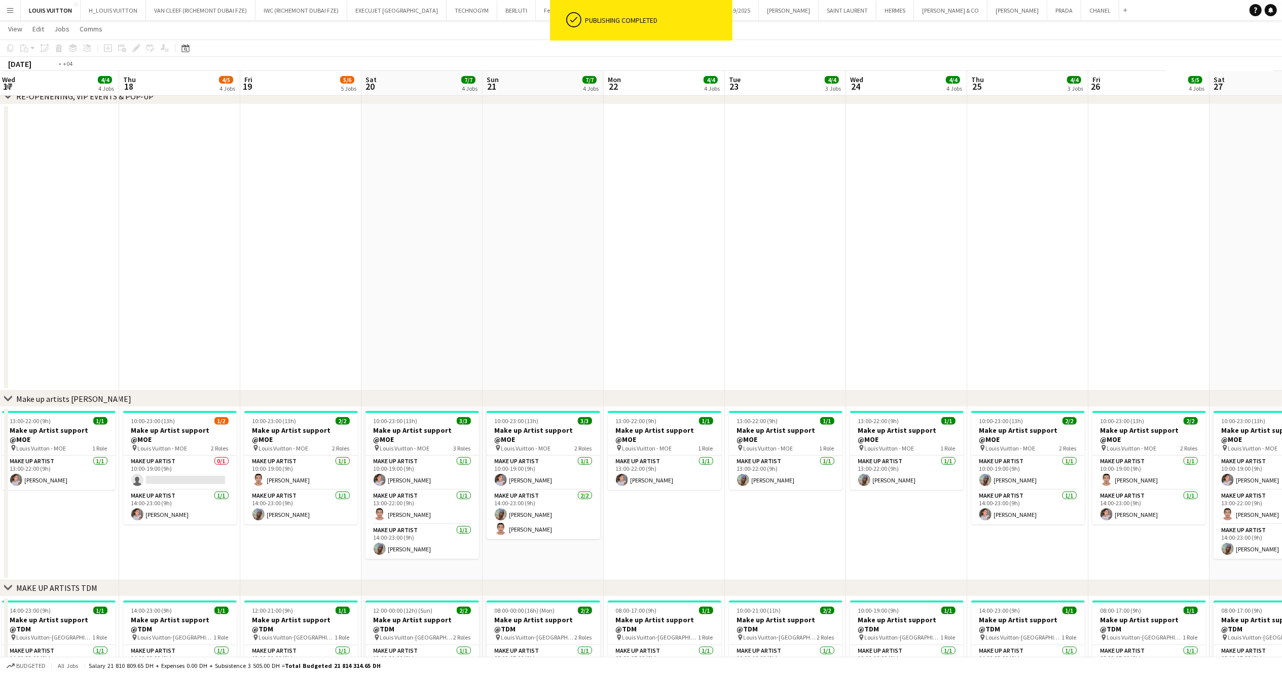
drag, startPoint x: 656, startPoint y: 526, endPoint x: 848, endPoint y: 526, distance: 192.6
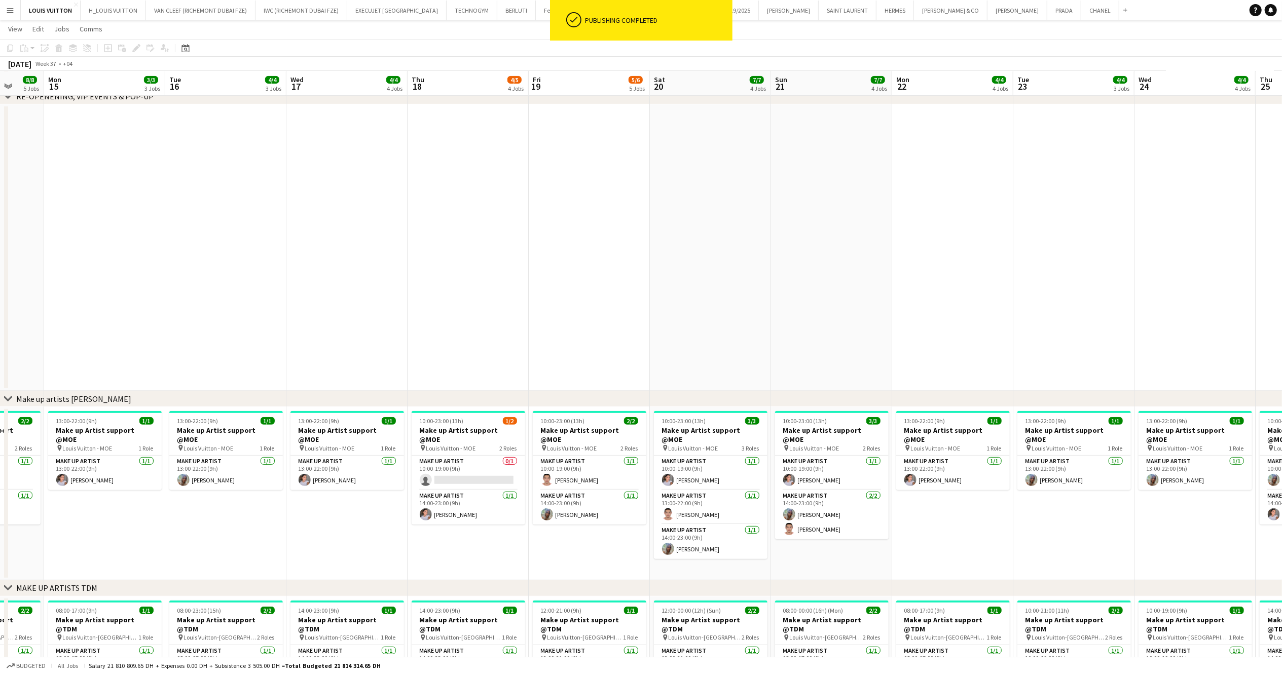
scroll to position [0, 276]
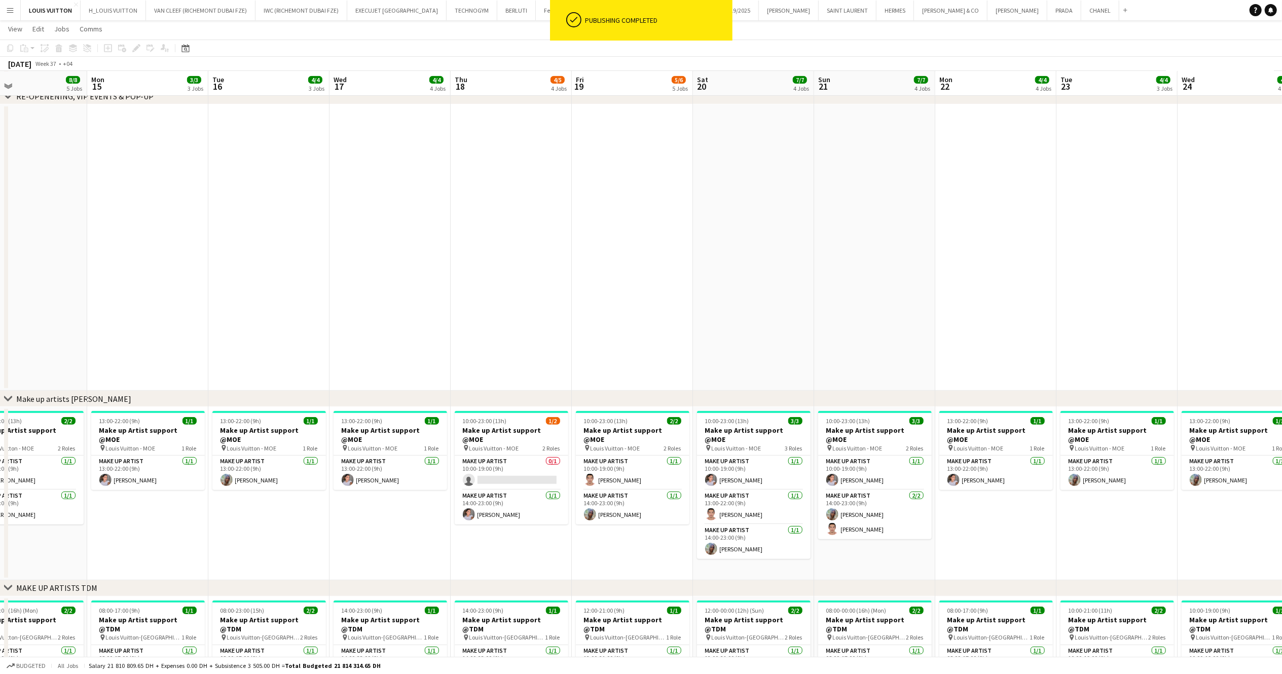
drag, startPoint x: 611, startPoint y: 516, endPoint x: 876, endPoint y: 513, distance: 265.0
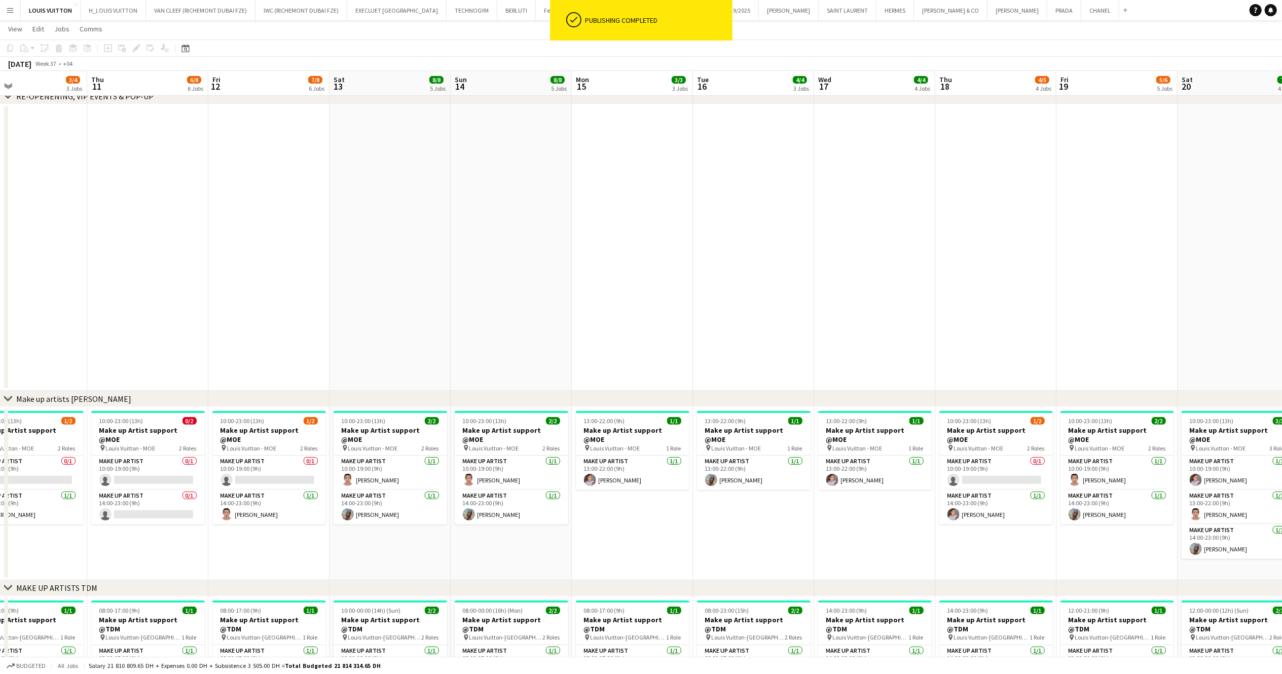
drag, startPoint x: 497, startPoint y: 430, endPoint x: 945, endPoint y: 419, distance: 448.1
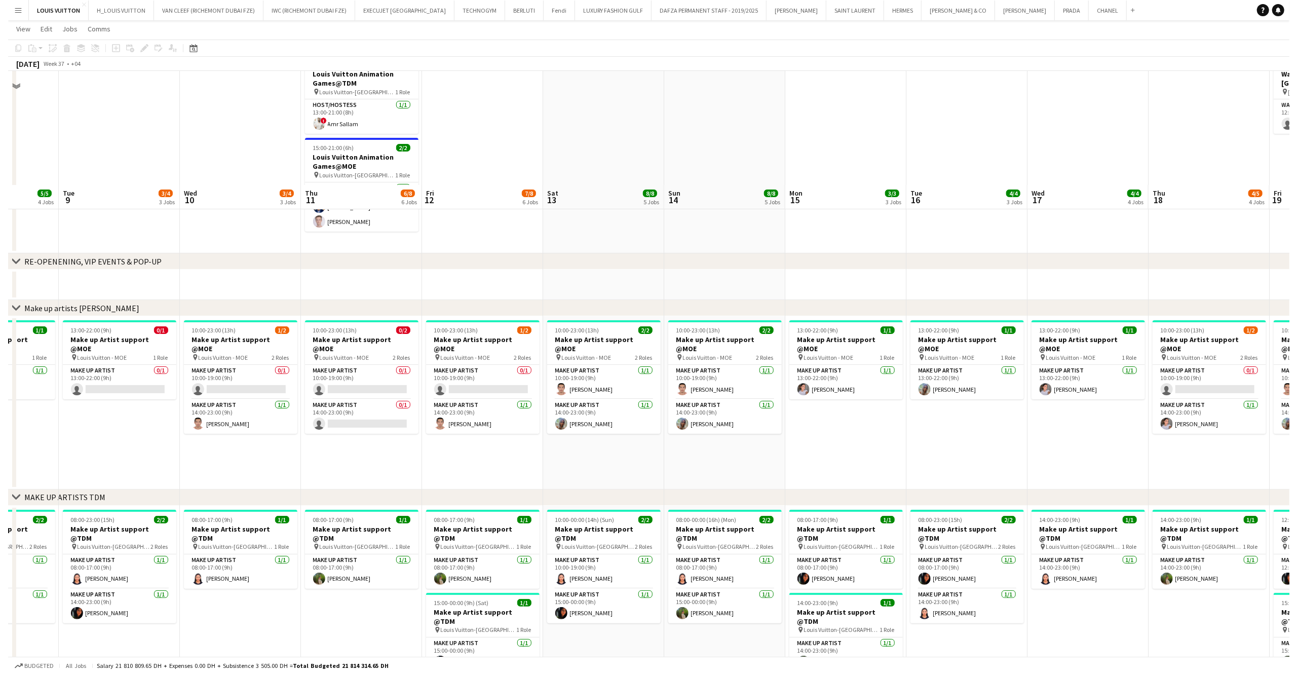
scroll to position [0, 0]
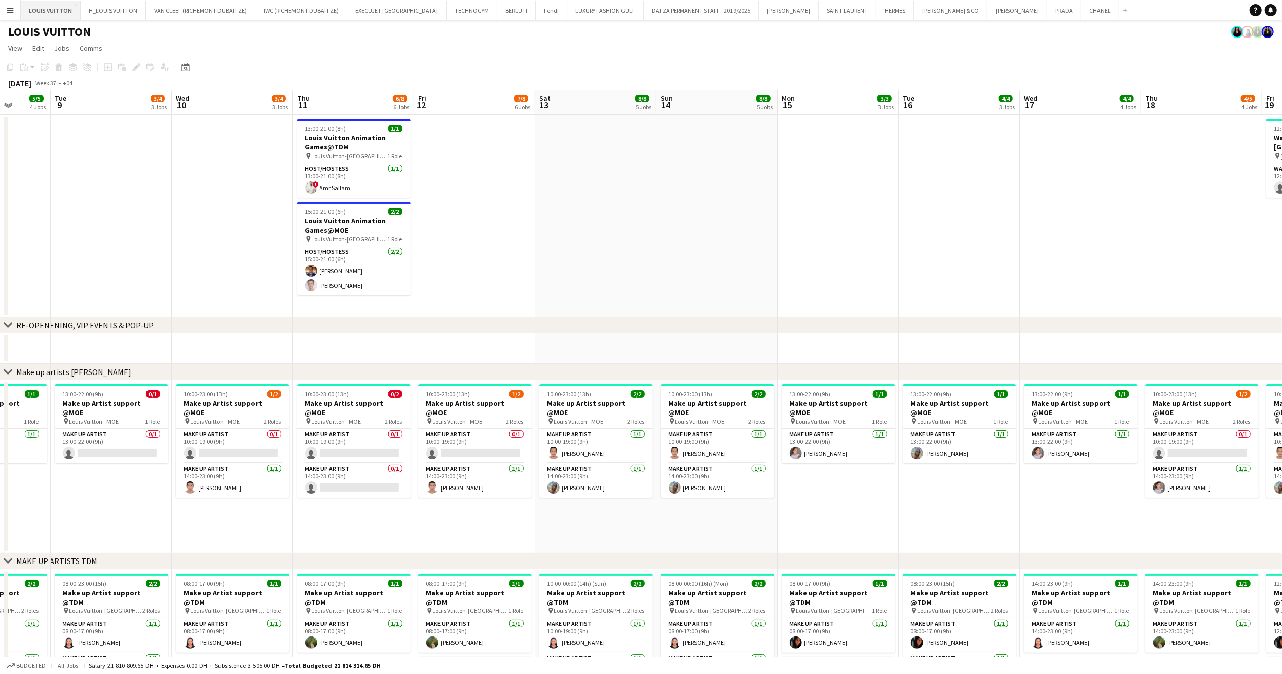
click at [51, 14] on button "LOUIS VUITTON Close" at bounding box center [51, 11] width 60 height 20
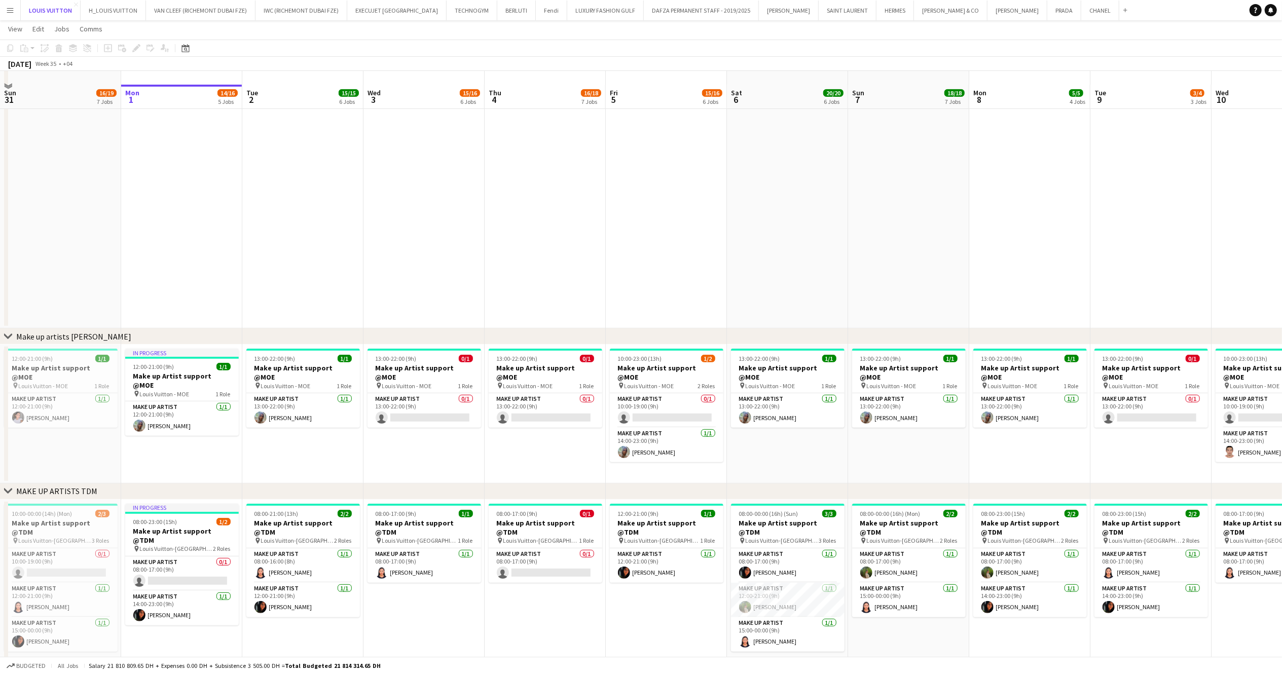
scroll to position [304, 0]
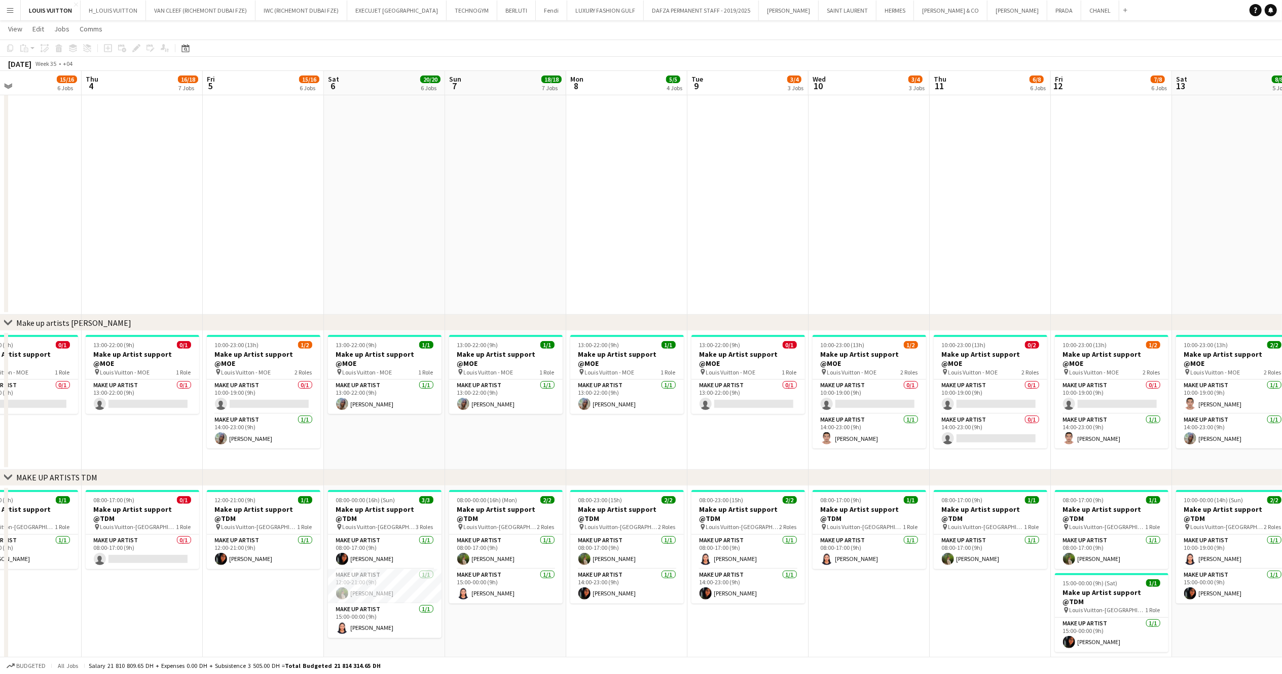
drag, startPoint x: 821, startPoint y: 371, endPoint x: 914, endPoint y: 346, distance: 96.5
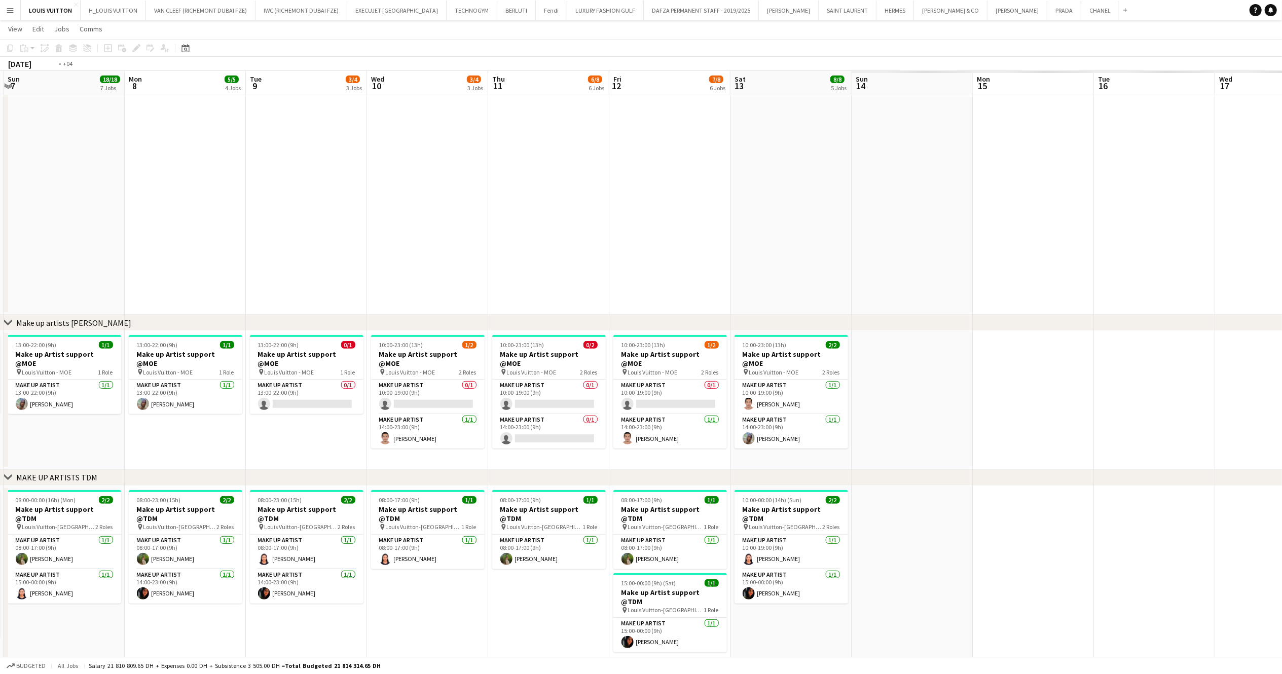
drag, startPoint x: 682, startPoint y: 350, endPoint x: 595, endPoint y: 354, distance: 87.2
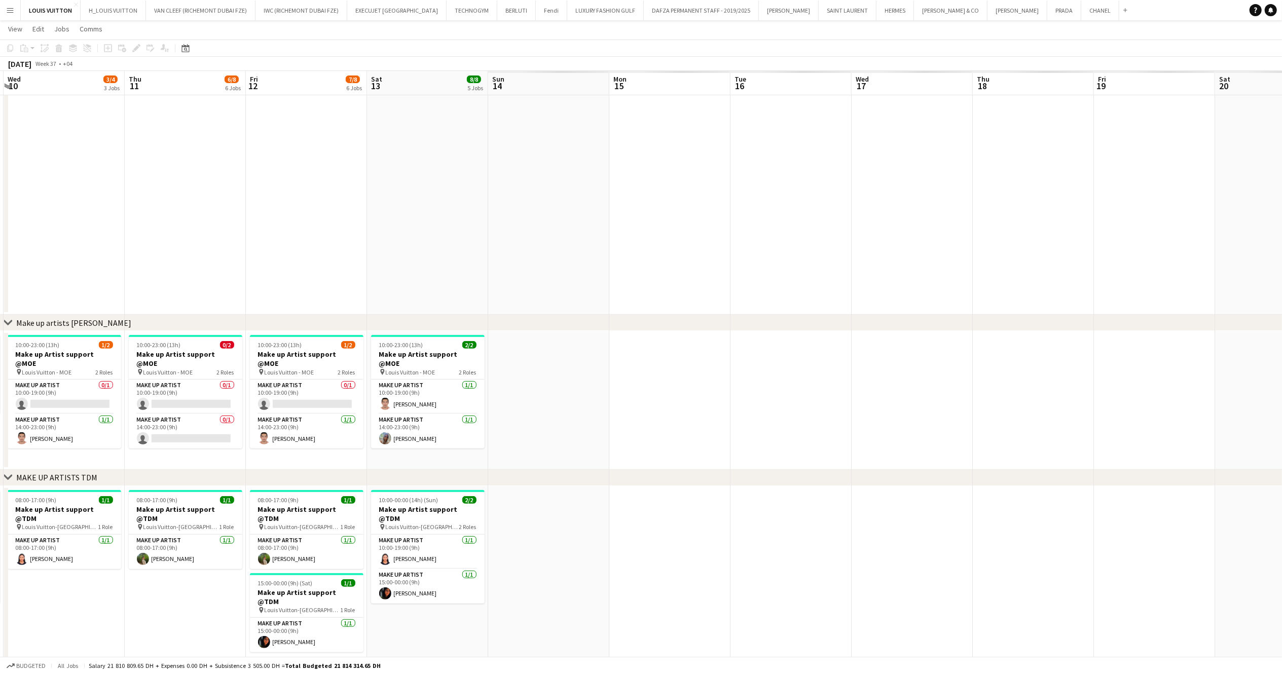
scroll to position [0, 381]
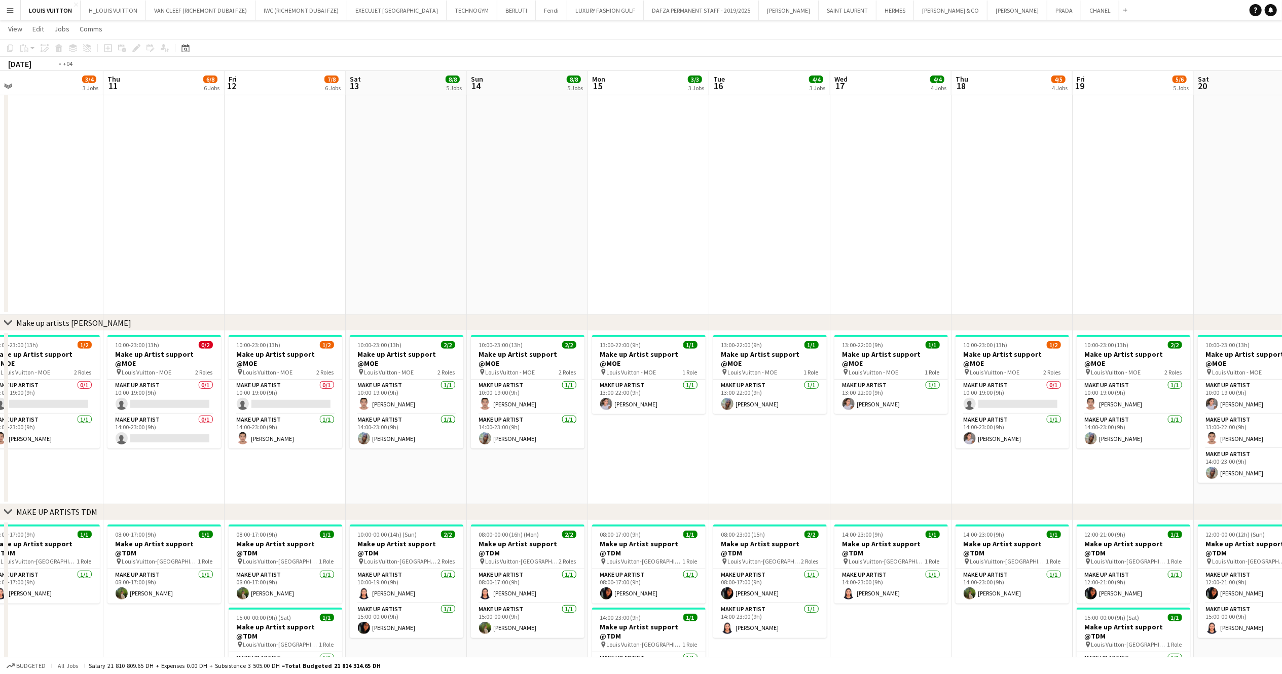
drag, startPoint x: 593, startPoint y: 372, endPoint x: 737, endPoint y: 370, distance: 143.9
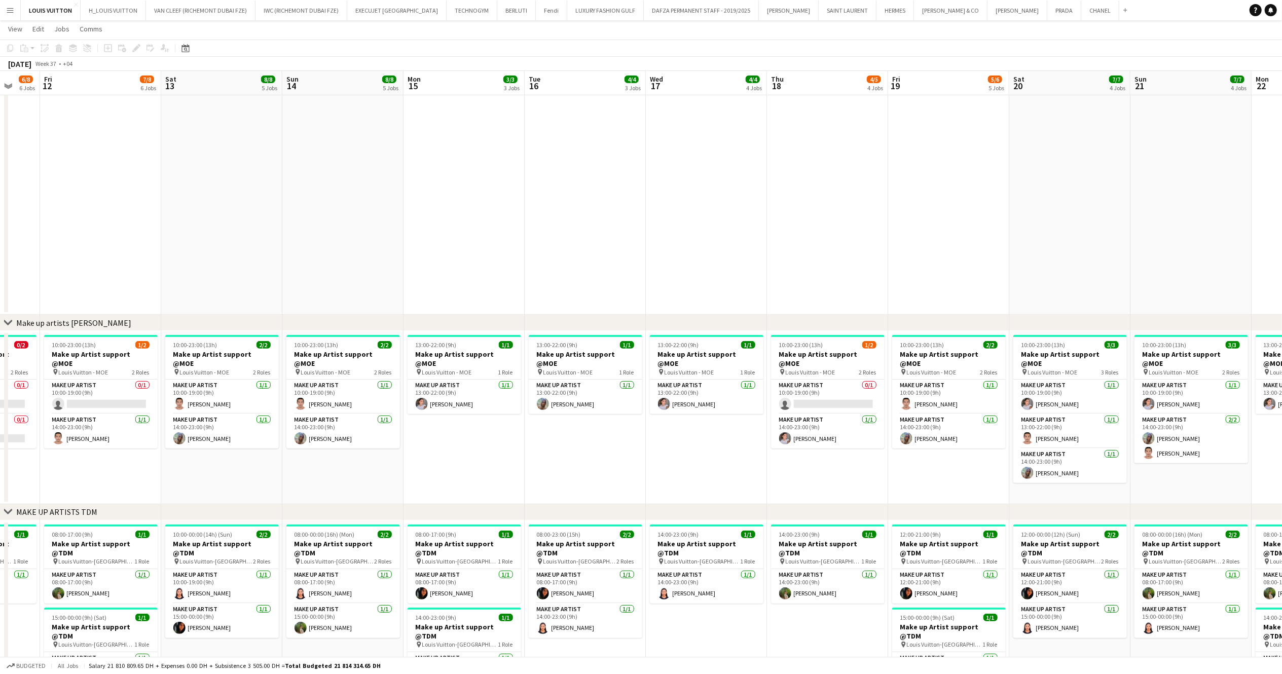
drag, startPoint x: 486, startPoint y: 388, endPoint x: 458, endPoint y: 383, distance: 28.9
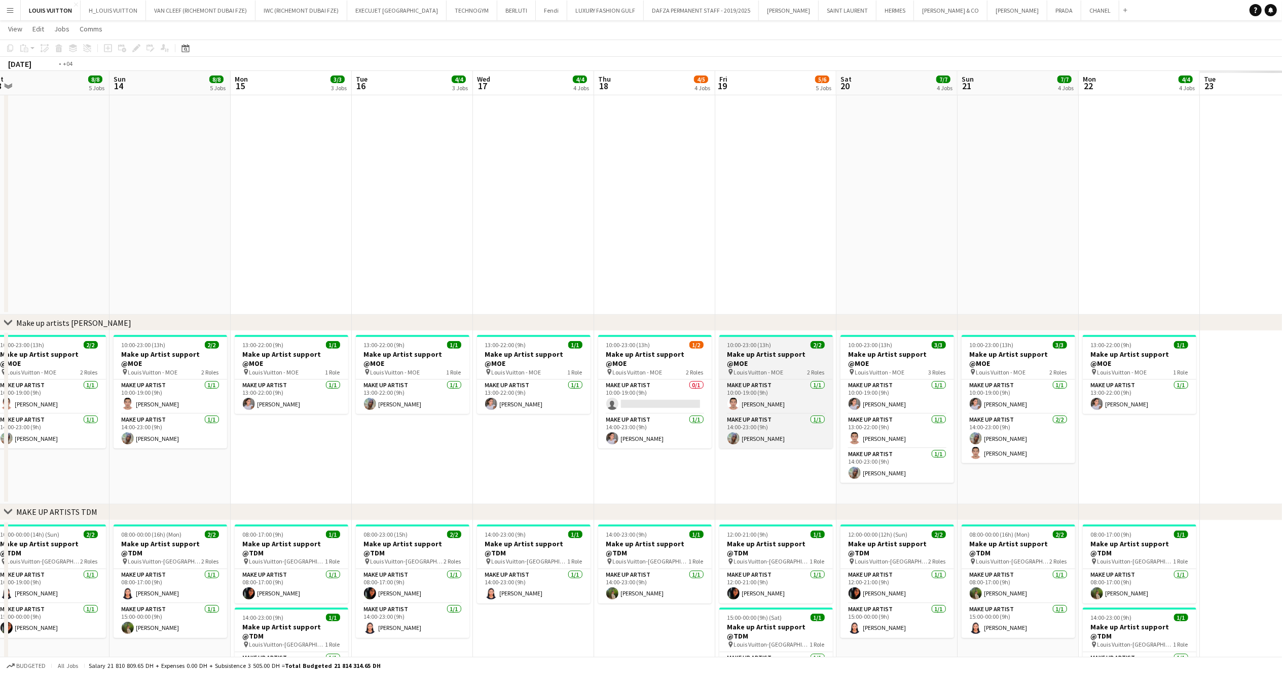
drag, startPoint x: 421, startPoint y: 360, endPoint x: 293, endPoint y: 341, distance: 129.2
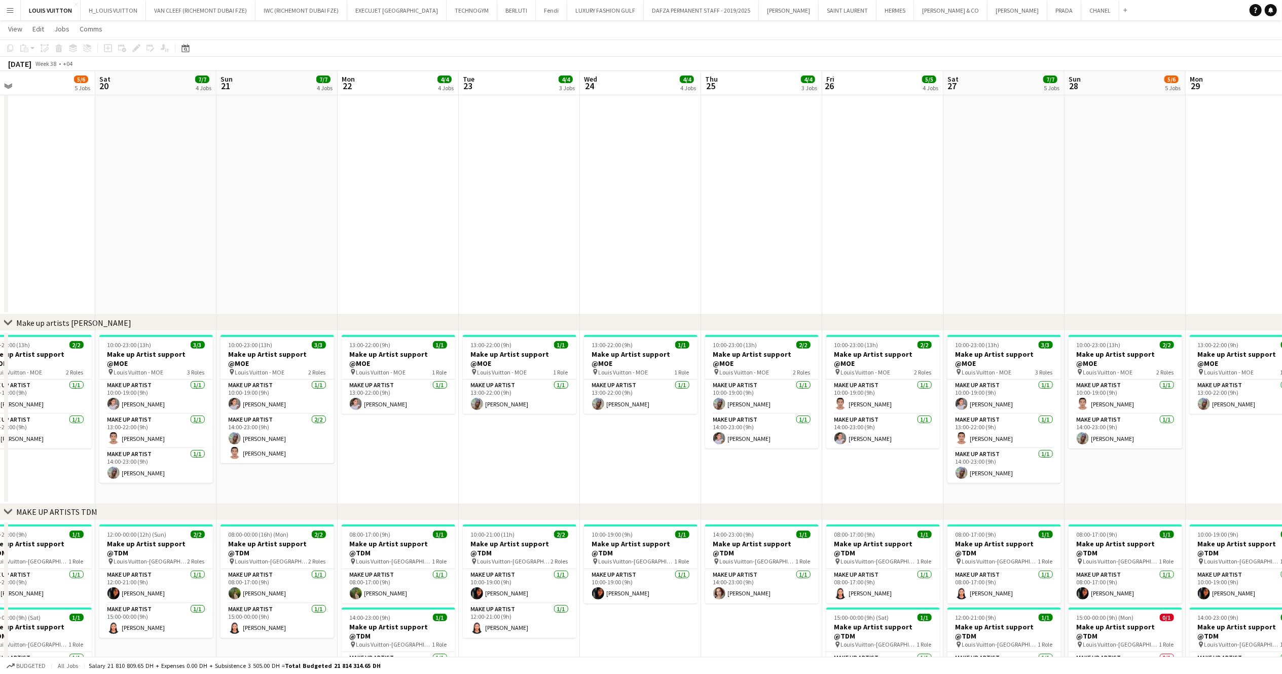
drag, startPoint x: 815, startPoint y: 376, endPoint x: 540, endPoint y: 376, distance: 275.2
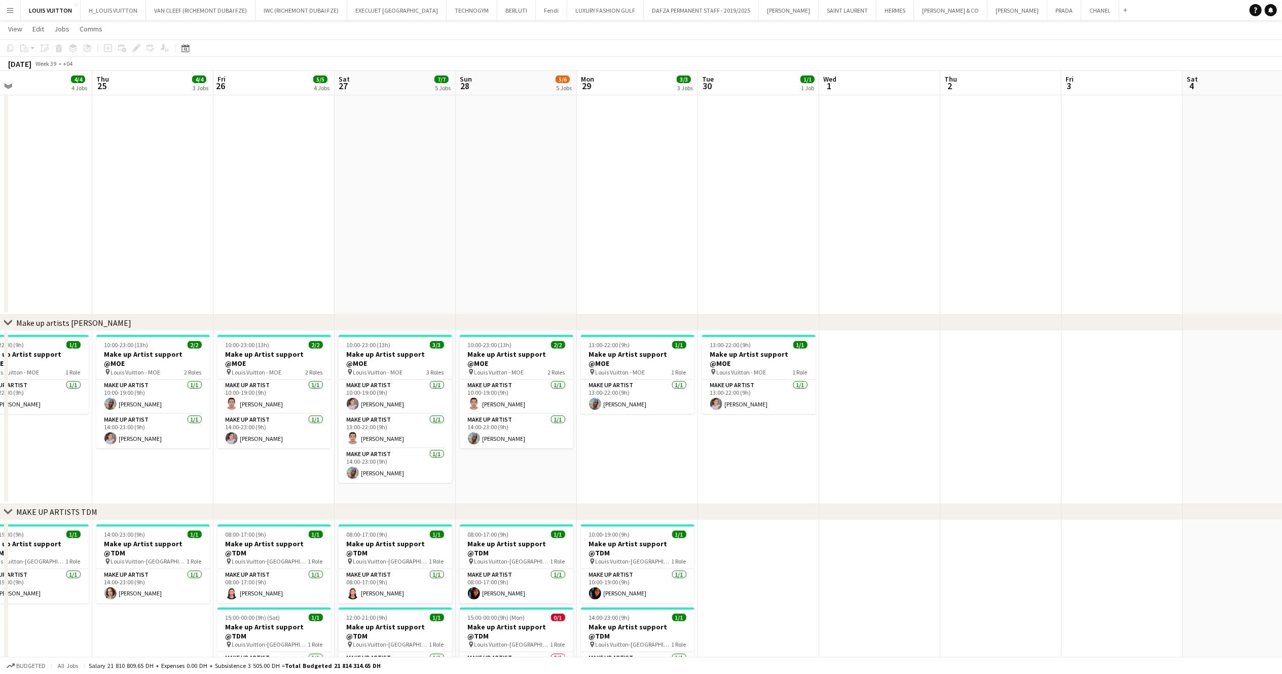
drag, startPoint x: 644, startPoint y: 391, endPoint x: 625, endPoint y: 393, distance: 18.3
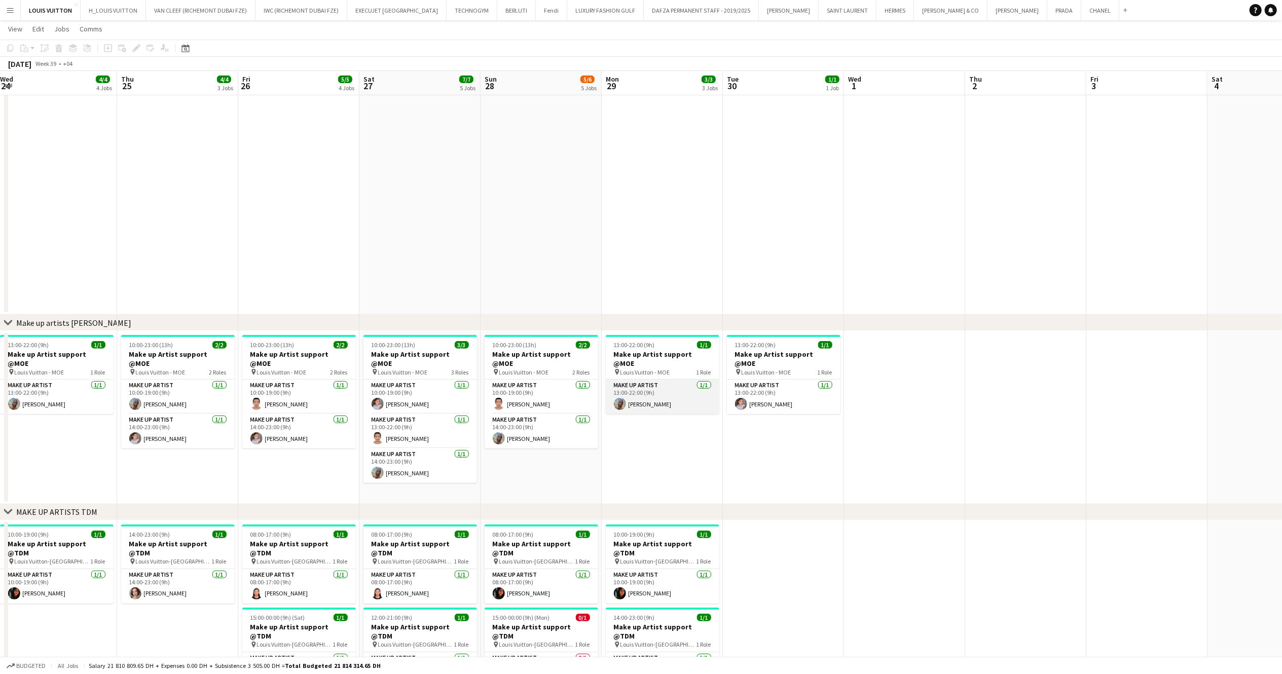
click at [644, 385] on app-card-role "Make up artist [DATE] 13:00-22:00 (9h) [PERSON_NAME]" at bounding box center [663, 397] width 114 height 34
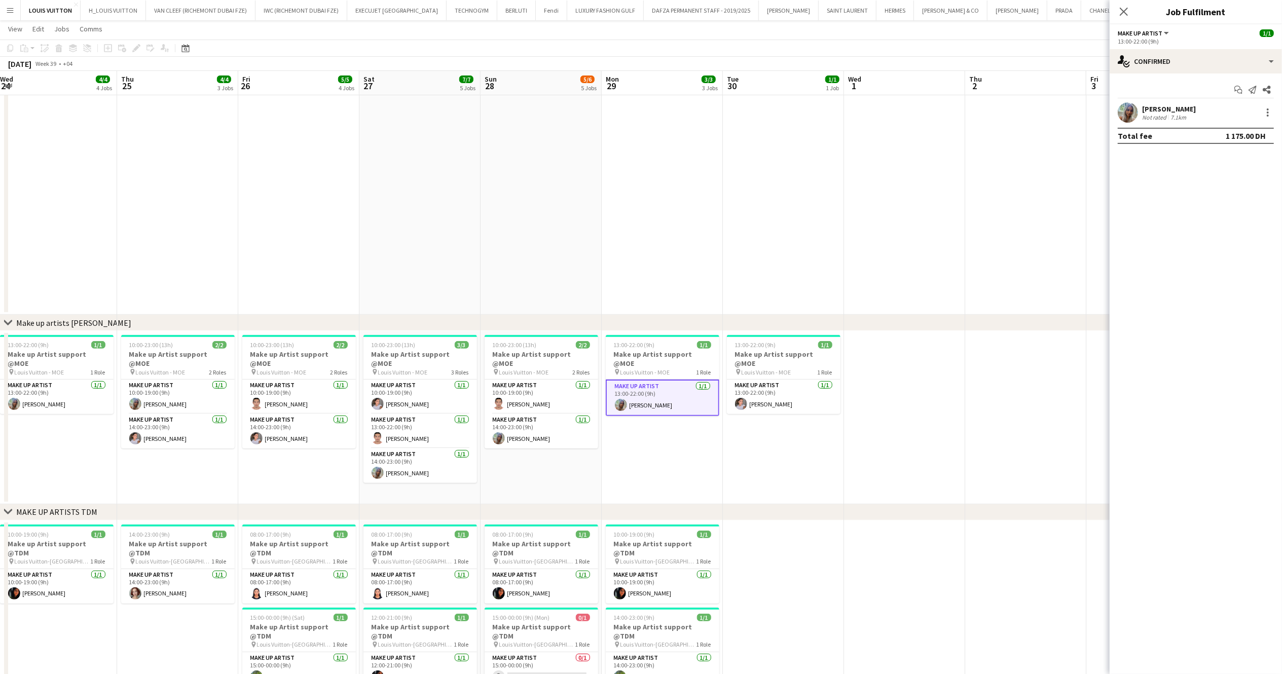
click at [632, 333] on app-date-cell "13:00-22:00 (9h) 1/1 Make up Artist support @MOE pin Louis Vuitton - MOE 1 Role…" at bounding box center [662, 417] width 121 height 173
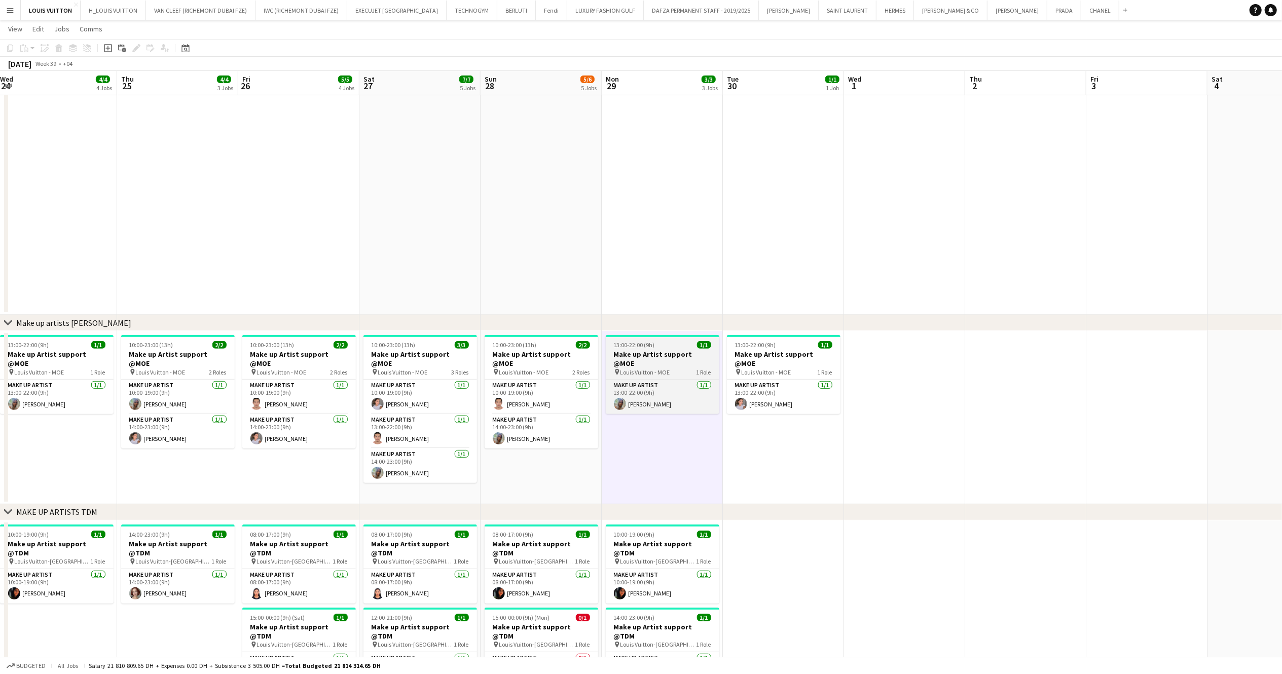
drag, startPoint x: 651, startPoint y: 364, endPoint x: 637, endPoint y: 362, distance: 13.8
click at [651, 368] on span "Louis Vuitton - MOE" at bounding box center [645, 372] width 50 height 8
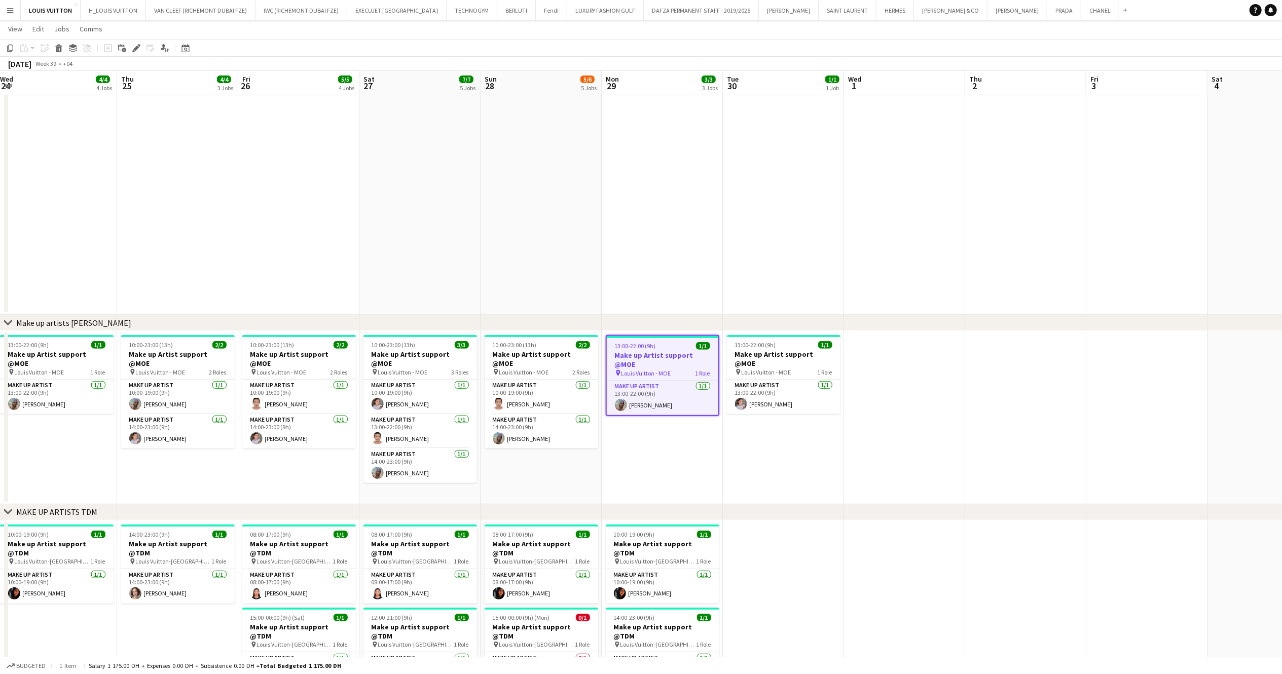
scroll to position [0, 368]
click at [136, 41] on app-toolbar "Copy Paste Paste Ctrl+V Paste with crew Ctrl+Shift+V Paste linked Job [GEOGRAPH…" at bounding box center [641, 48] width 1282 height 17
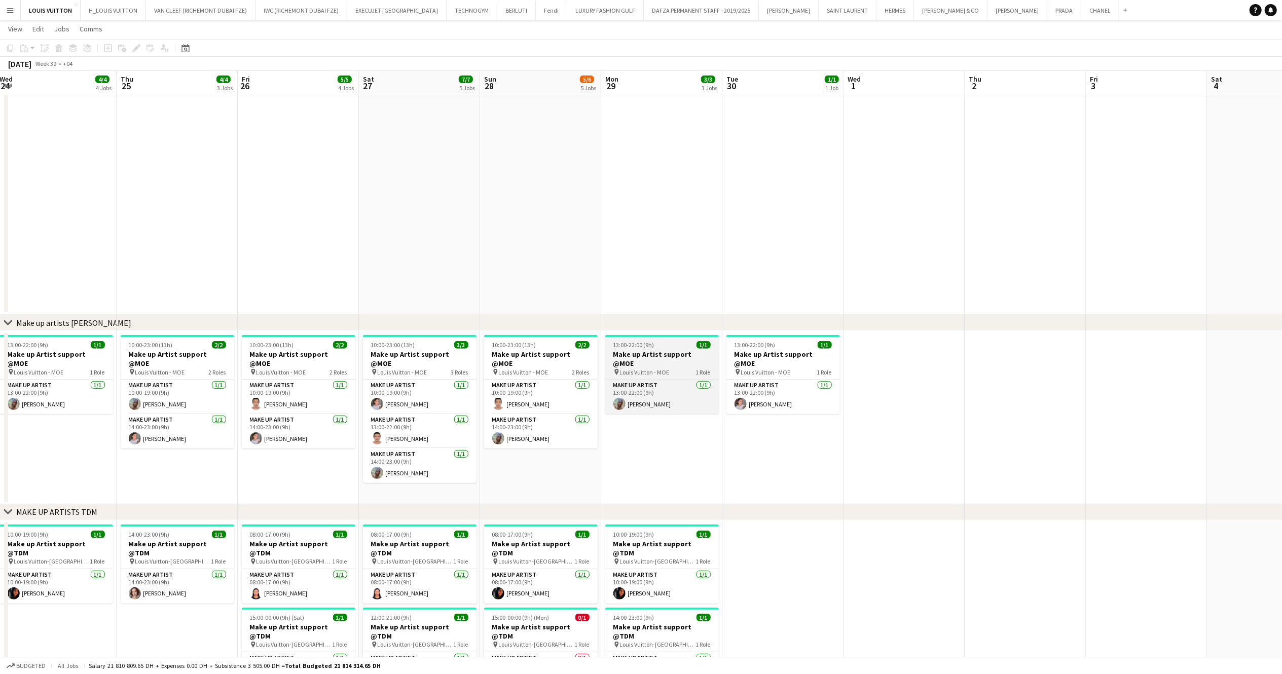
drag, startPoint x: 645, startPoint y: 352, endPoint x: 536, endPoint y: 322, distance: 112.5
click at [643, 350] on h3 "Make up Artist support @MOE" at bounding box center [662, 359] width 114 height 18
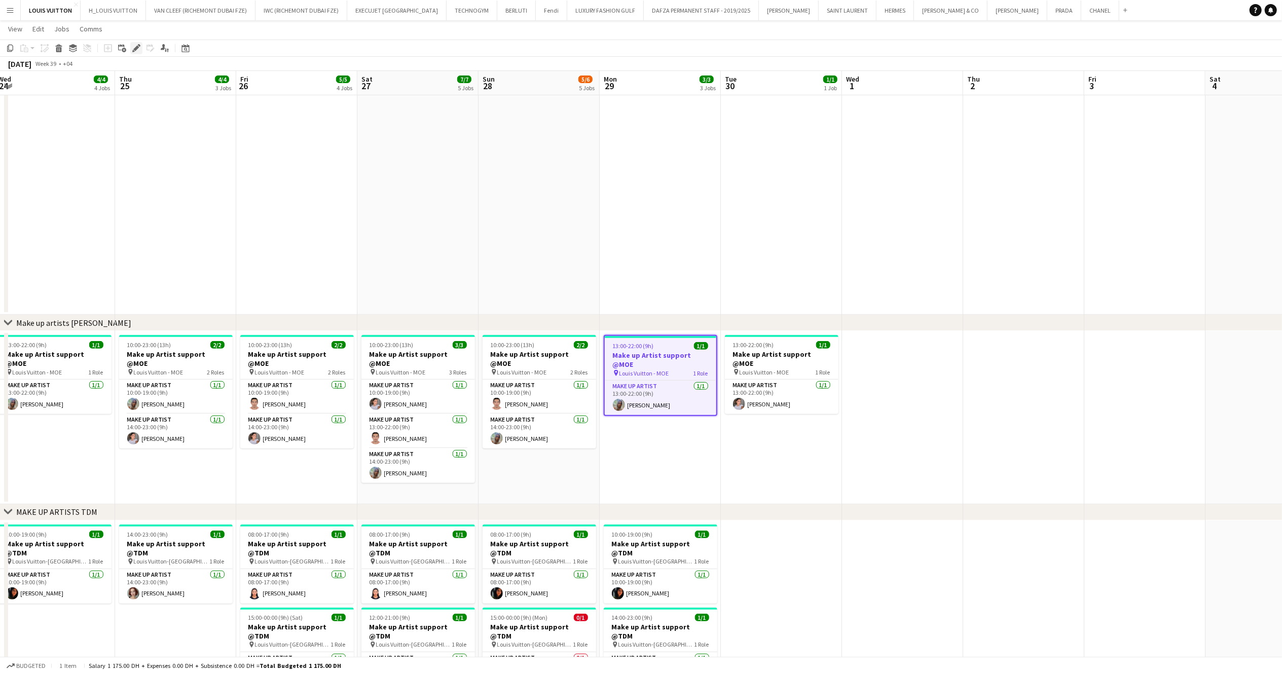
click at [139, 50] on icon "Edit" at bounding box center [136, 48] width 8 height 8
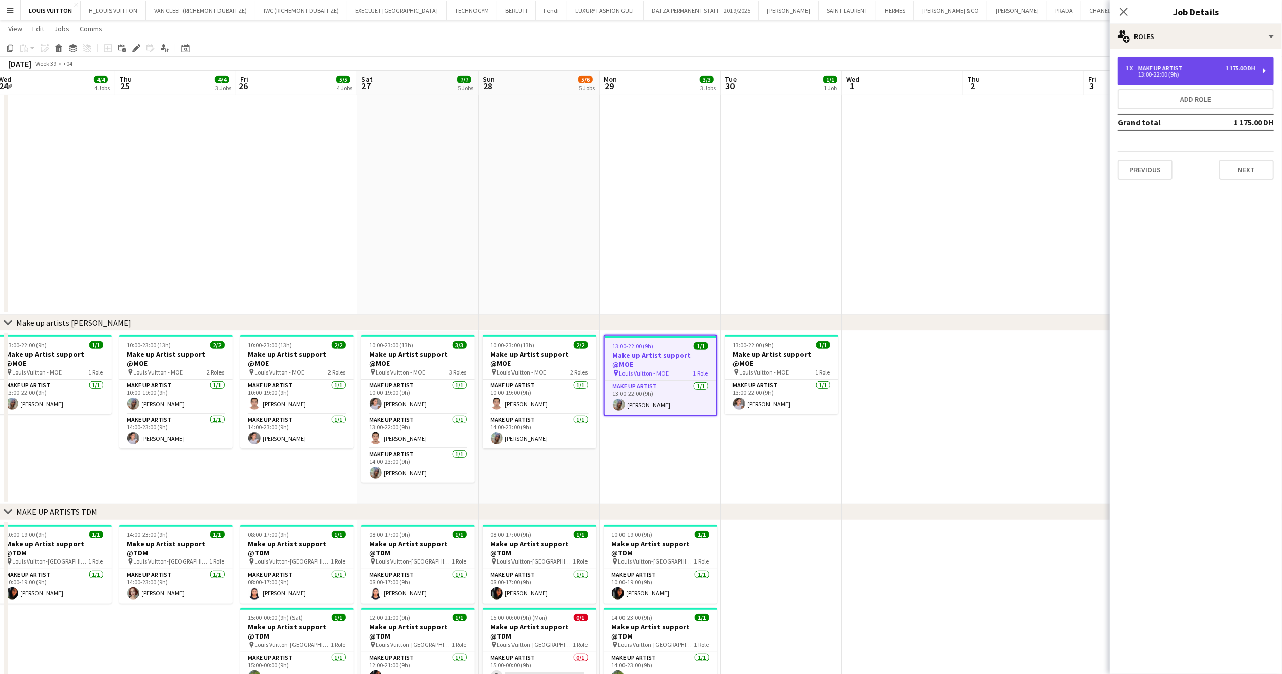
click at [961, 61] on div "1 x Make up artist 1 175.00 DH 13:00-22:00 (9h)" at bounding box center [1195, 71] width 156 height 28
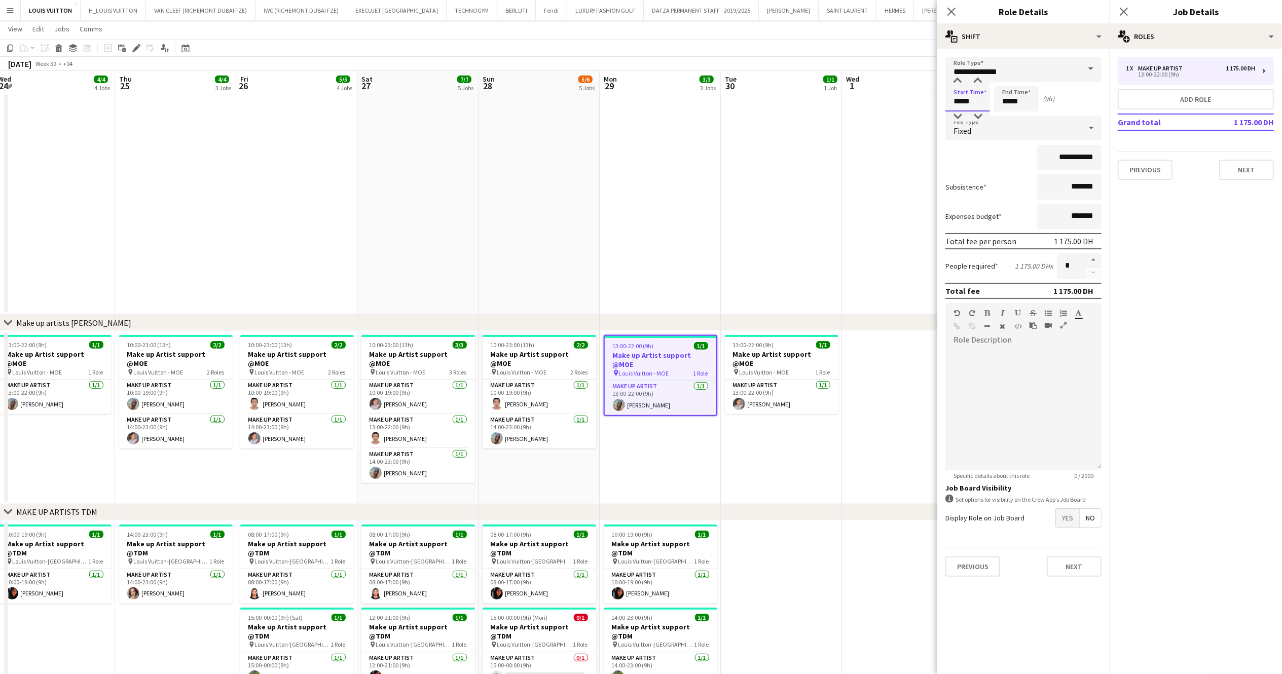
drag, startPoint x: 978, startPoint y: 107, endPoint x: 918, endPoint y: 106, distance: 59.8
type input "*****"
drag, startPoint x: 1027, startPoint y: 99, endPoint x: 956, endPoint y: 105, distance: 71.2
click at [956, 105] on div "Start Time ***** End Time ***** (10h)" at bounding box center [1023, 98] width 156 height 25
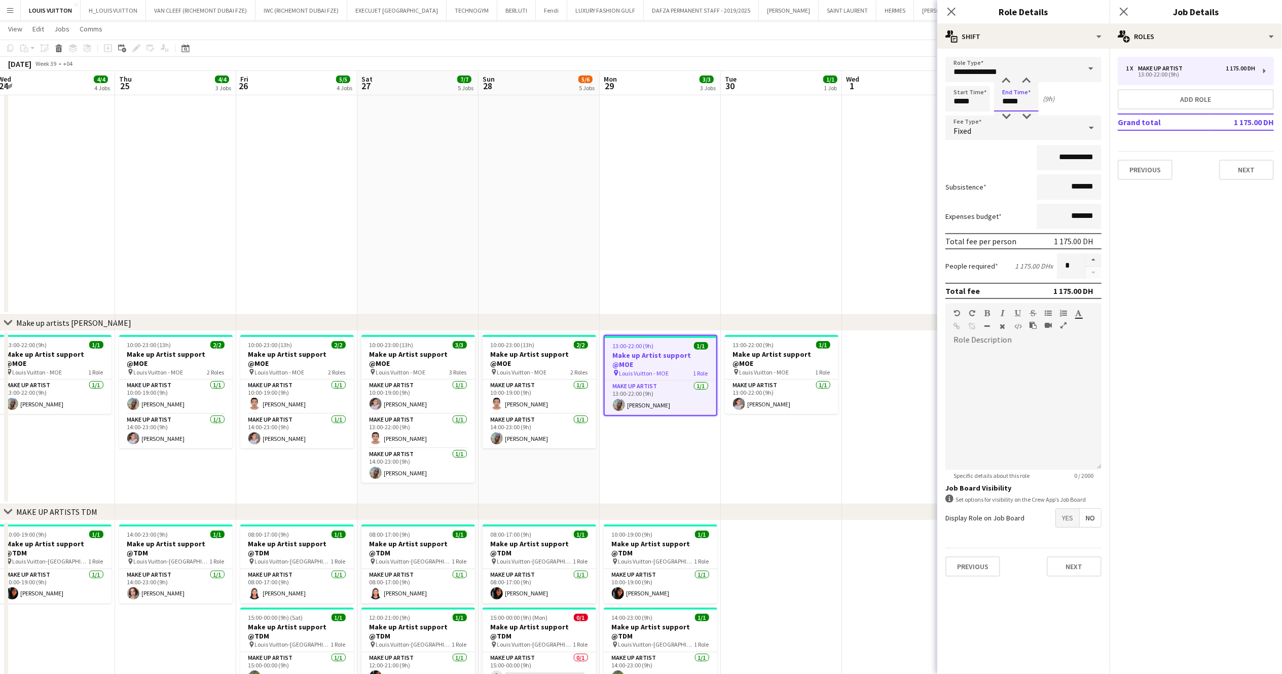
type input "*****"
click at [884, 42] on app-toolbar "Copy Paste Paste Ctrl+V Paste with crew Ctrl+Shift+V Paste linked Job [GEOGRAPH…" at bounding box center [641, 48] width 1282 height 17
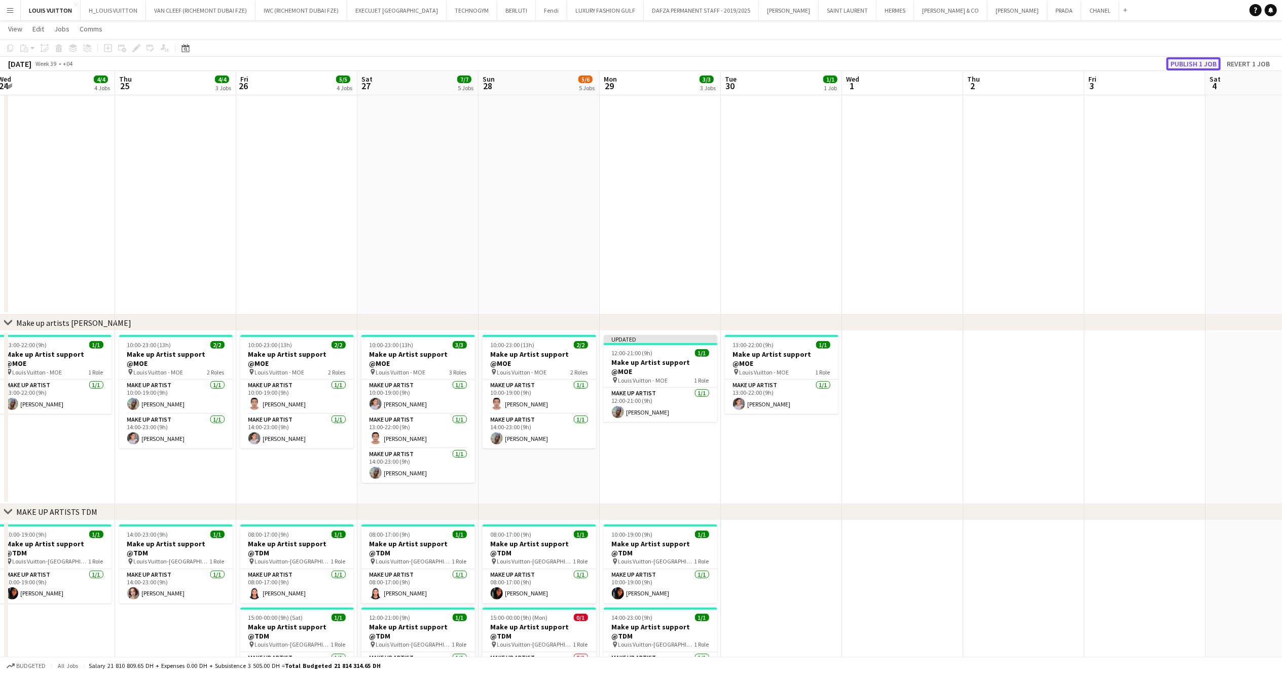
click at [961, 65] on button "Publish 1 job" at bounding box center [1193, 63] width 54 height 13
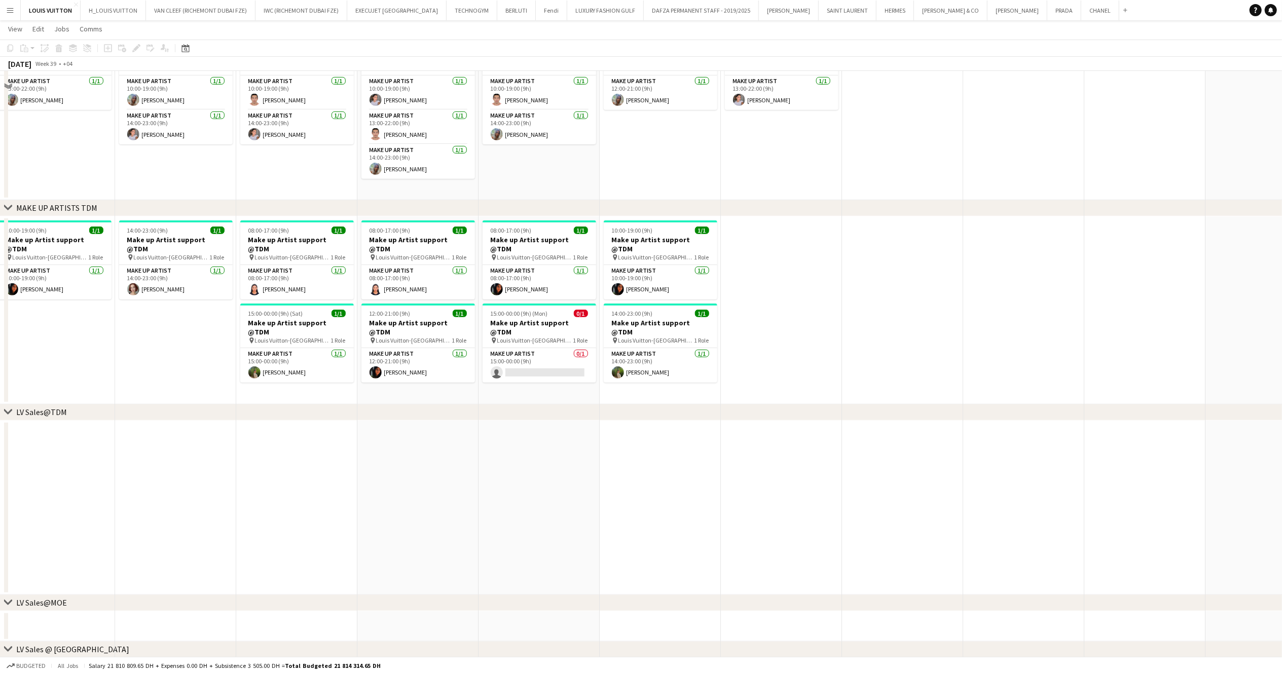
scroll to position [304, 0]
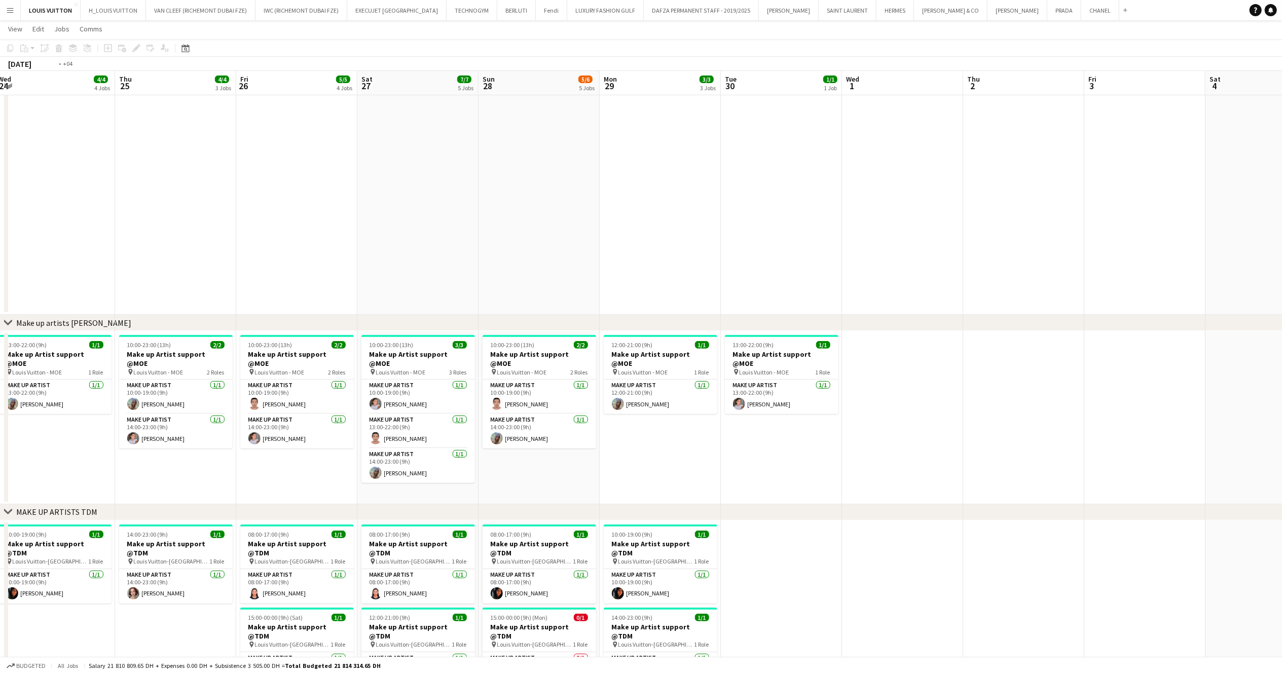
drag, startPoint x: 380, startPoint y: 389, endPoint x: 864, endPoint y: 338, distance: 487.1
